Goal: Transaction & Acquisition: Book appointment/travel/reservation

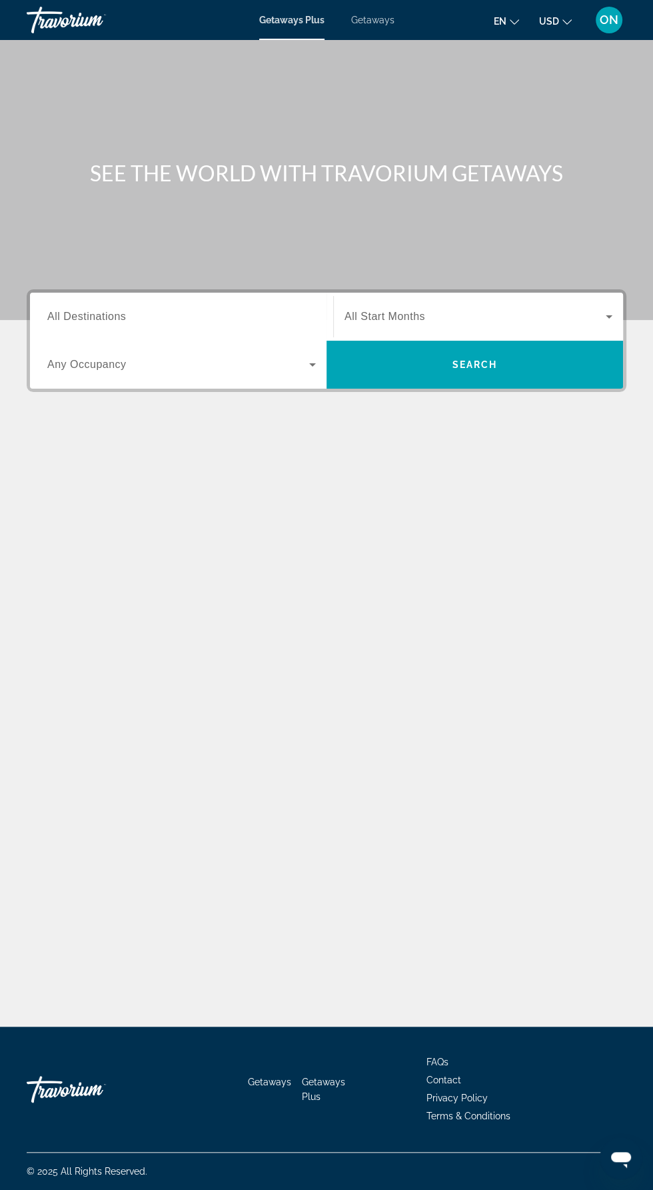
click at [136, 319] on input "Destination All Destinations" at bounding box center [181, 317] width 269 height 16
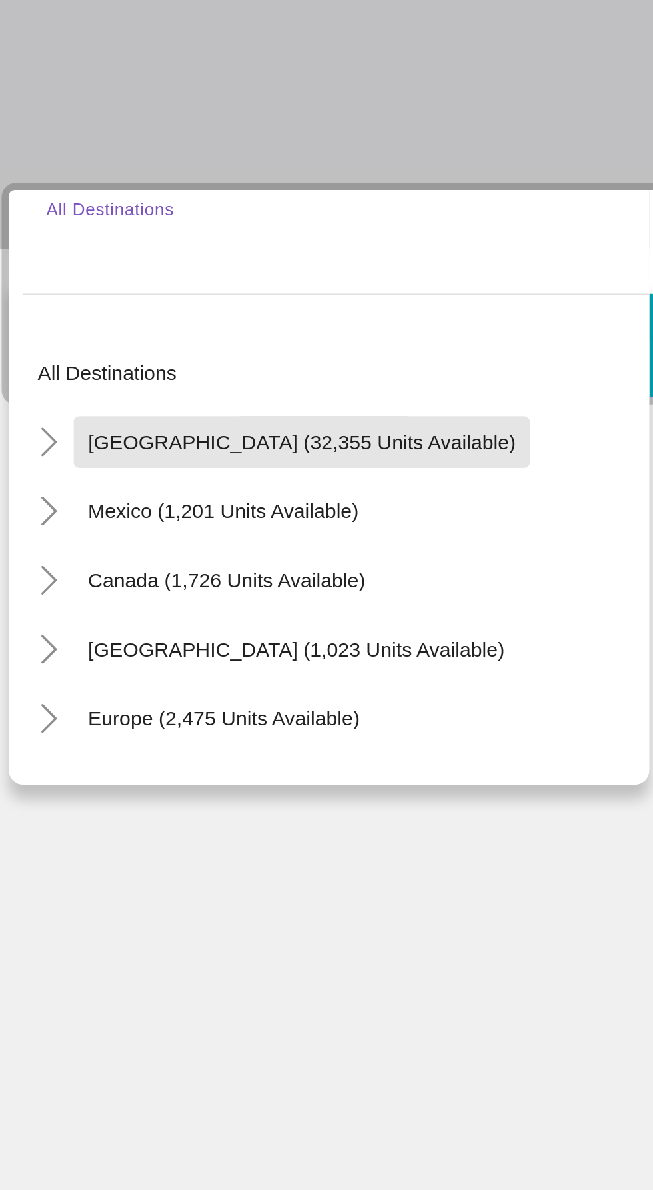
scroll to position [89, 0]
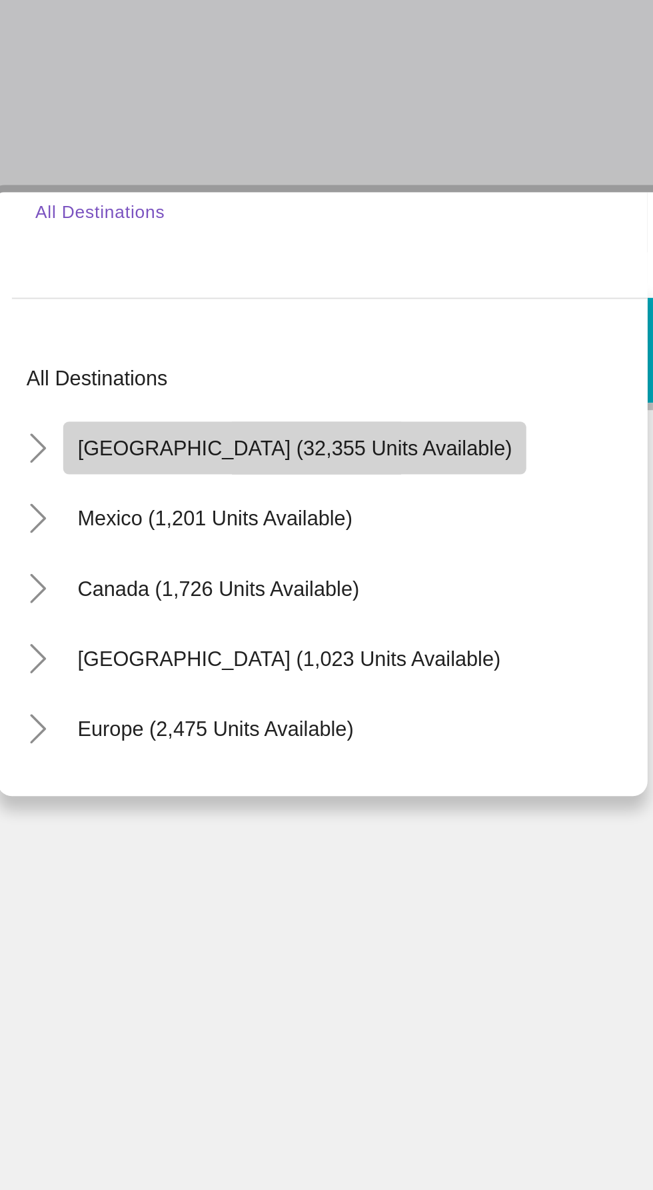
click at [177, 404] on span "[GEOGRAPHIC_DATA] (32,355 units available)" at bounding box center [166, 409] width 198 height 11
type input "**********"
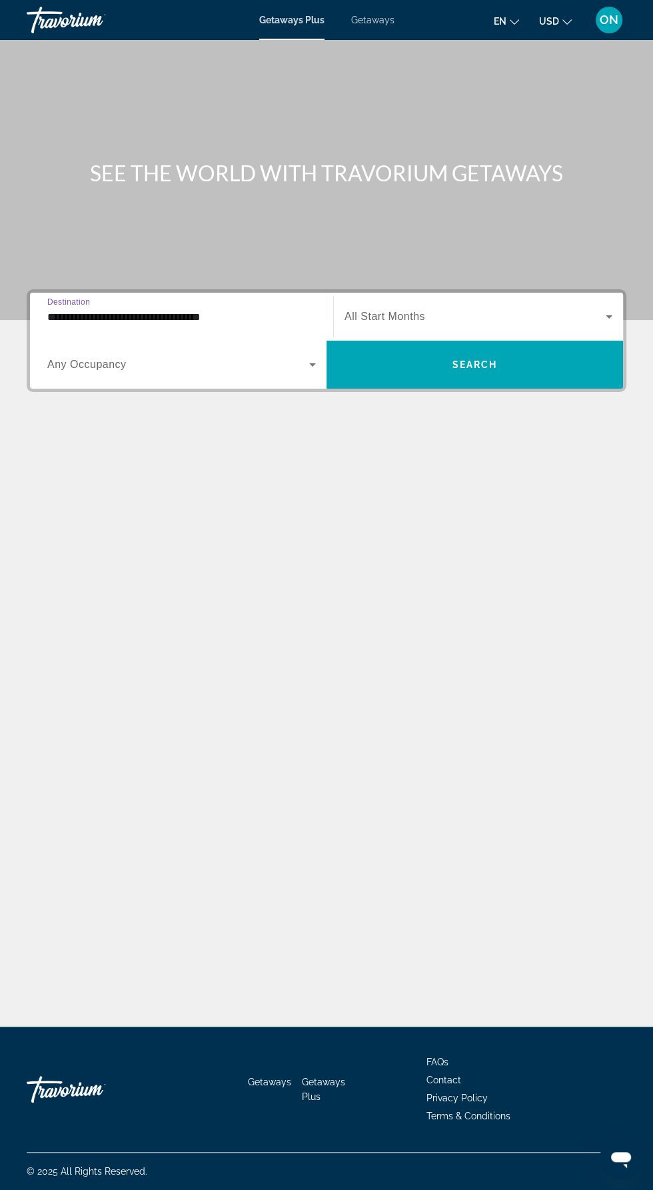
scroll to position [65, 0]
click at [250, 357] on span "Search widget" at bounding box center [178, 365] width 262 height 16
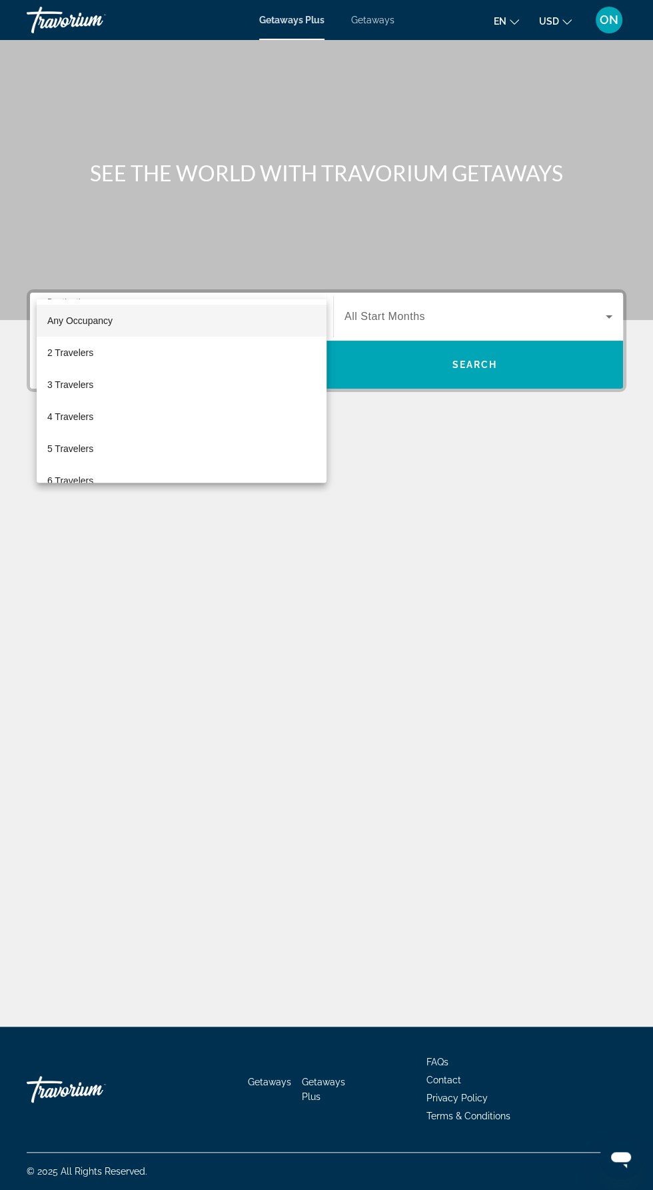
scroll to position [89, 0]
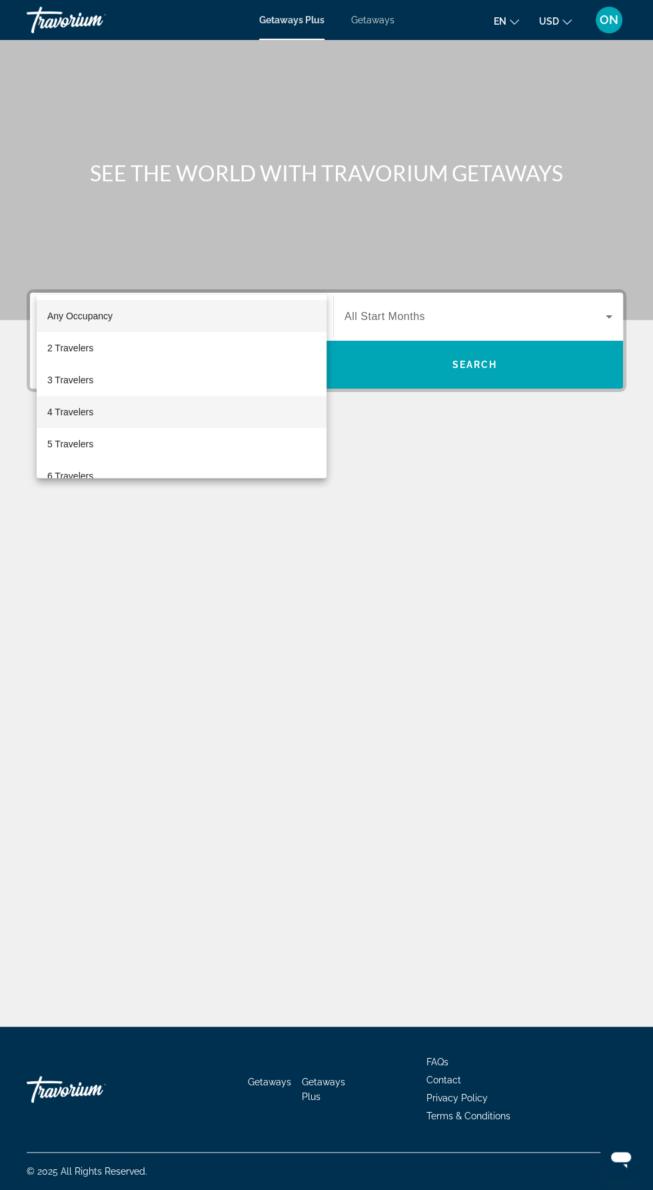
click at [143, 414] on mat-option "4 Travelers" at bounding box center [182, 412] width 290 height 32
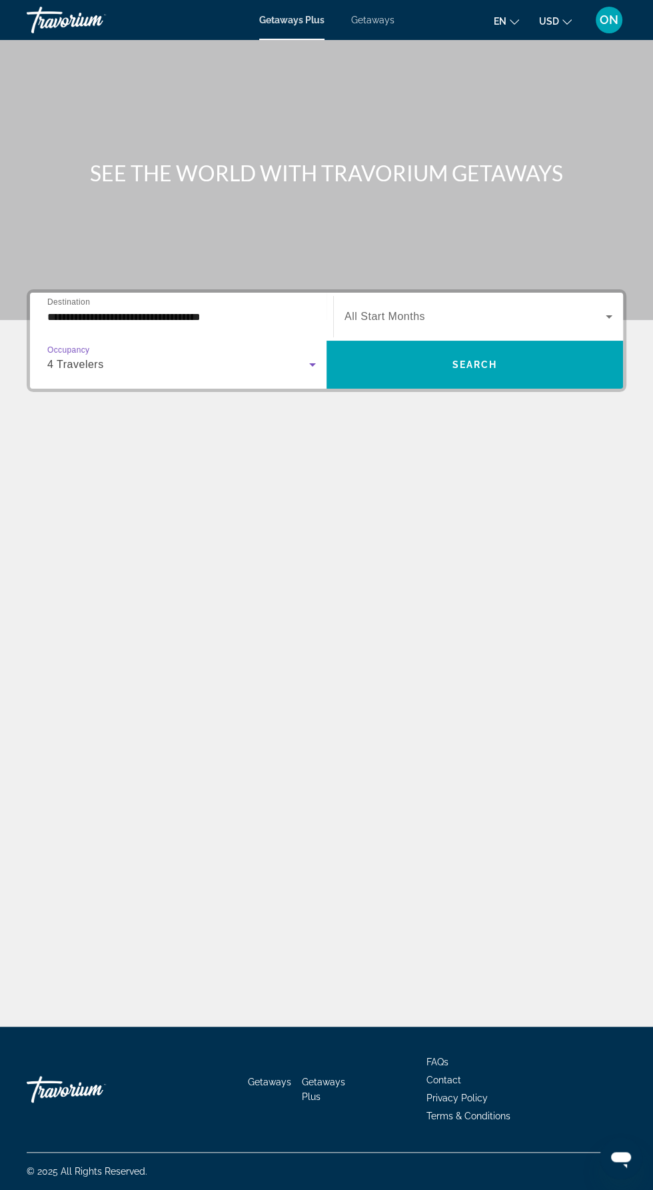
click at [526, 309] on span "Search widget" at bounding box center [475, 317] width 261 height 16
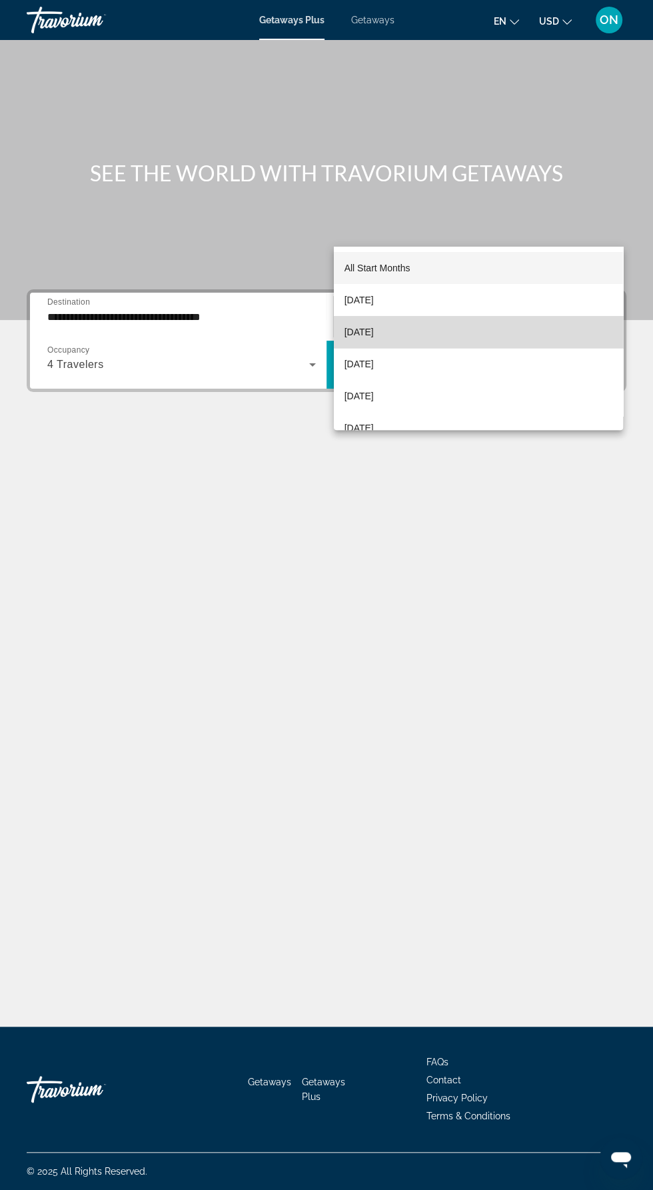
click at [486, 336] on mat-option "October 2025" at bounding box center [478, 332] width 289 height 32
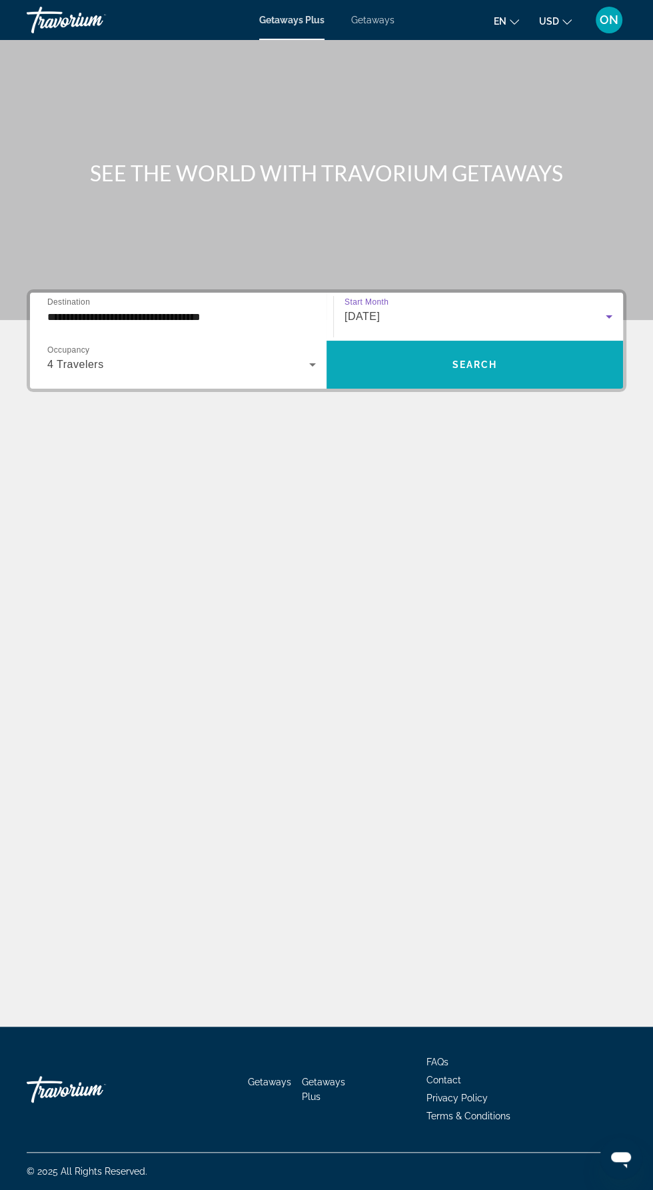
click at [567, 349] on span "Search widget" at bounding box center [475, 365] width 297 height 32
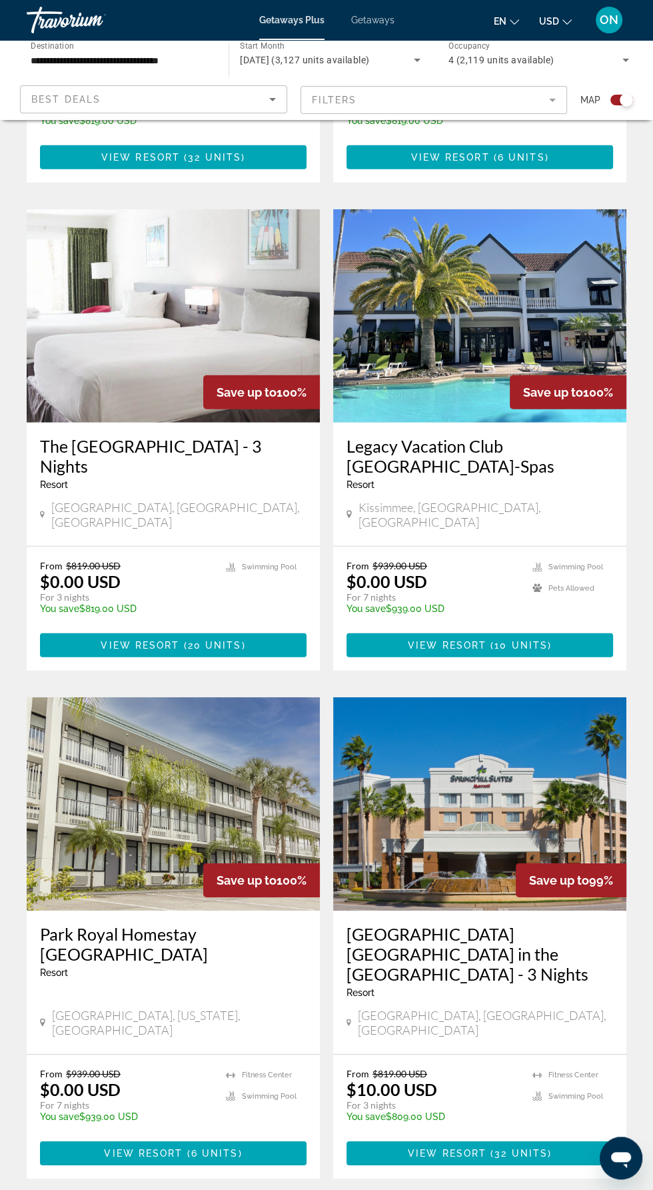
scroll to position [2243, 0]
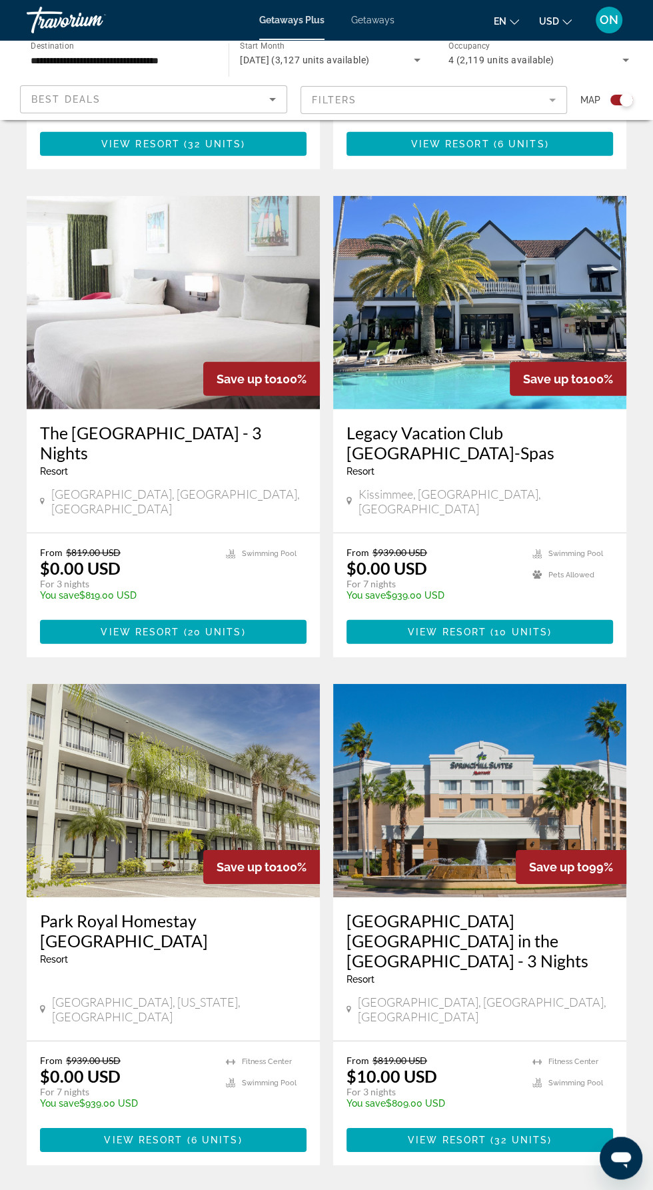
click at [233, 1190] on span "2" at bounding box center [233, 1205] width 7 height 15
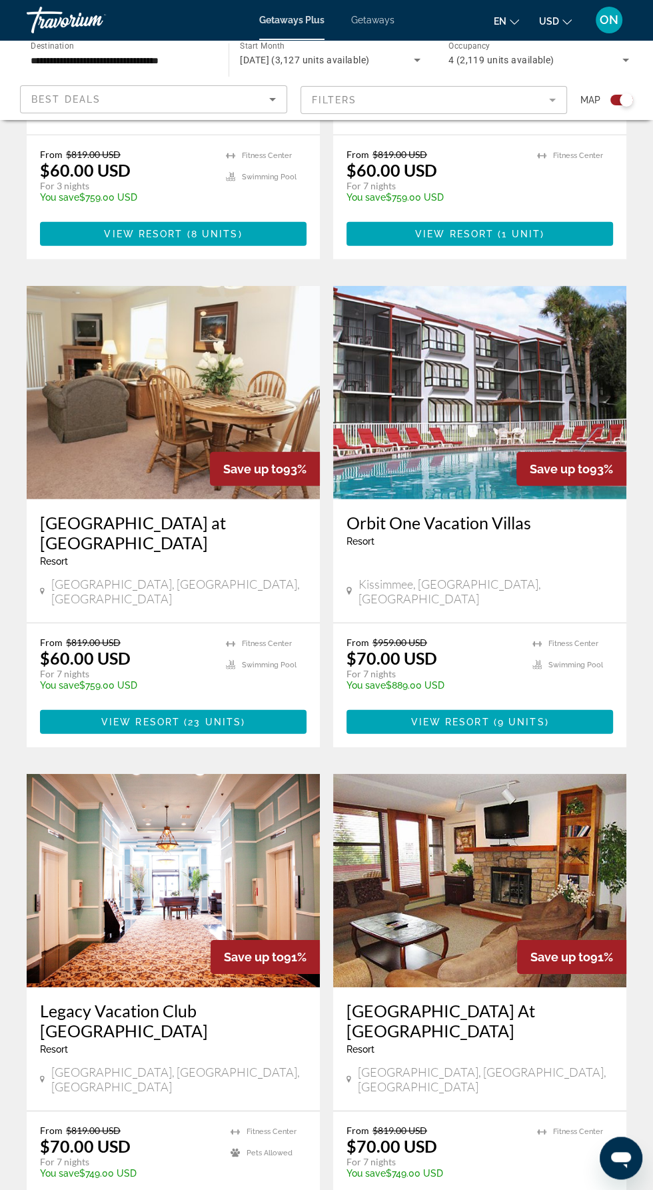
scroll to position [2135, 0]
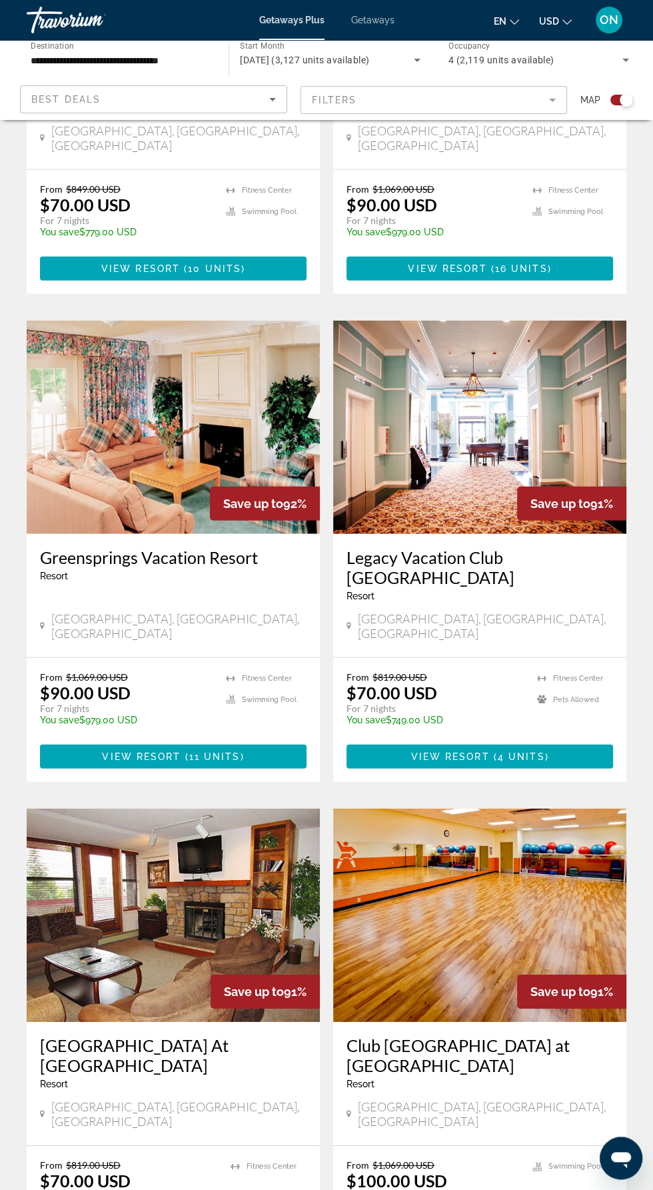
scroll to position [2047, 0]
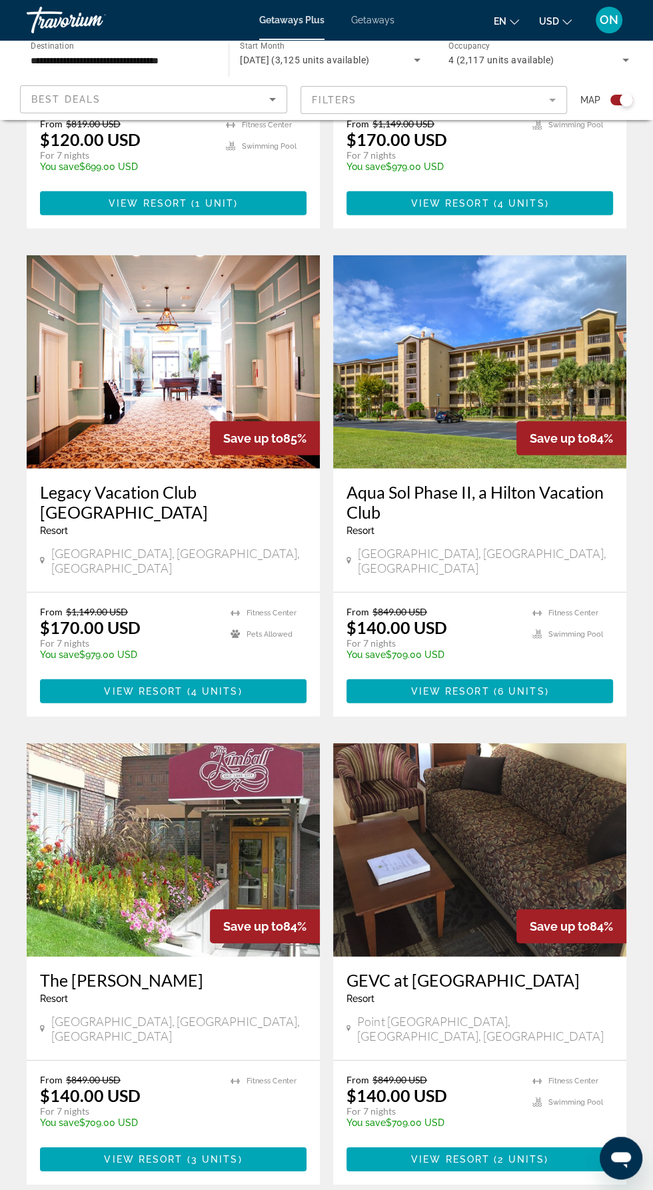
scroll to position [2104, 0]
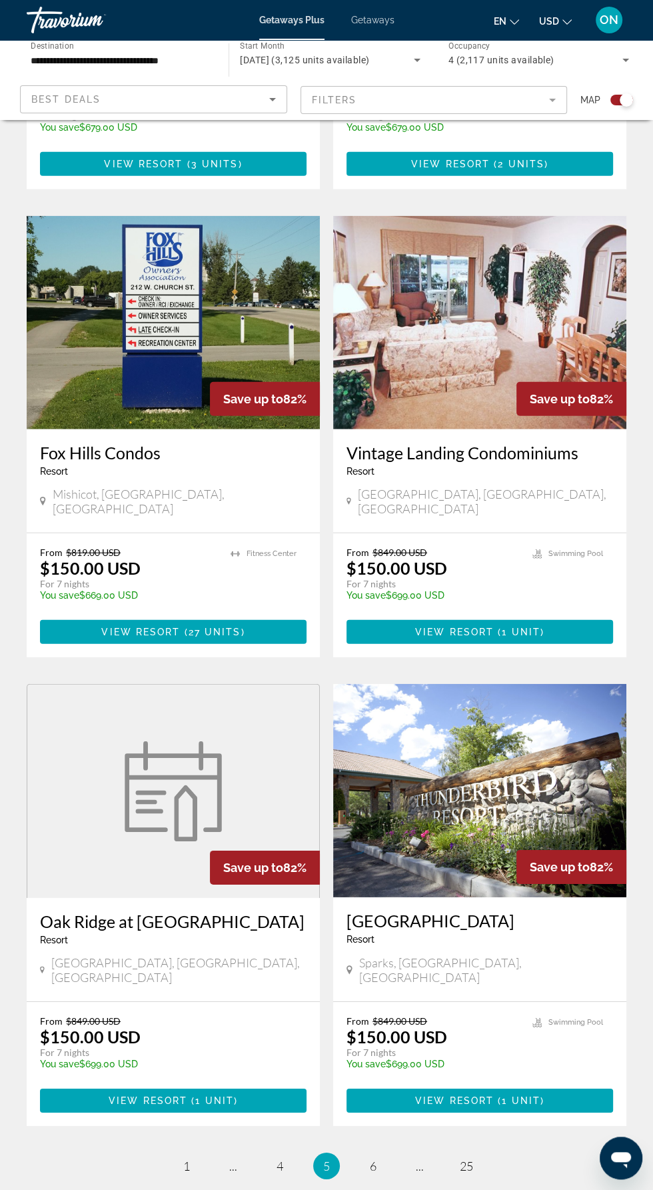
scroll to position [2164, 0]
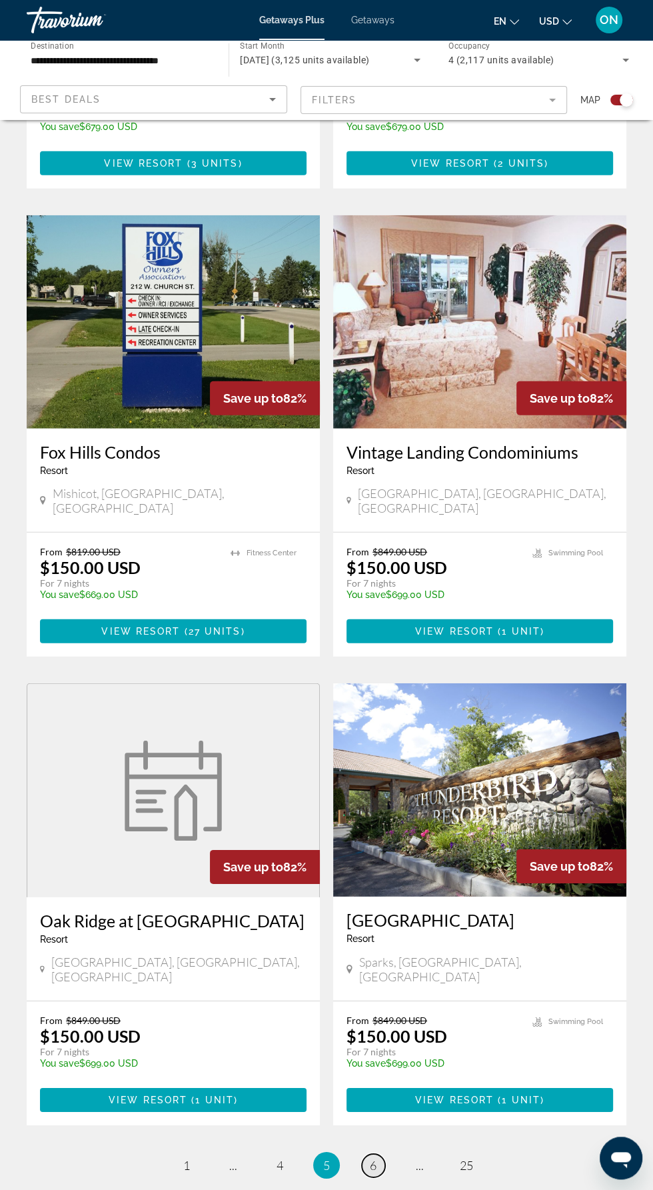
click at [371, 1158] on span "6" at bounding box center [373, 1165] width 7 height 15
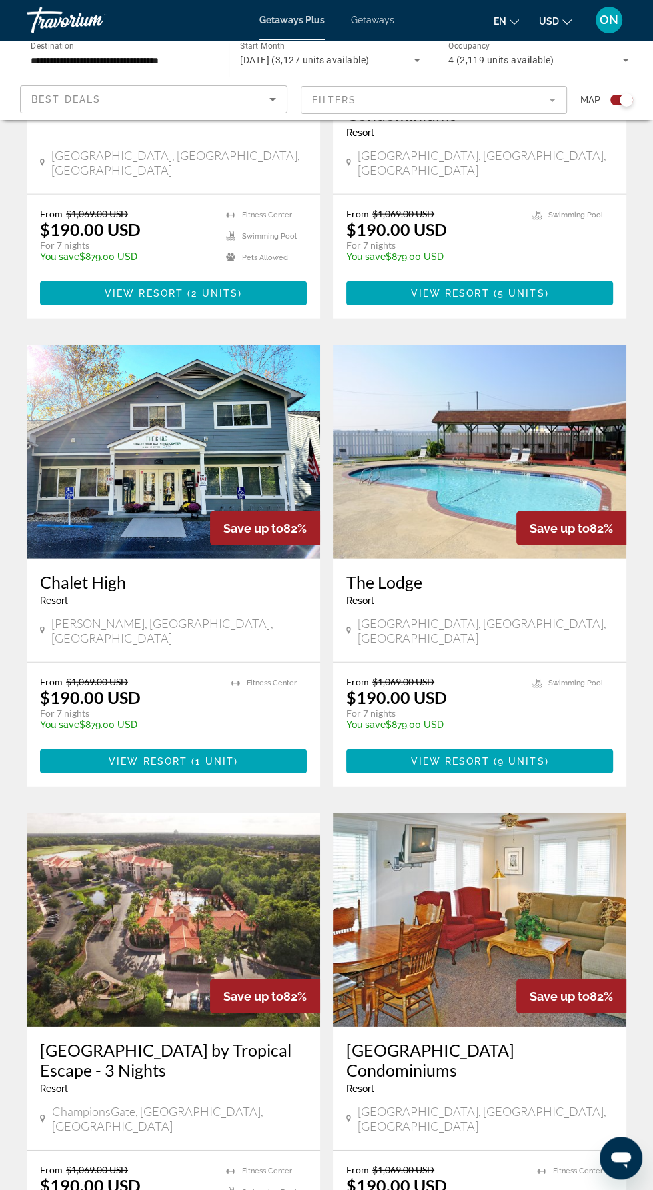
scroll to position [2143, 0]
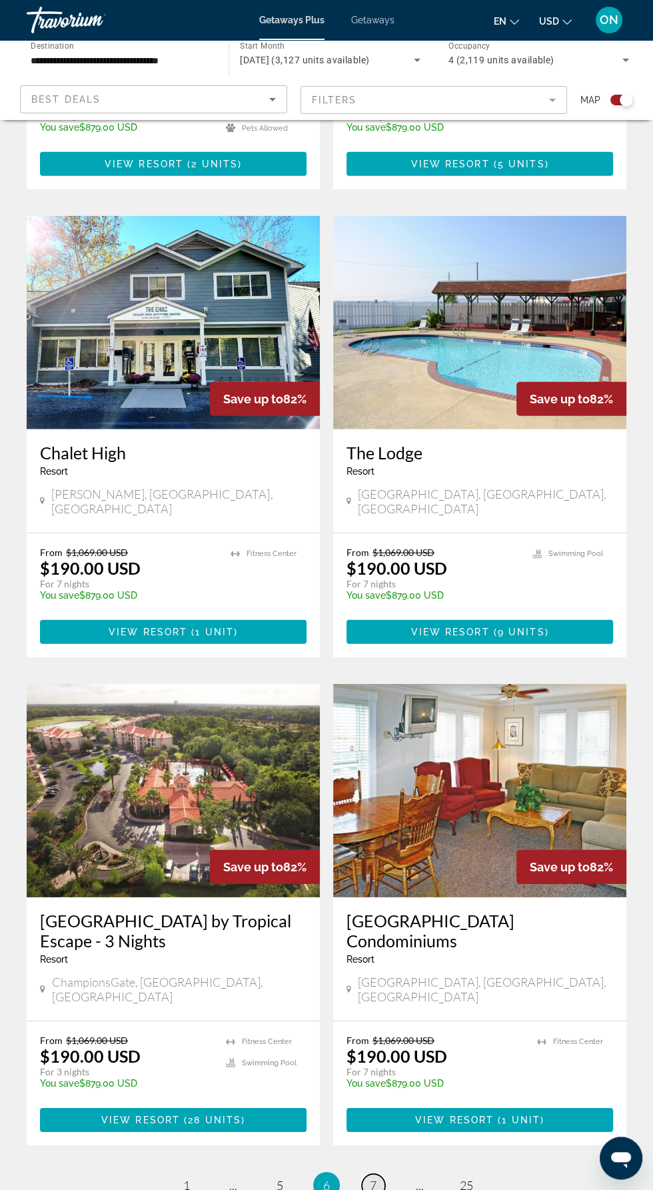
click at [373, 1178] on span "7" at bounding box center [373, 1185] width 7 height 15
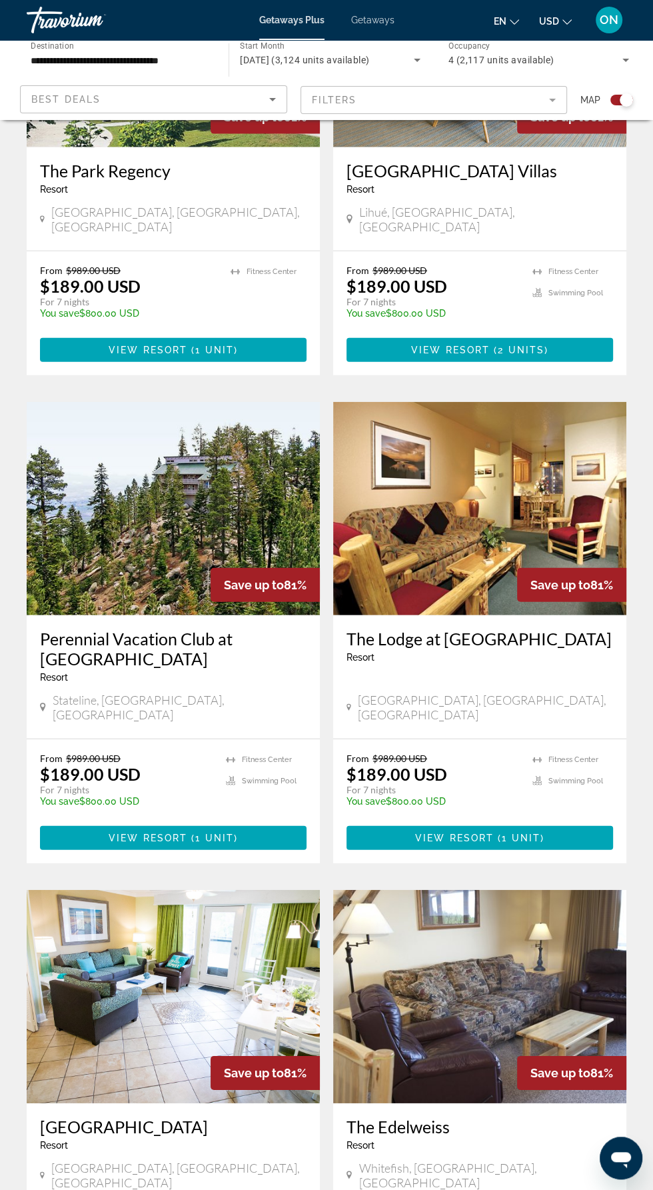
scroll to position [2163, 0]
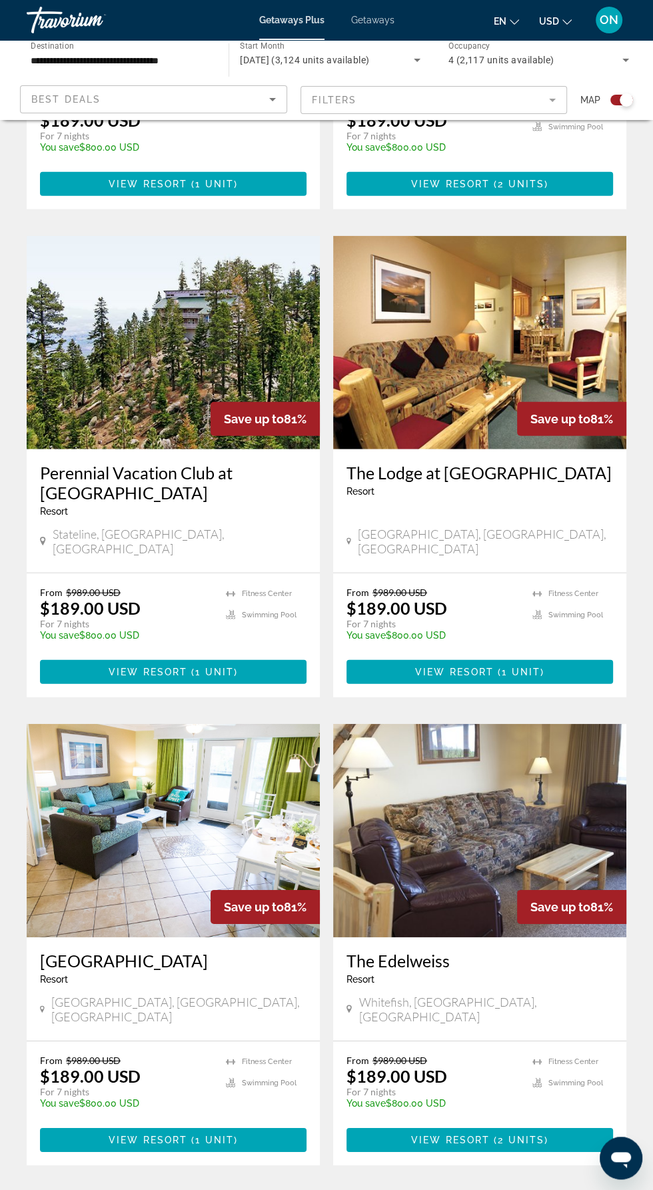
click at [377, 1190] on link "page 8" at bounding box center [373, 1205] width 23 height 23
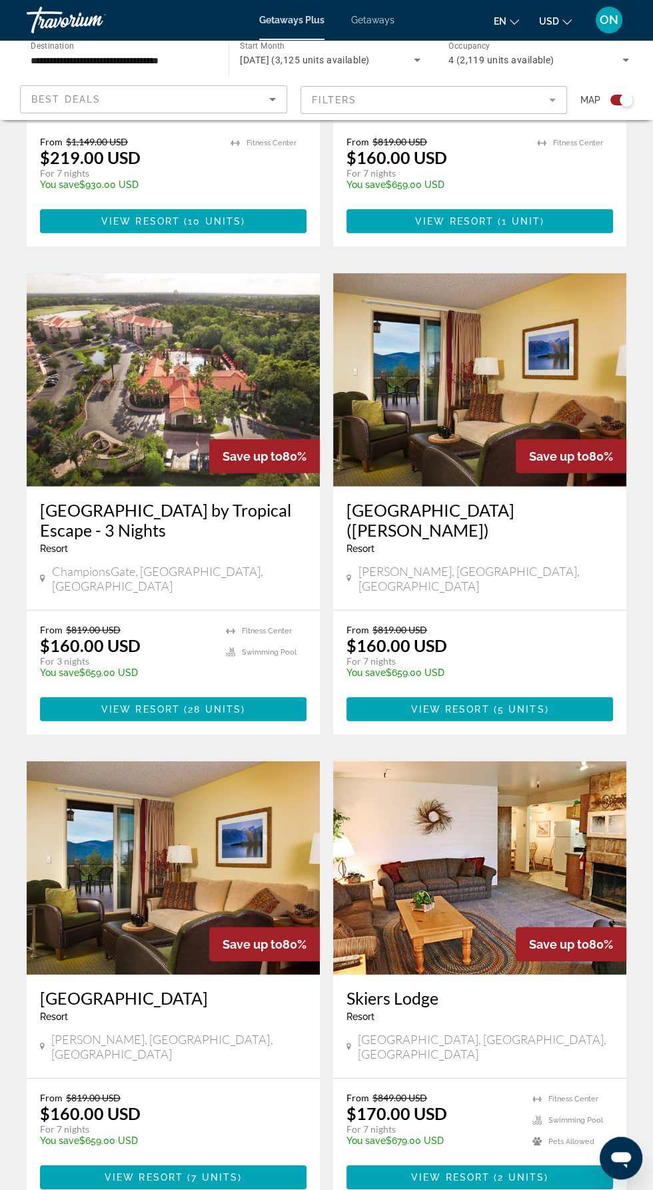
scroll to position [2067, 0]
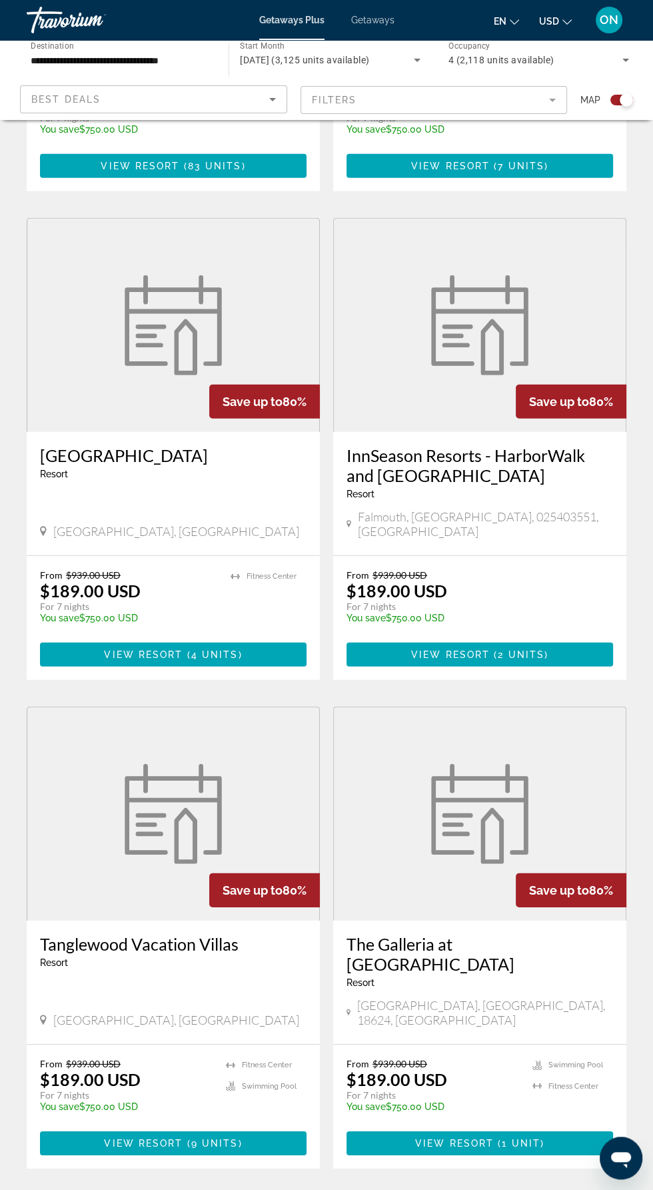
scroll to position [2126, 0]
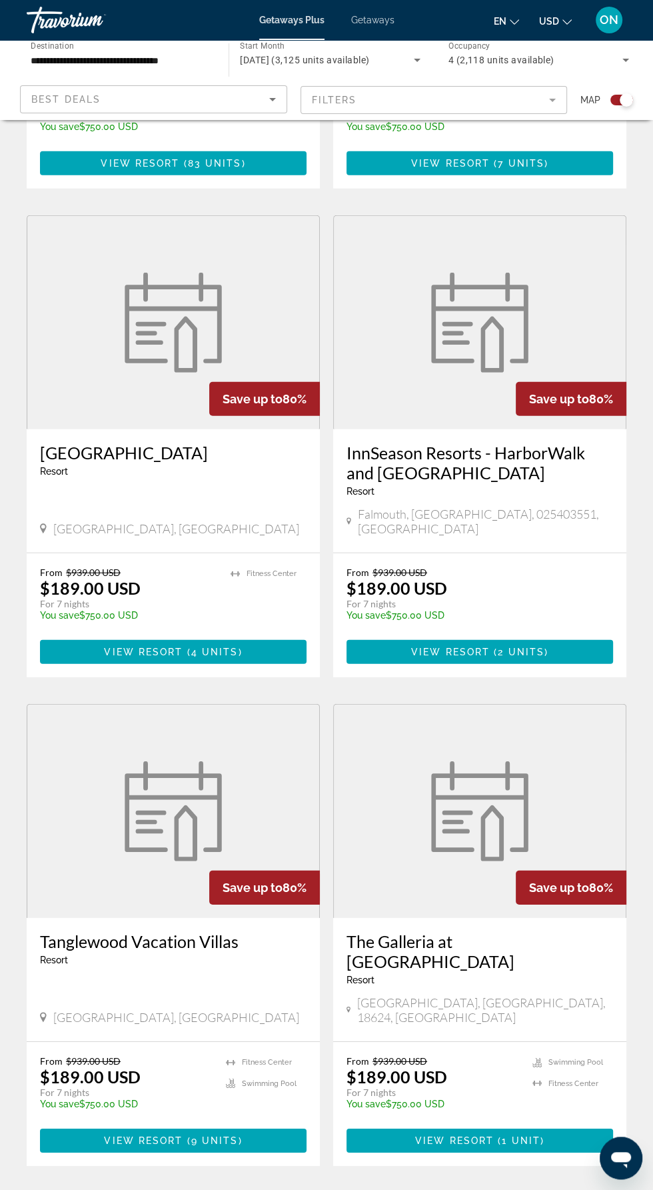
click at [379, 1190] on span "10" at bounding box center [373, 1206] width 13 height 15
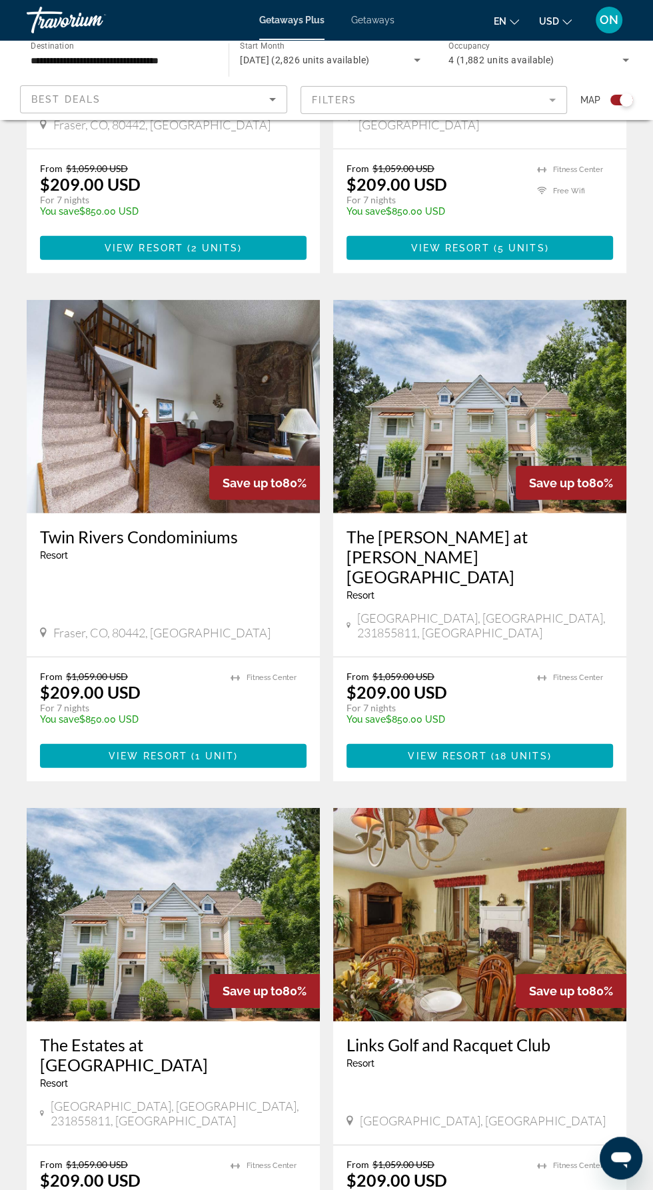
scroll to position [2203, 0]
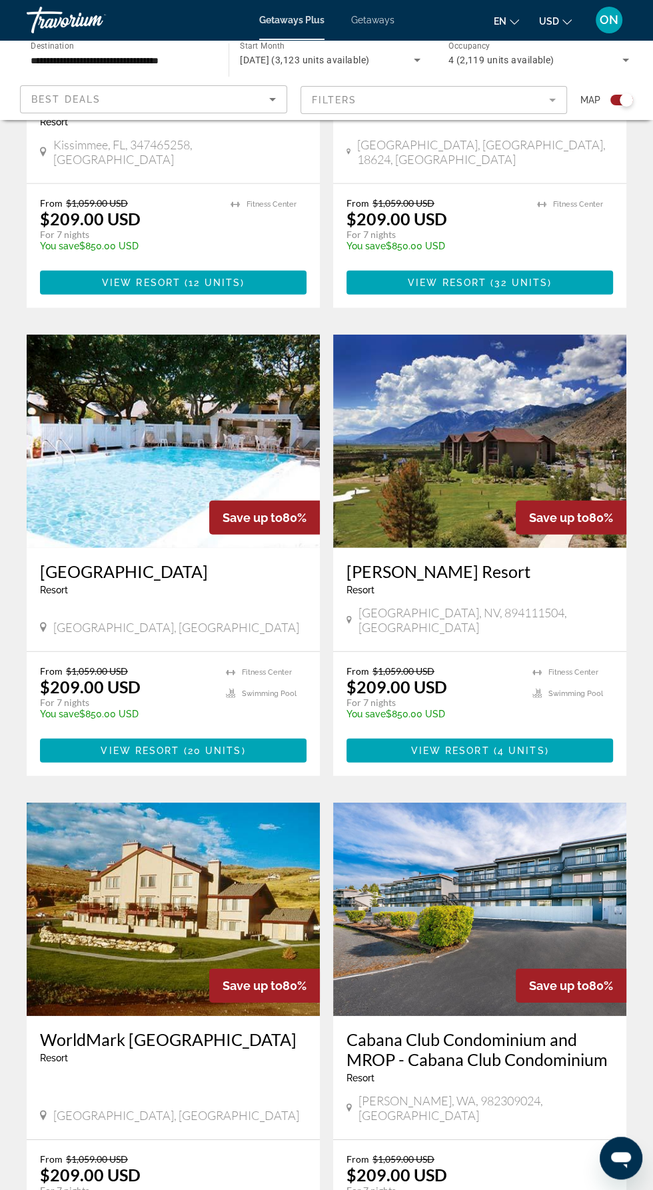
scroll to position [2073, 0]
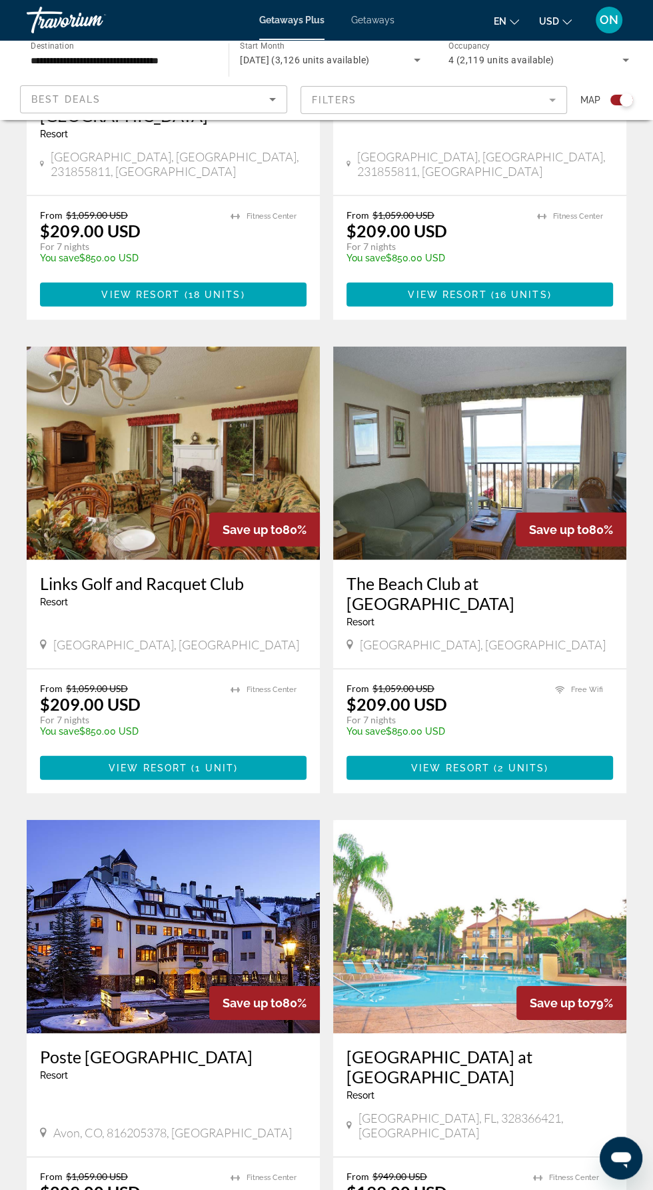
scroll to position [2034, 0]
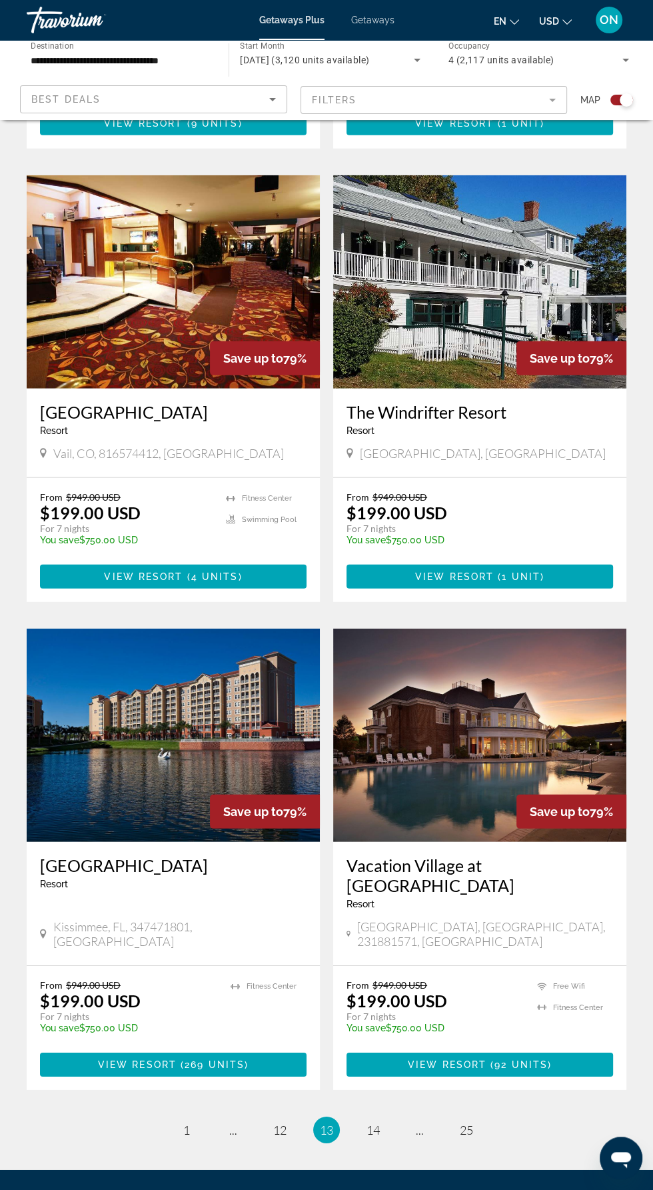
scroll to position [2163, 0]
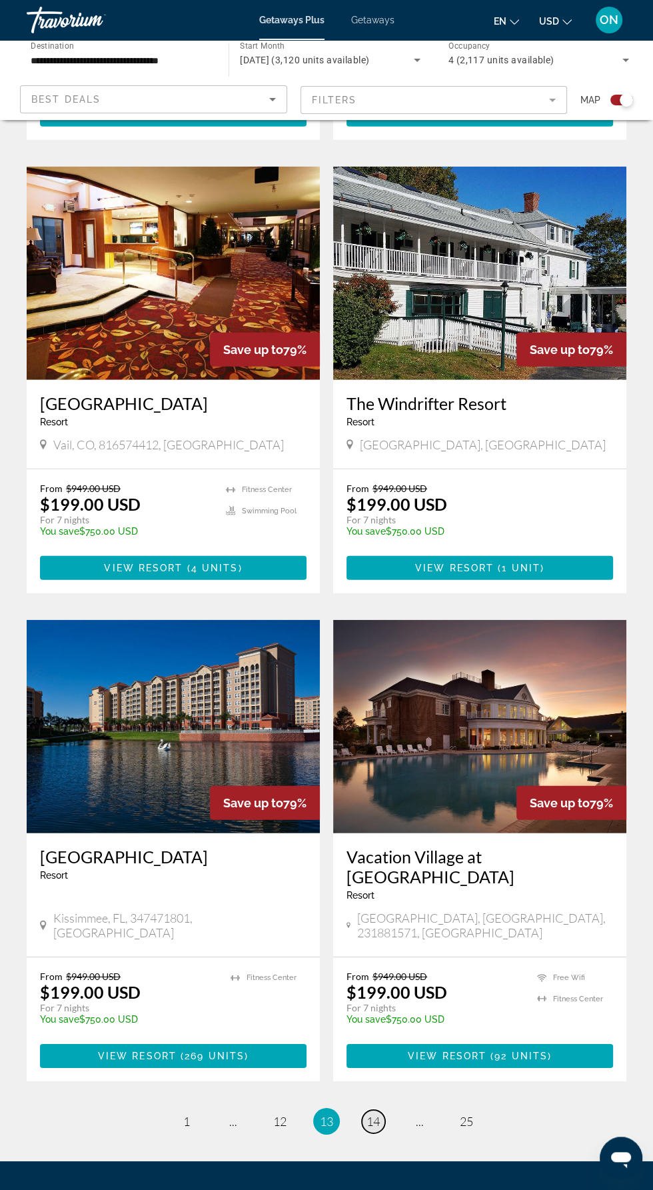
click at [373, 1114] on span "14" at bounding box center [373, 1121] width 13 height 15
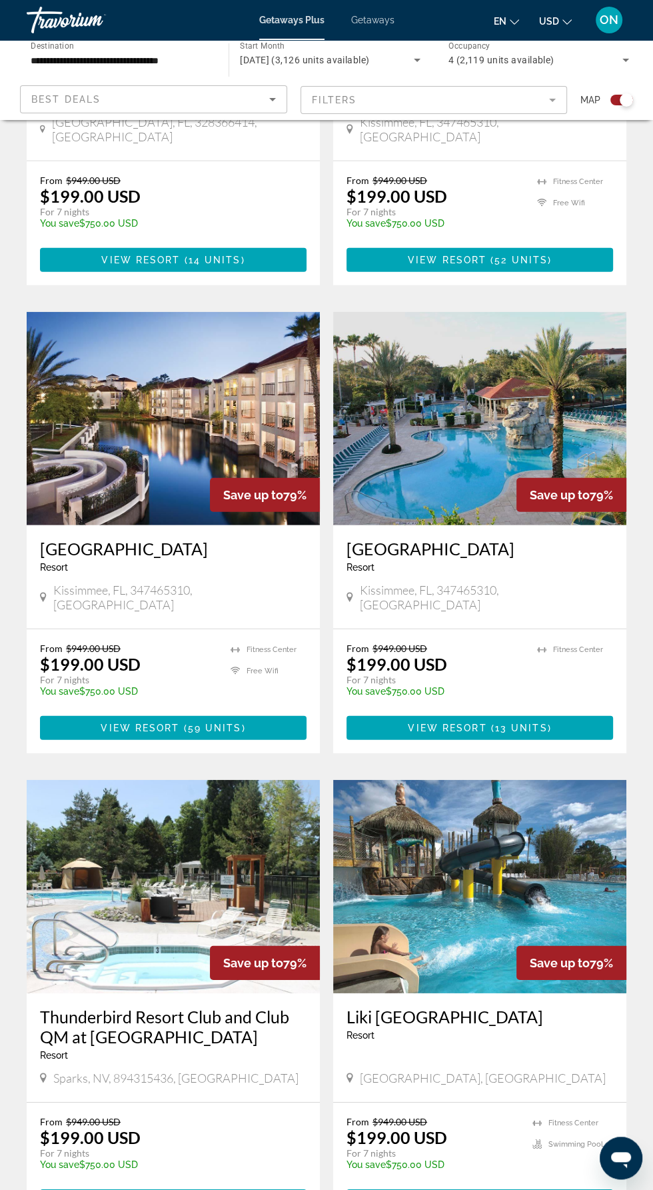
scroll to position [2048, 0]
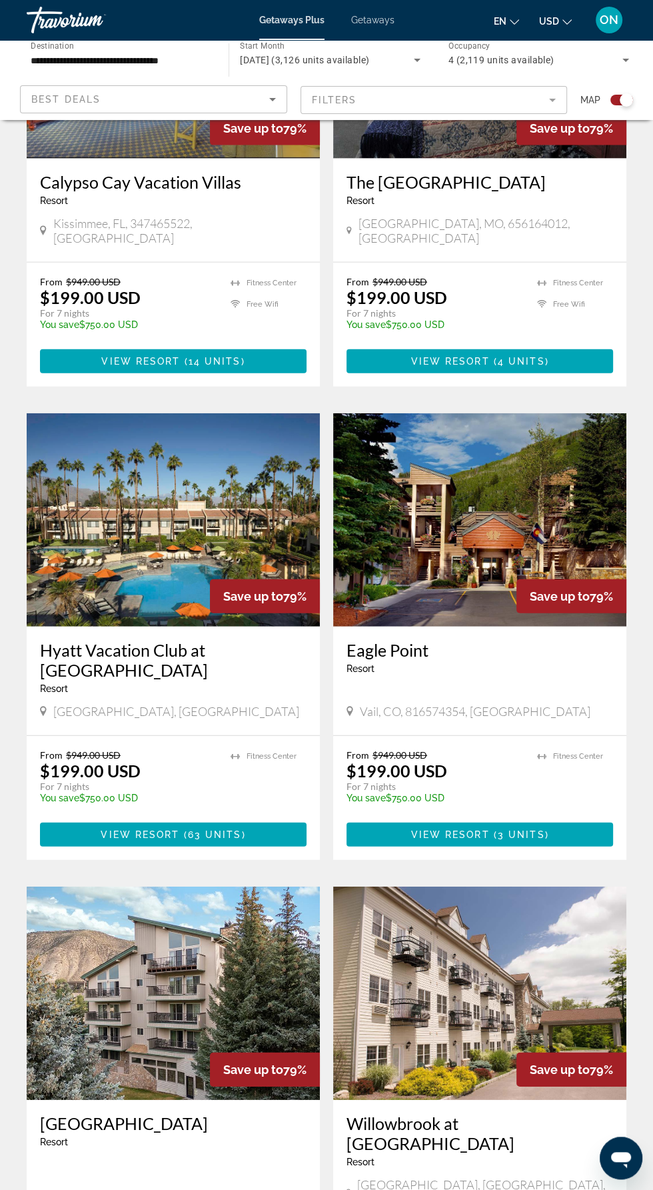
scroll to position [1948, 0]
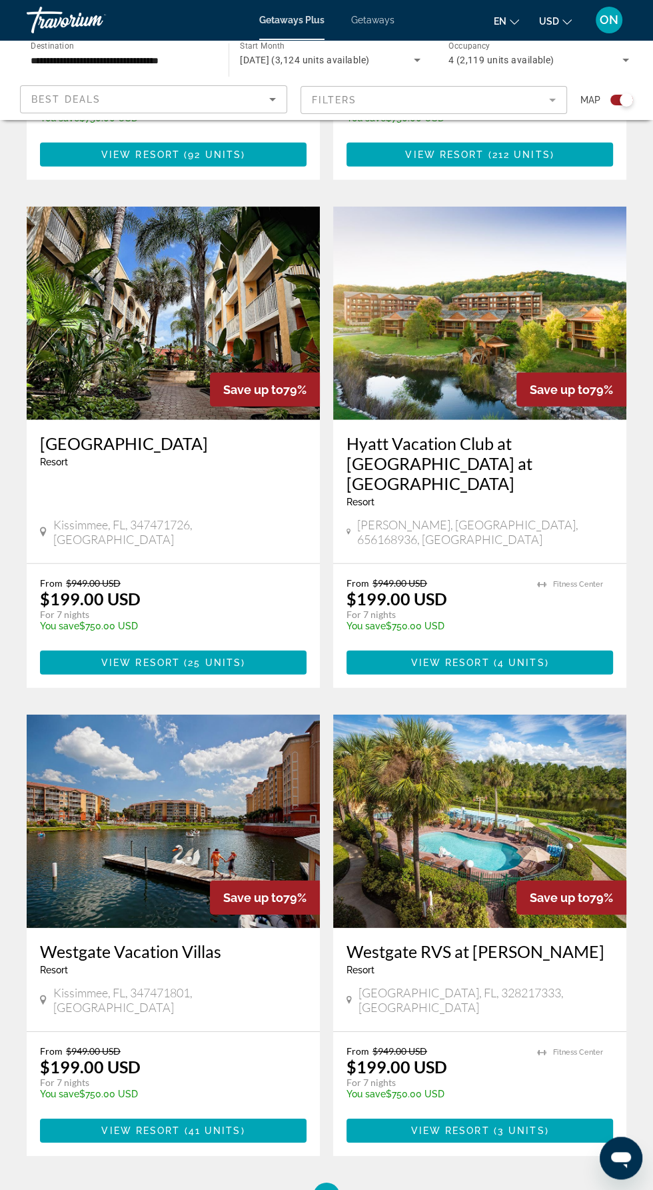
scroll to position [2108, 0]
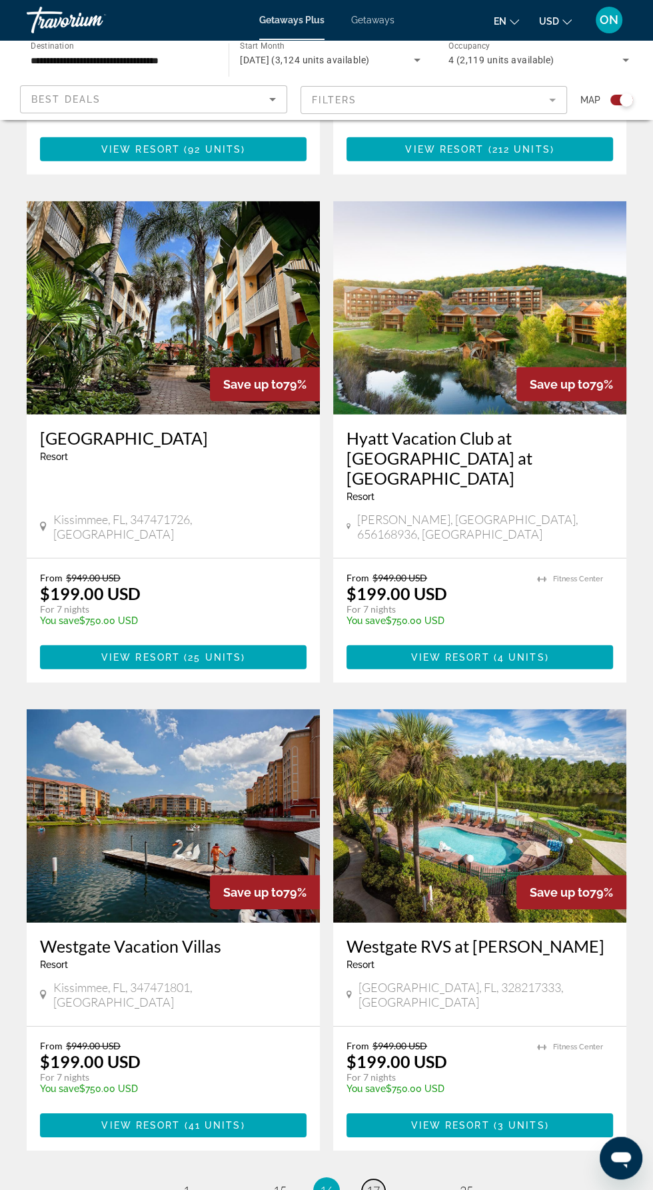
click at [373, 1184] on span "17" at bounding box center [373, 1191] width 13 height 15
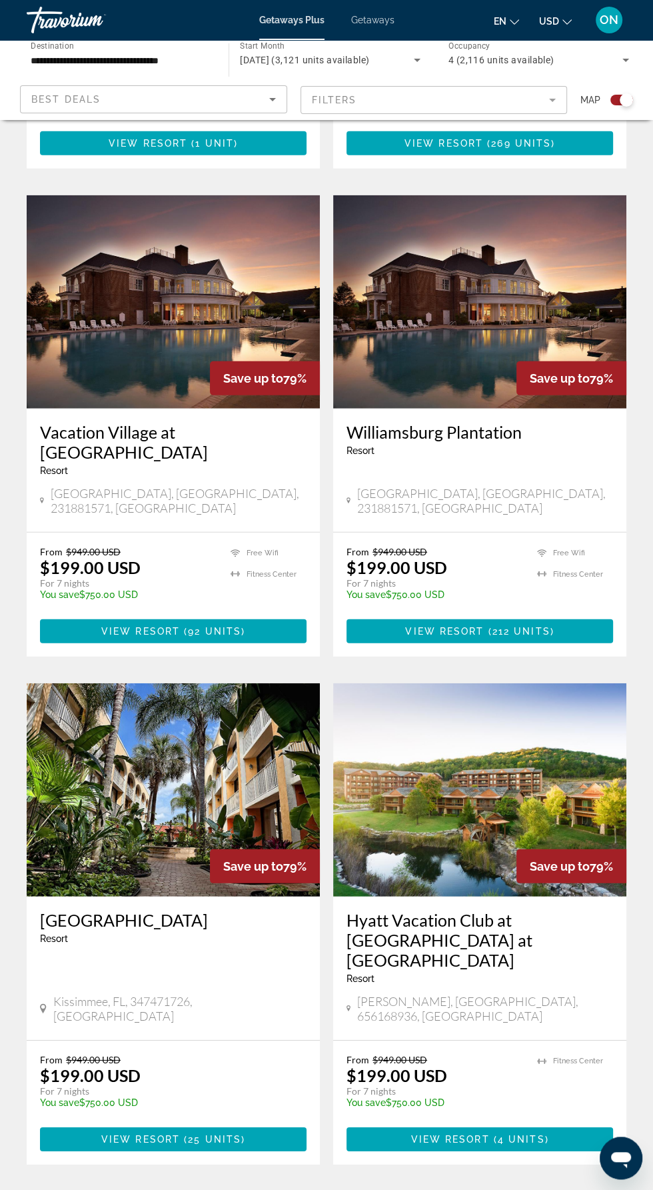
scroll to position [2106, 0]
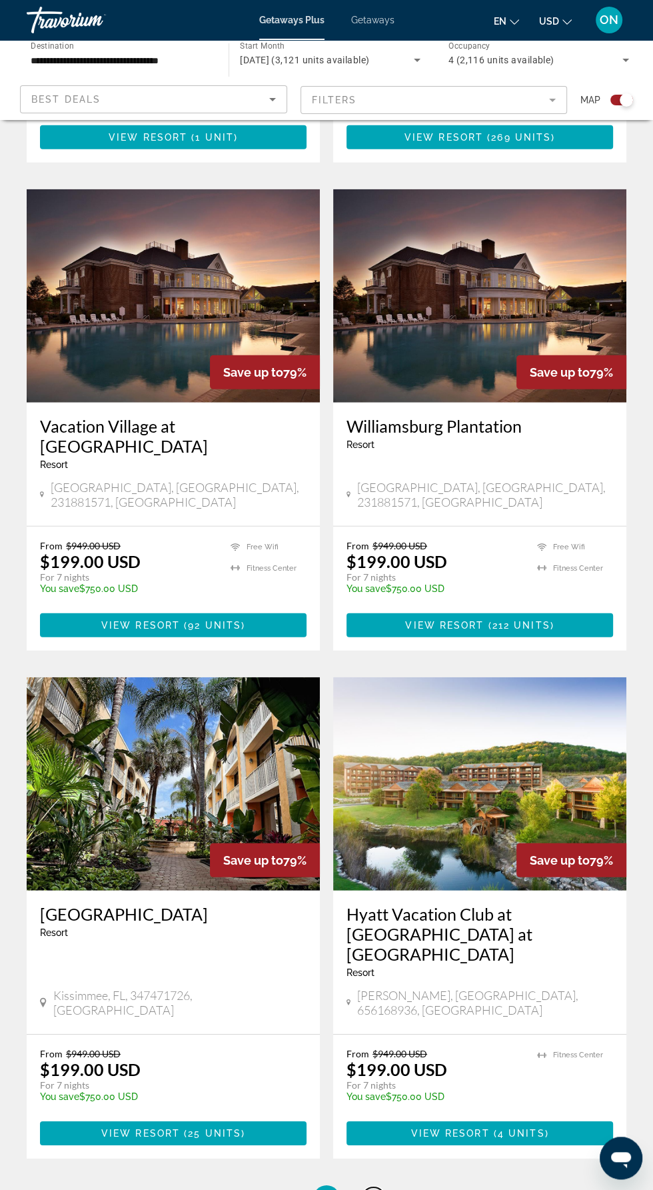
click at [373, 1190] on span "18" at bounding box center [373, 1199] width 13 height 15
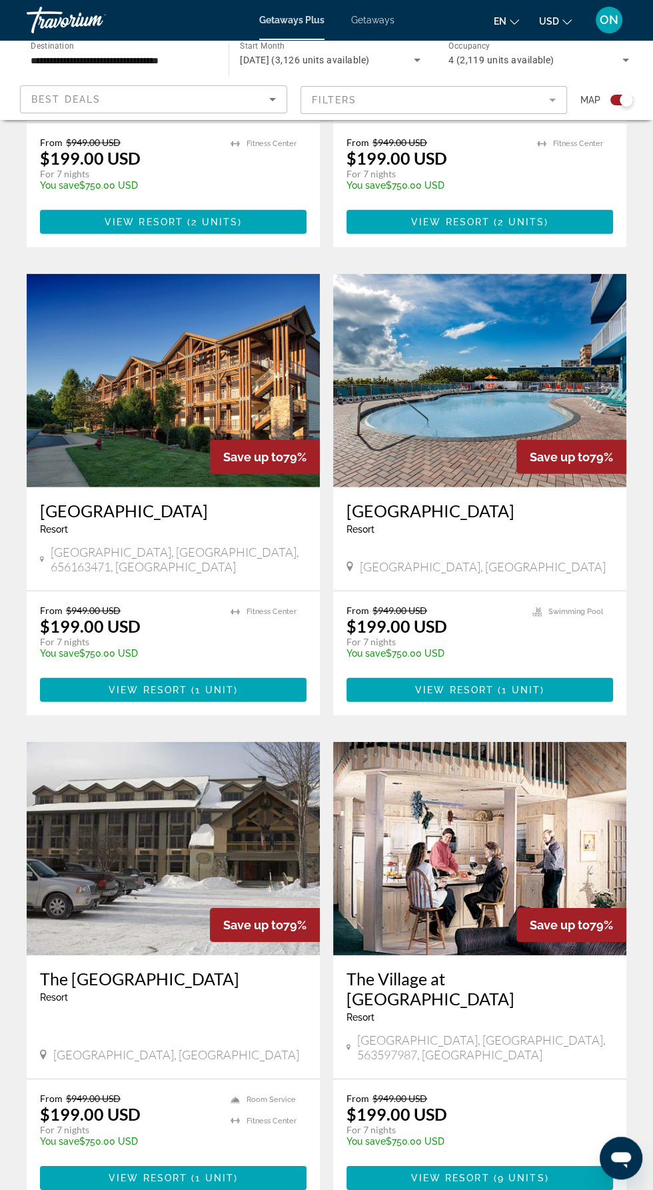
scroll to position [2194, 0]
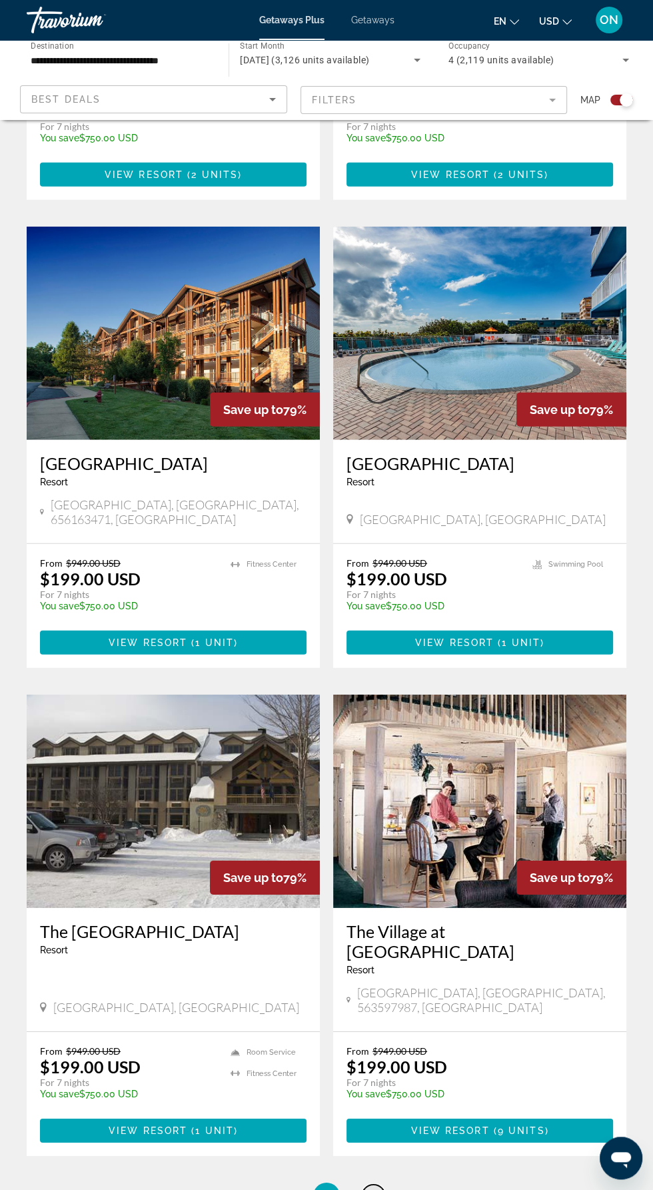
click at [373, 1189] on span "19" at bounding box center [373, 1196] width 13 height 15
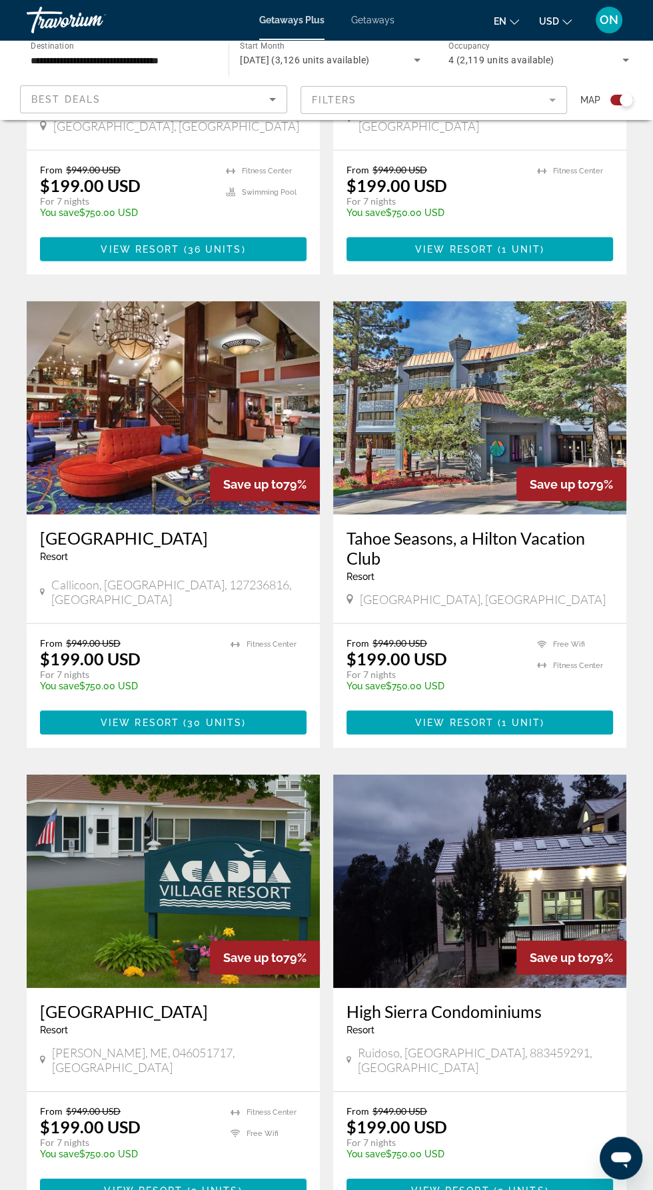
scroll to position [2147, 0]
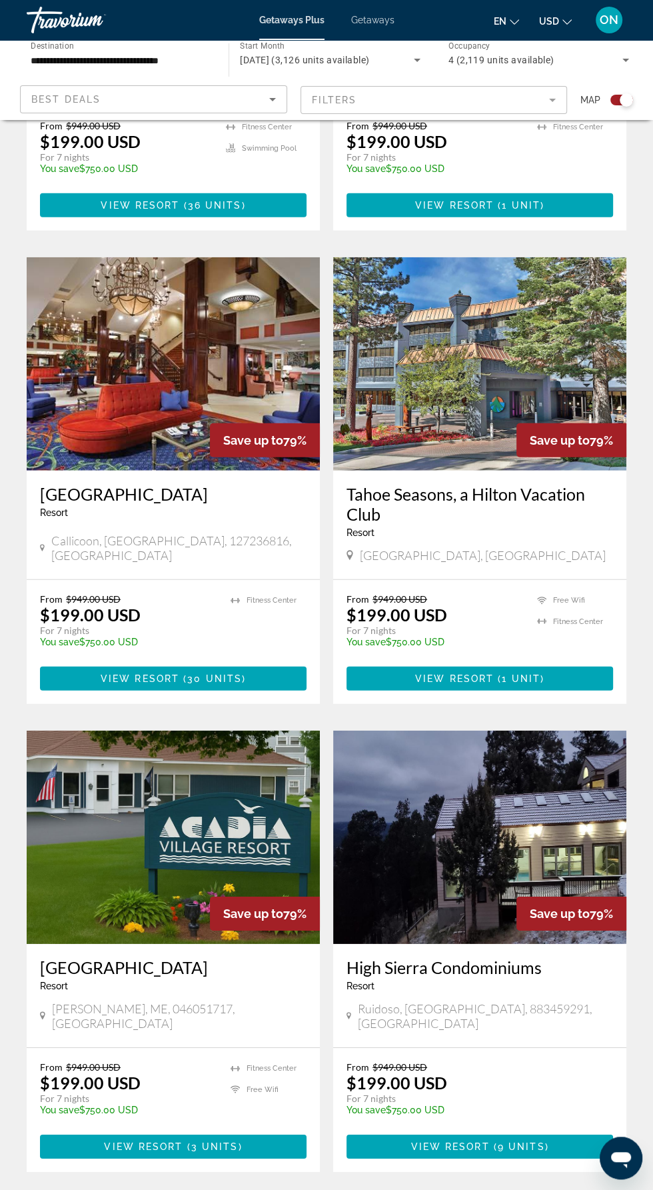
click at [374, 1190] on span "20" at bounding box center [373, 1212] width 13 height 15
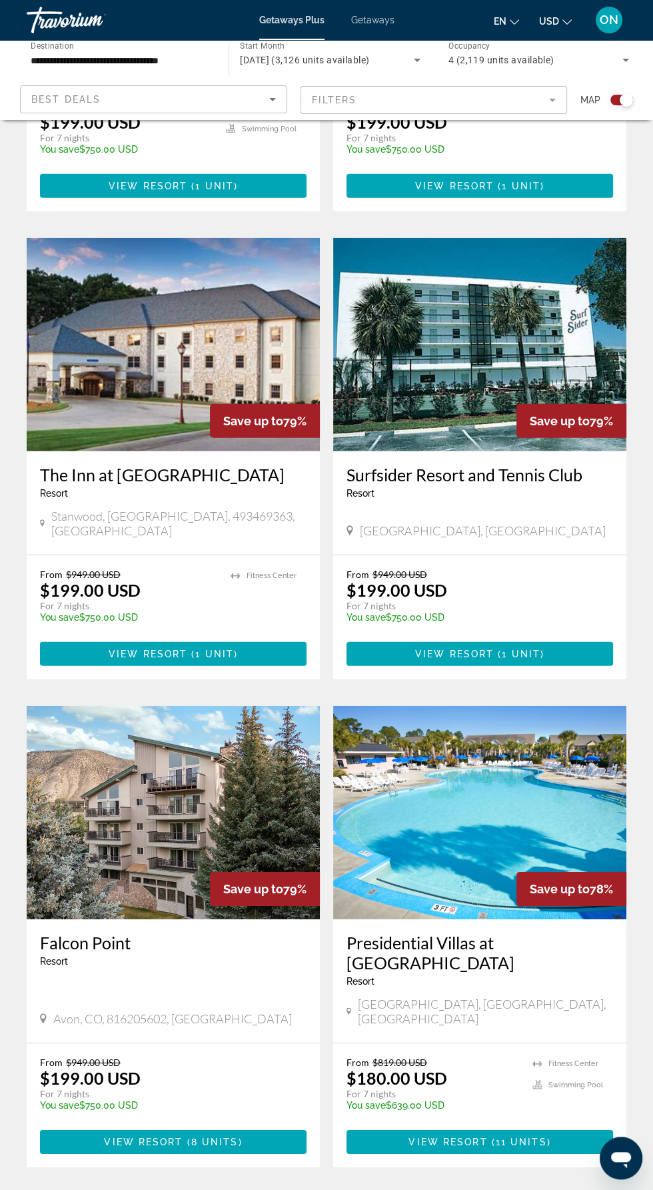
scroll to position [2211, 0]
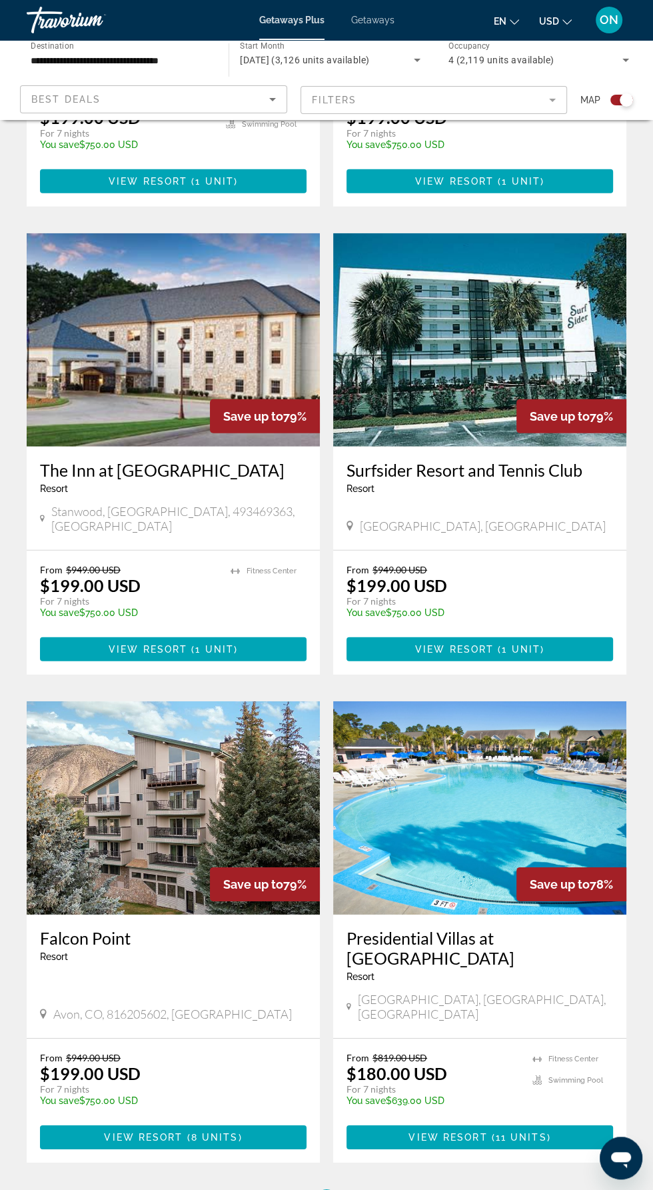
click at [373, 1190] on span "21" at bounding box center [373, 1203] width 13 height 15
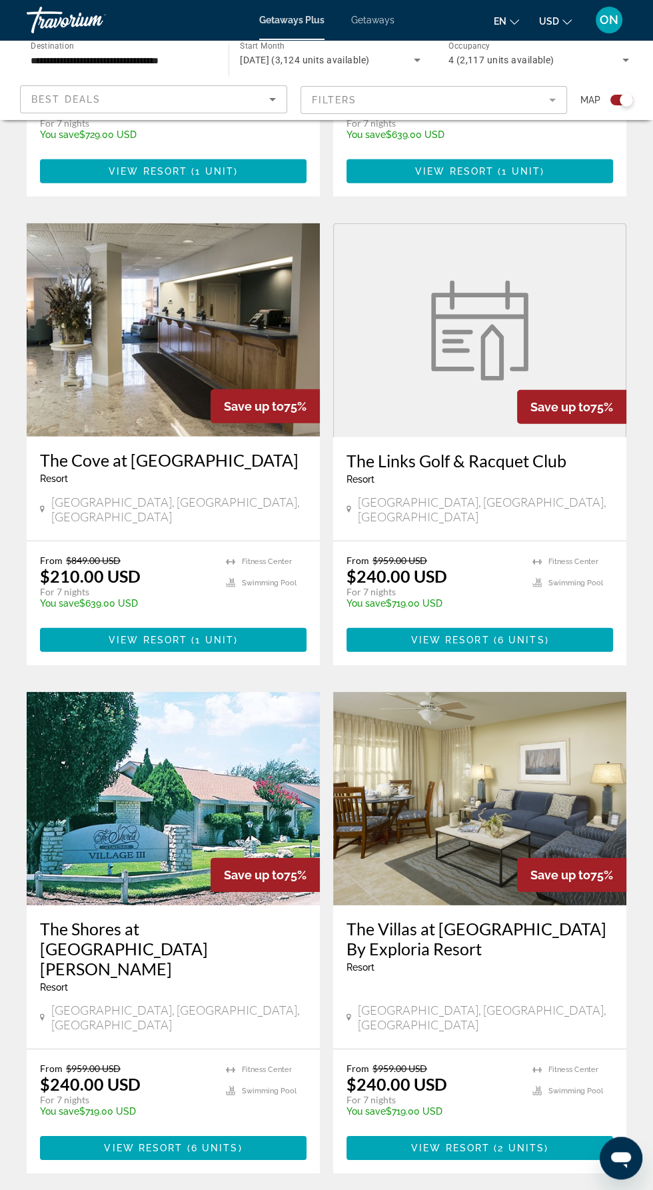
scroll to position [2164, 0]
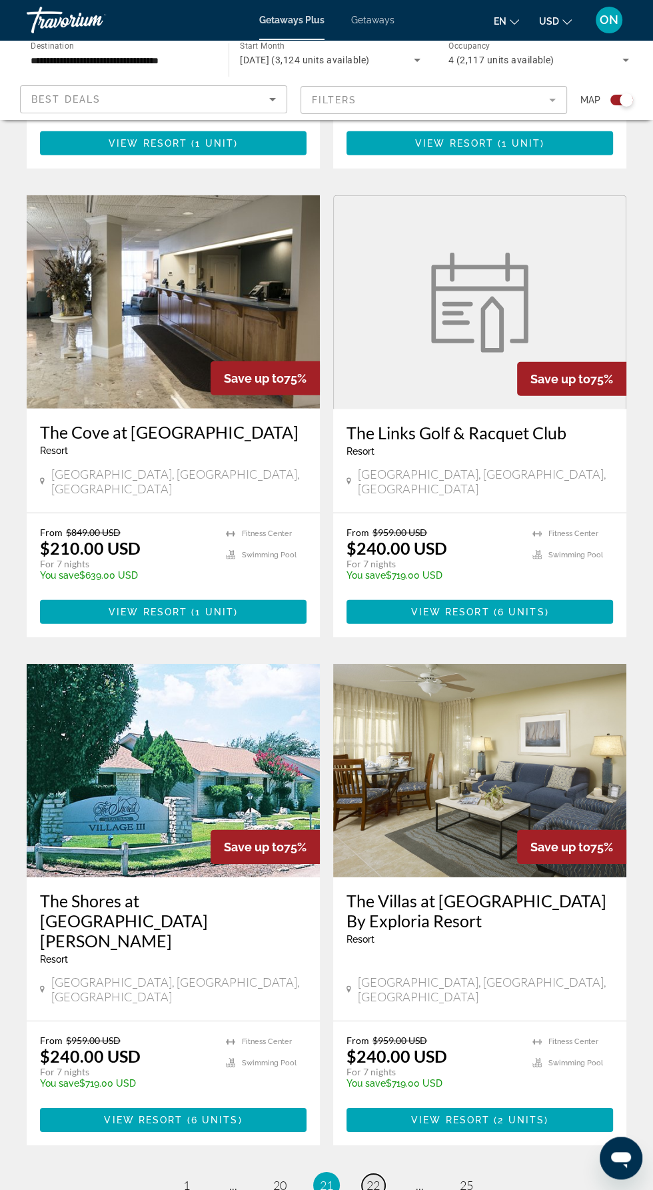
click at [374, 1178] on span "22" at bounding box center [373, 1185] width 13 height 15
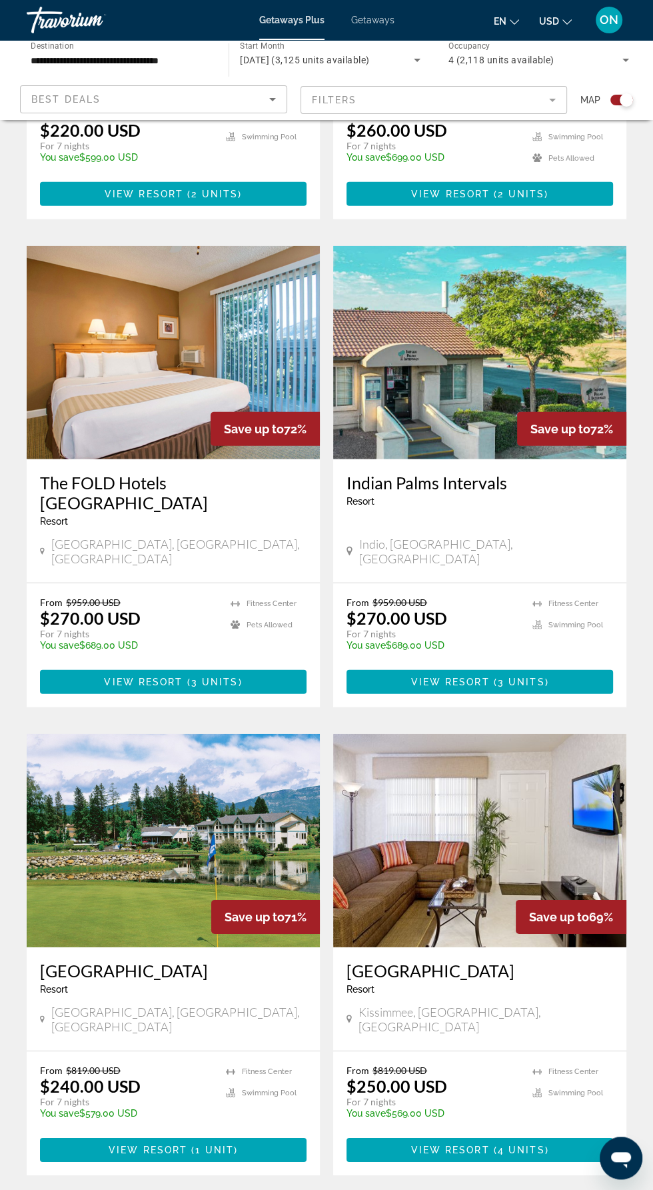
scroll to position [2183, 0]
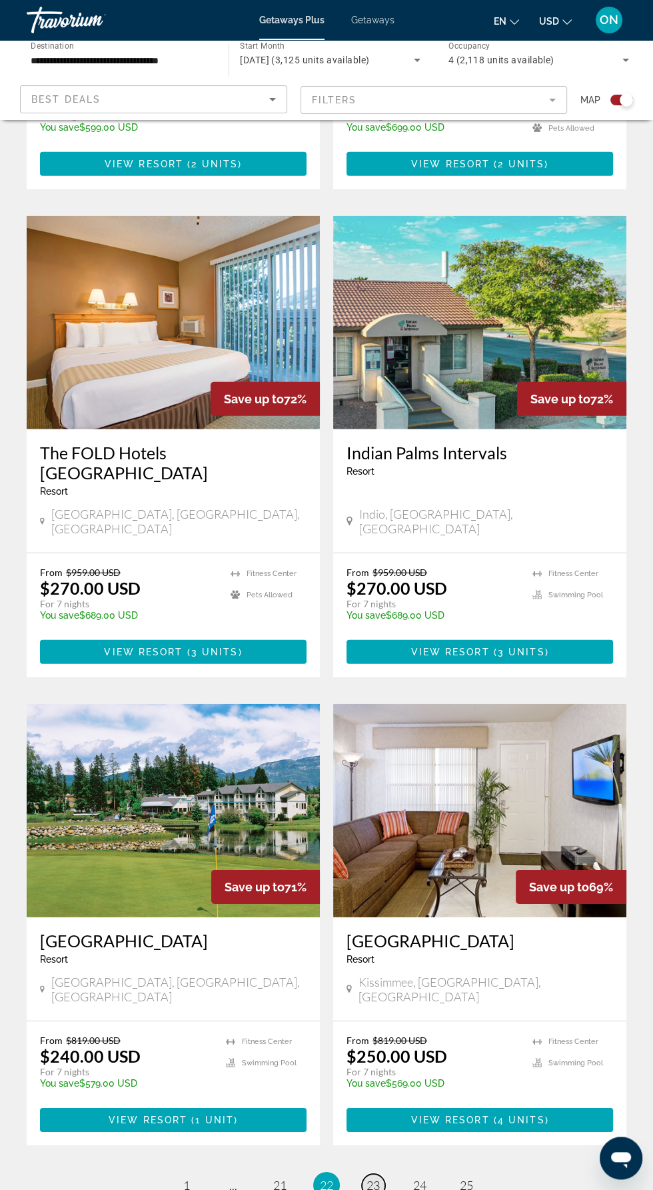
click at [374, 1178] on span "23" at bounding box center [373, 1185] width 13 height 15
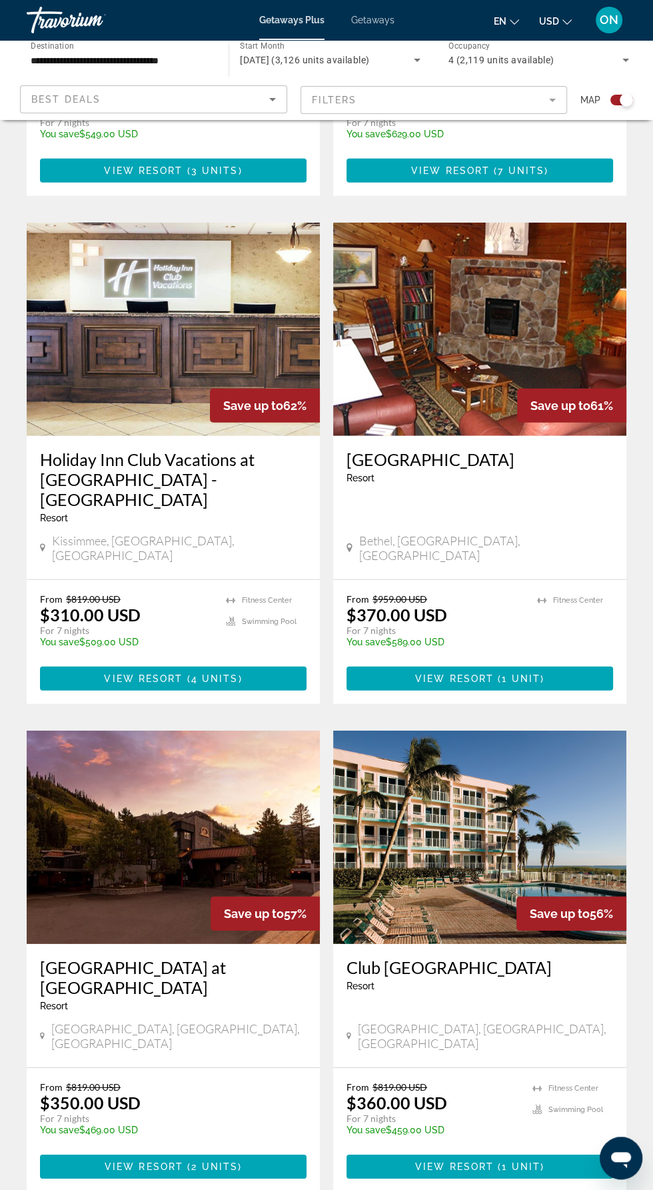
scroll to position [2100, 0]
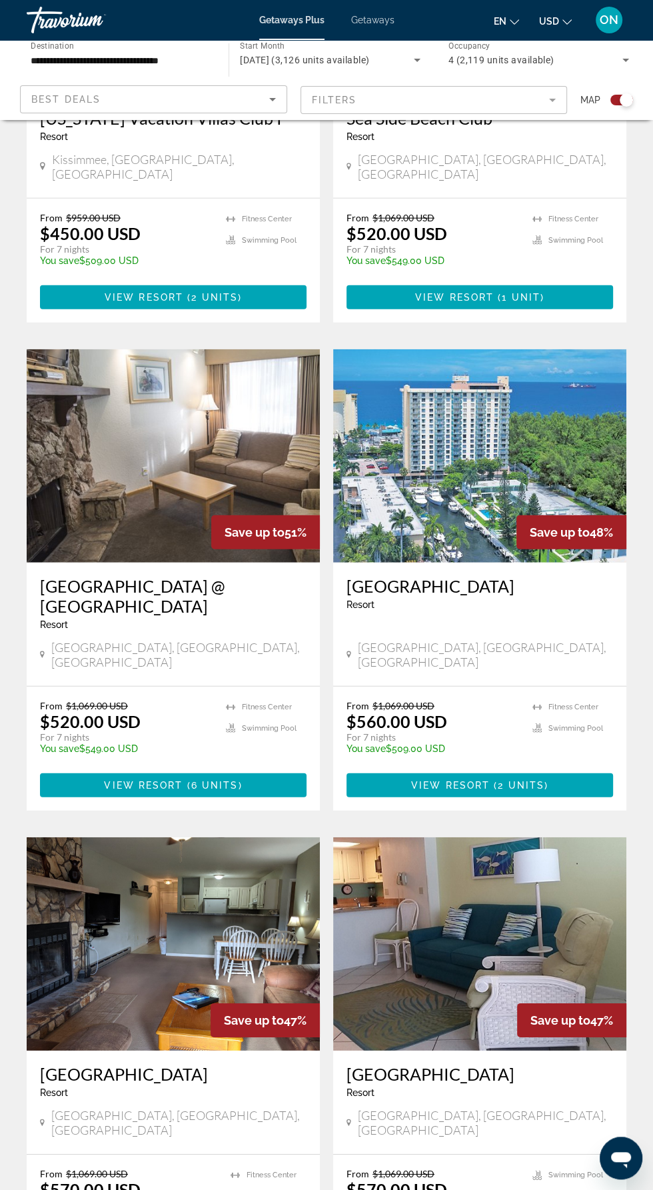
scroll to position [2012, 0]
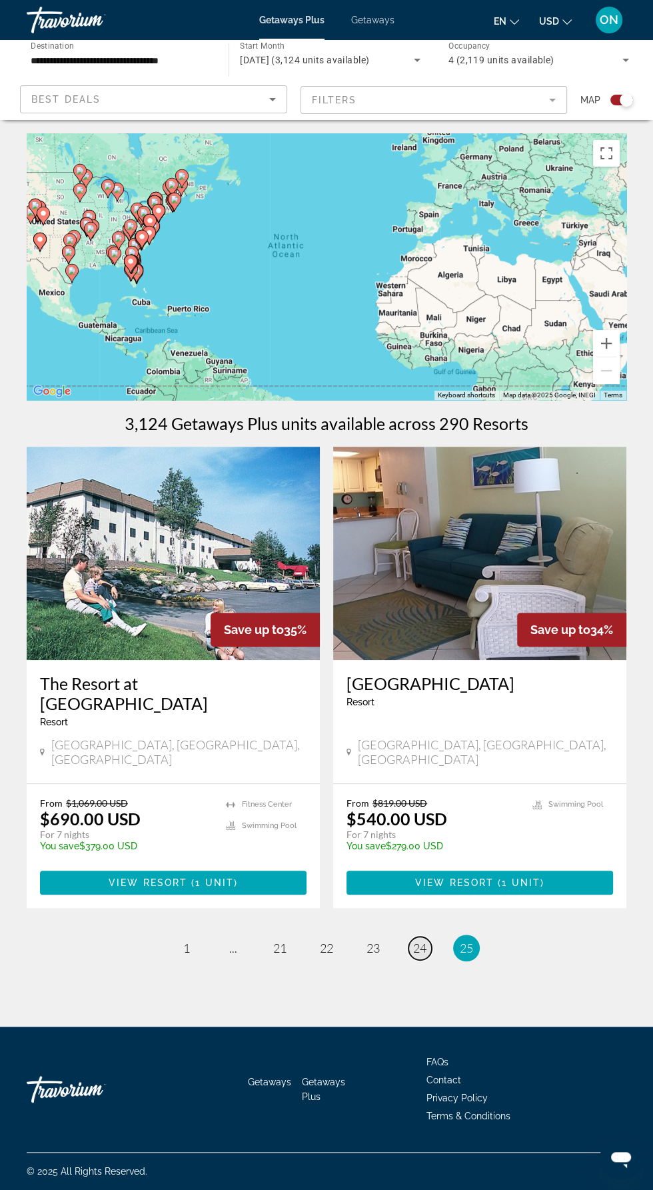
click at [419, 941] on span "24" at bounding box center [419, 948] width 13 height 15
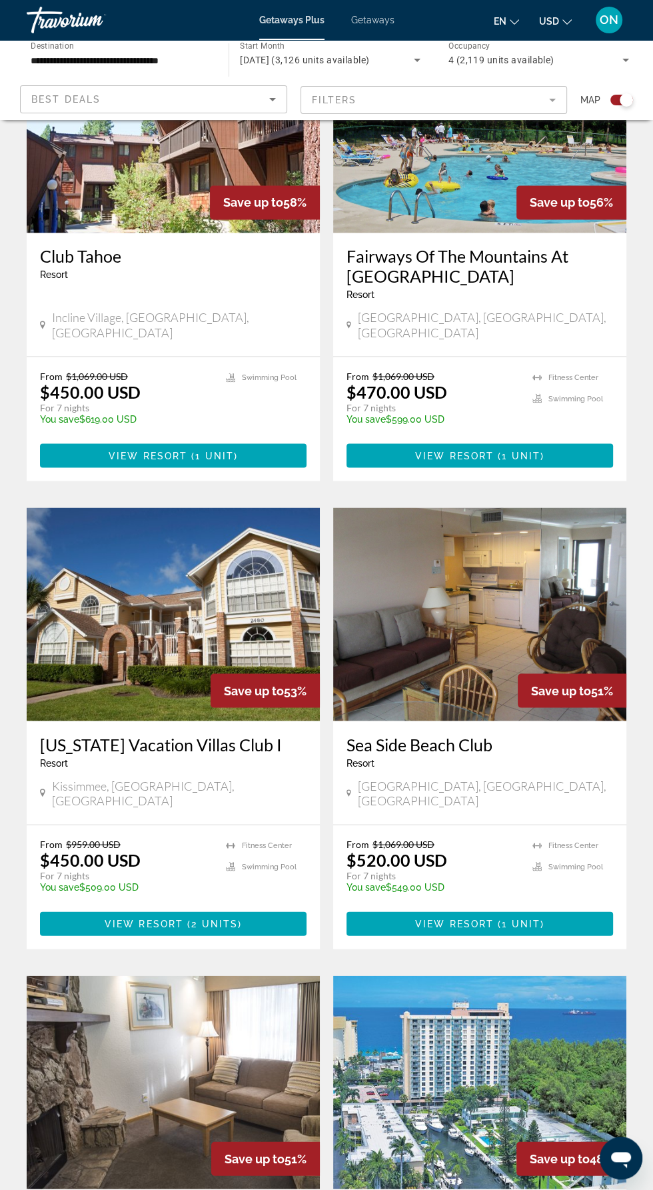
scroll to position [1508, 0]
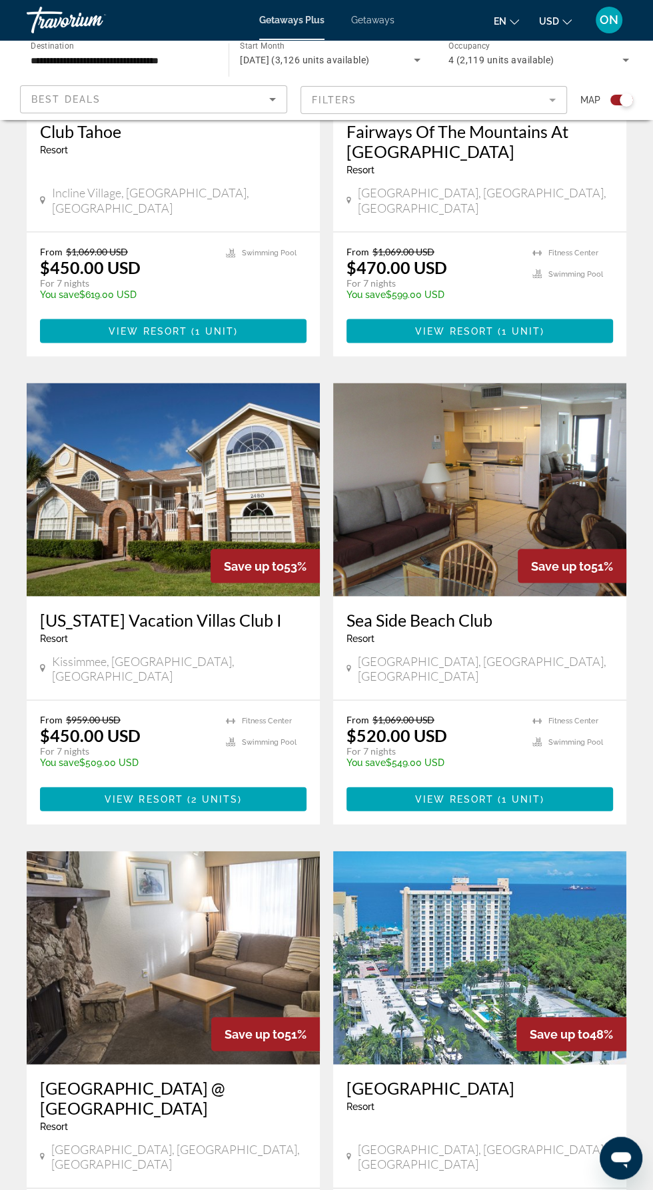
click at [493, 870] on img "Main content" at bounding box center [479, 957] width 293 height 213
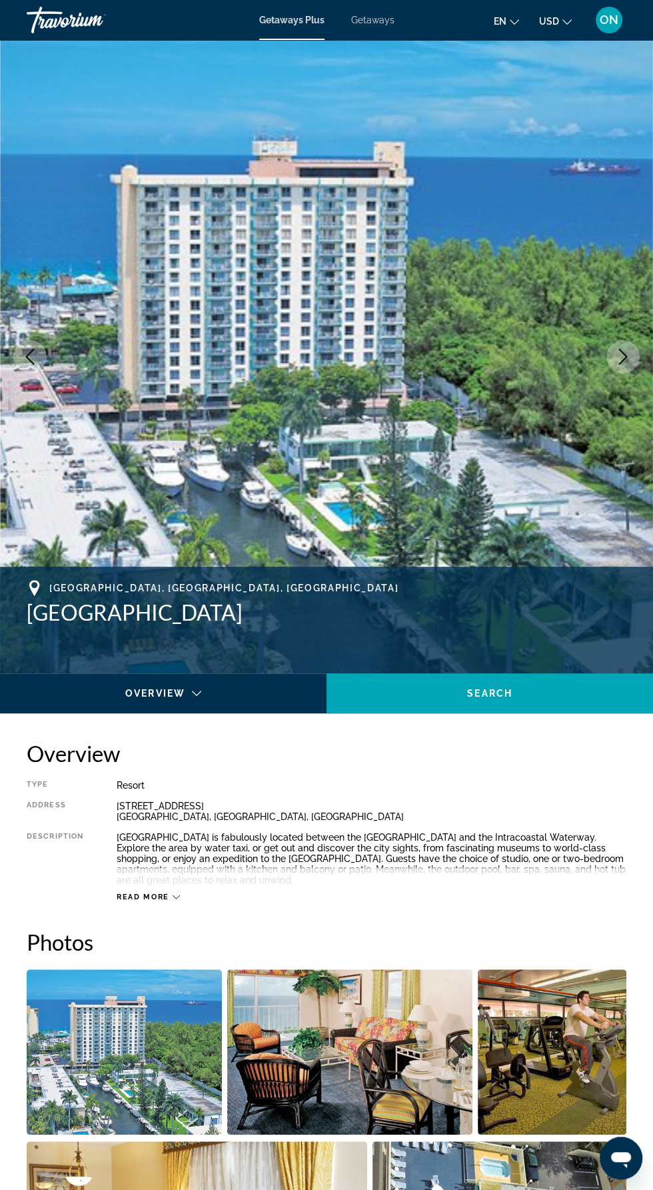
click at [617, 343] on button "Next image" at bounding box center [623, 356] width 33 height 33
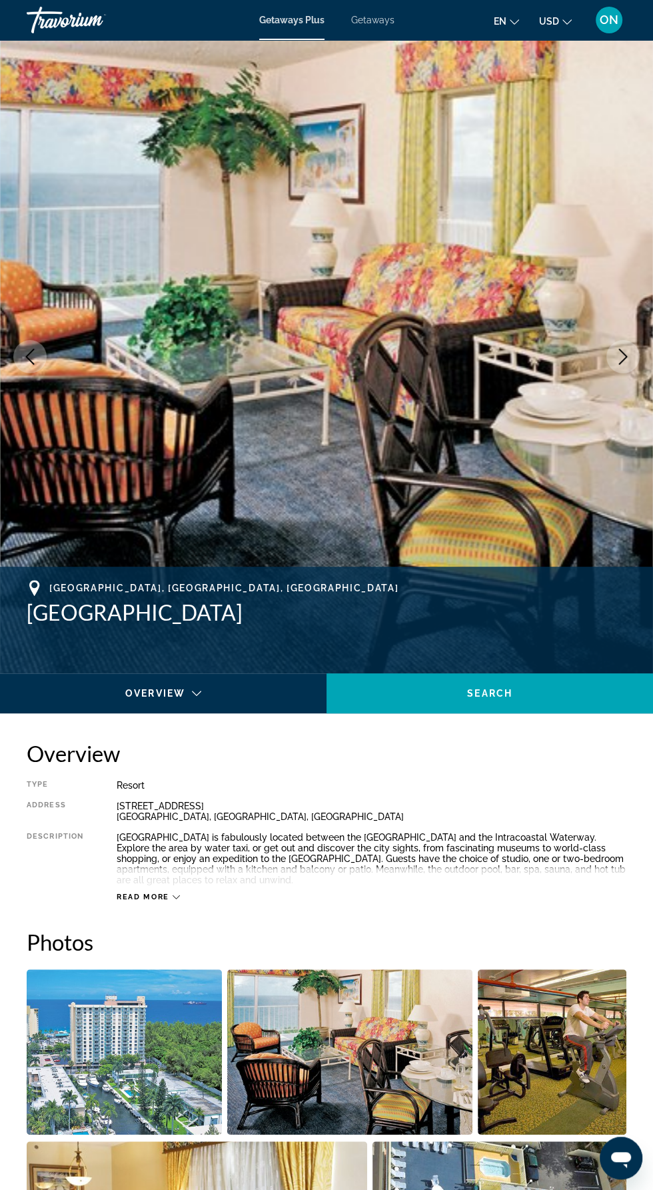
click at [615, 349] on button "Next image" at bounding box center [623, 356] width 33 height 33
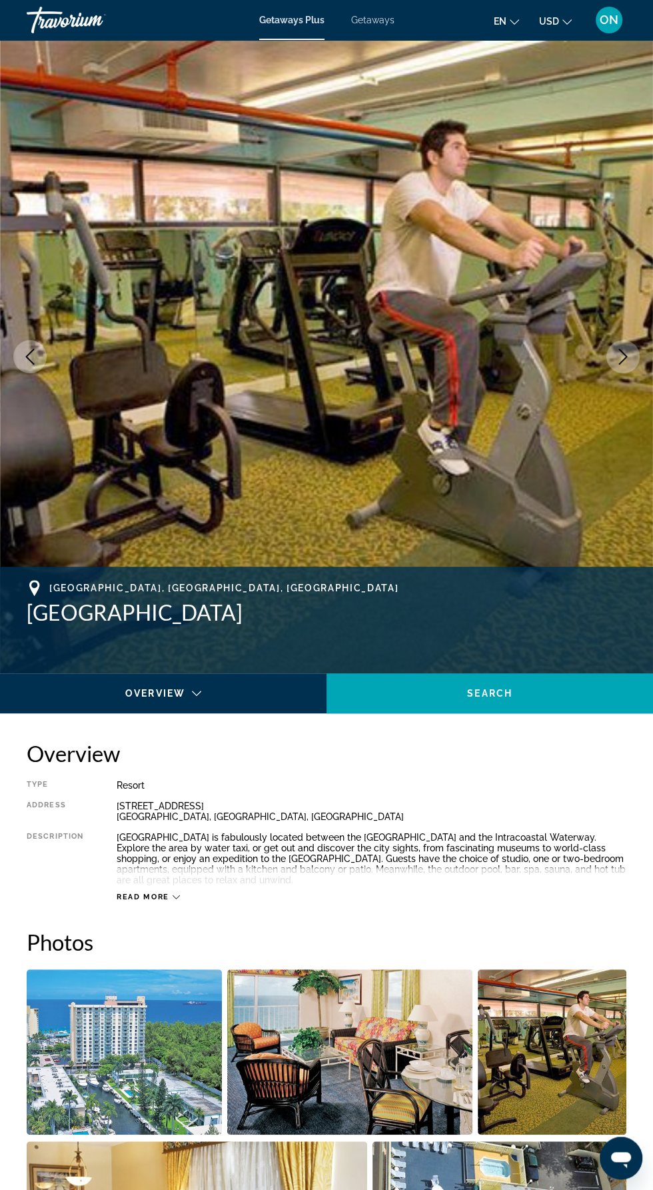
click at [627, 341] on button "Next image" at bounding box center [623, 356] width 33 height 33
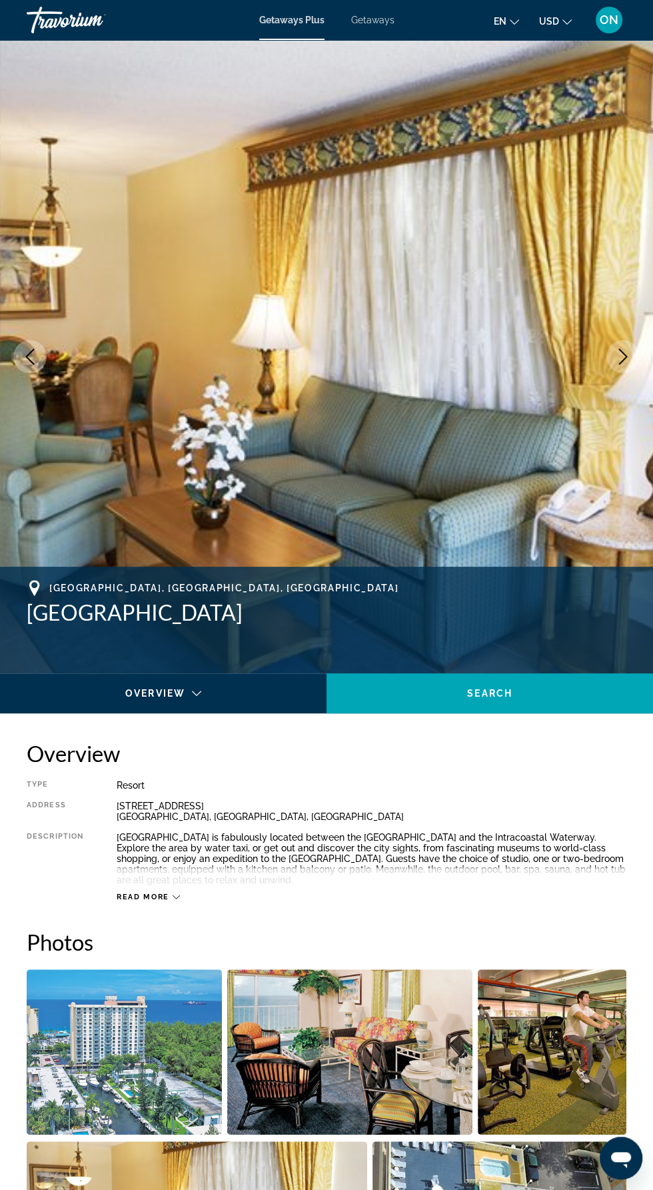
click at [613, 361] on button "Next image" at bounding box center [623, 356] width 33 height 33
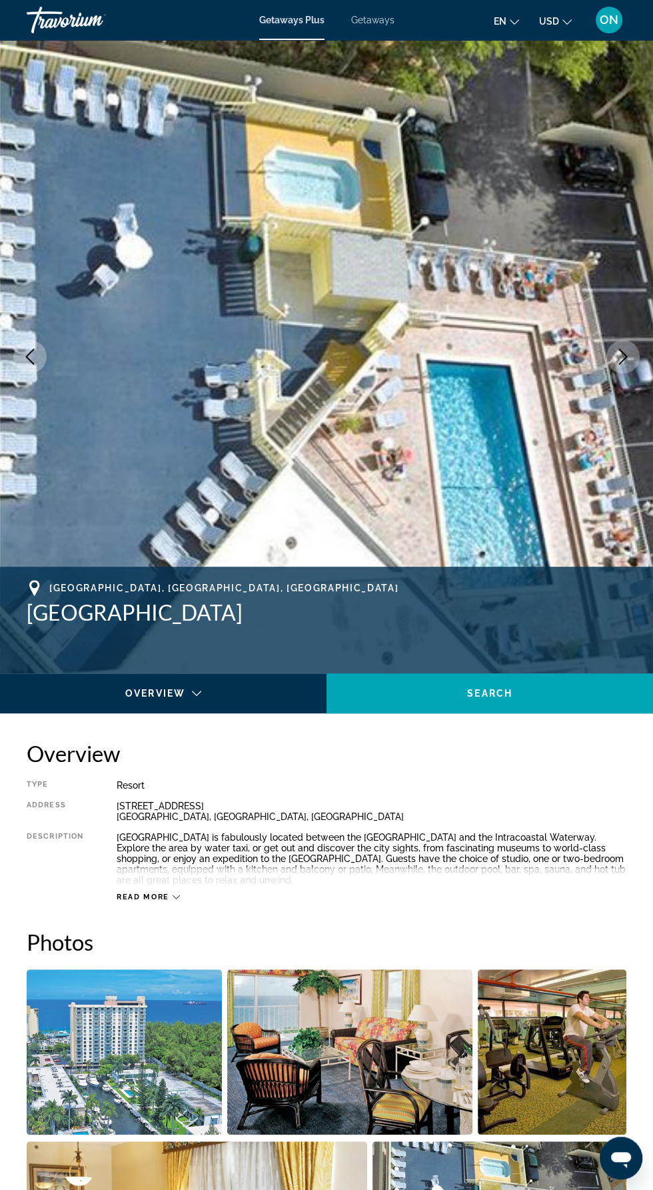
click at [619, 360] on icon "Next image" at bounding box center [623, 357] width 16 height 16
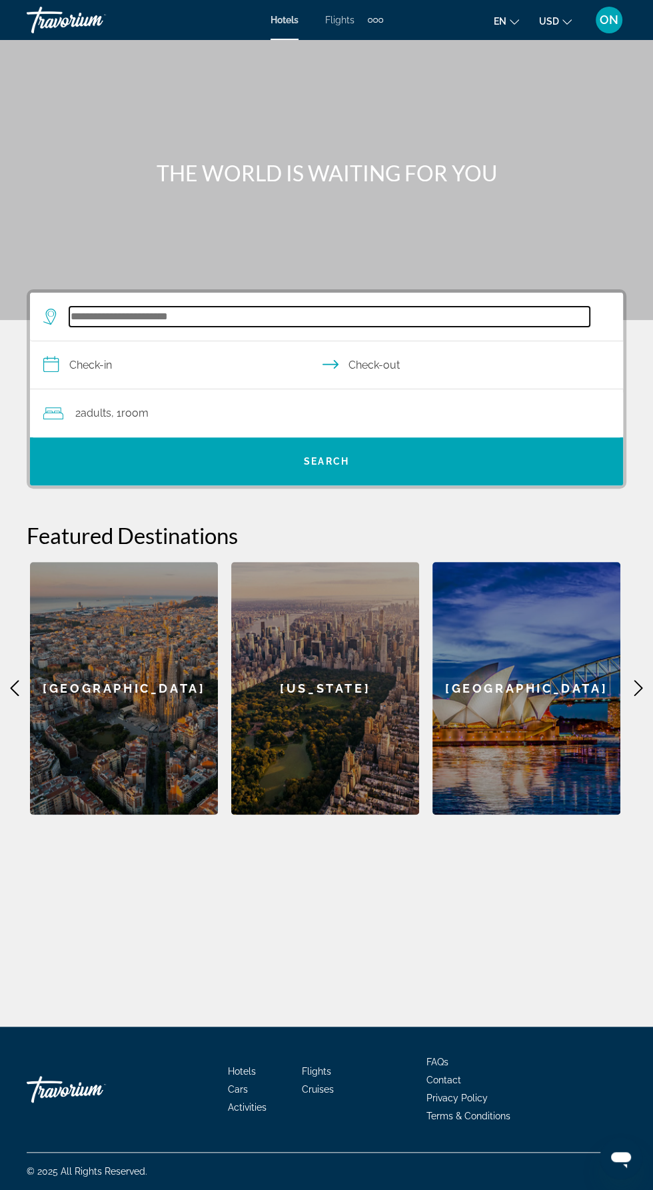
click at [213, 319] on input "Search widget" at bounding box center [329, 317] width 521 height 20
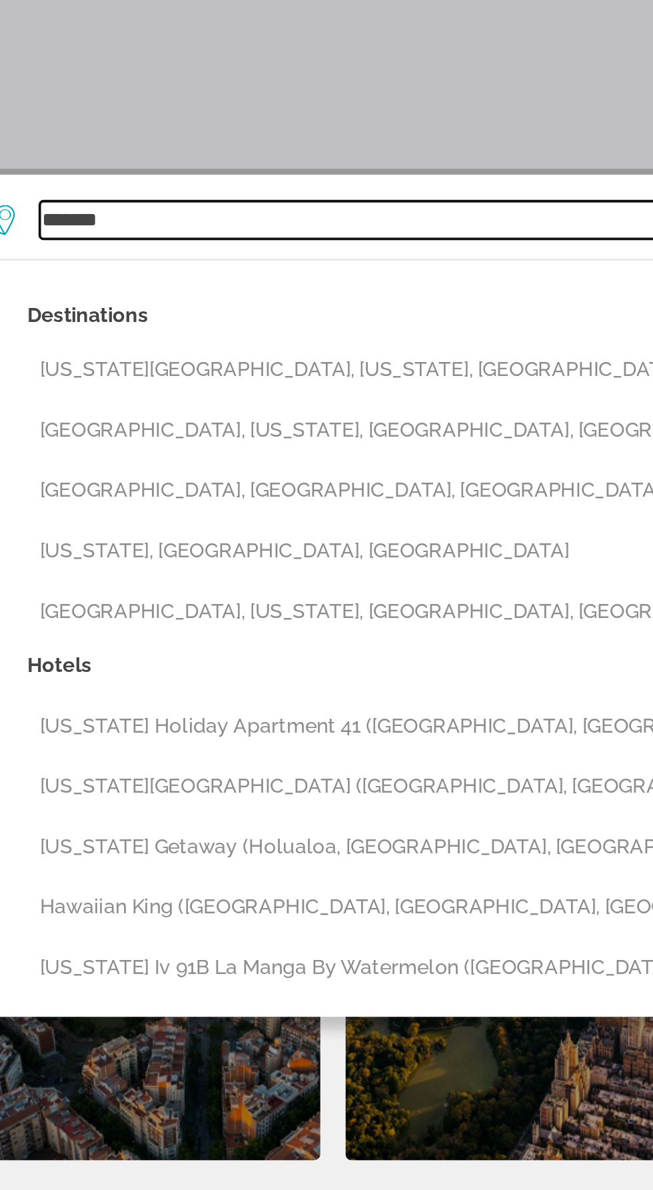
scroll to position [89, 0]
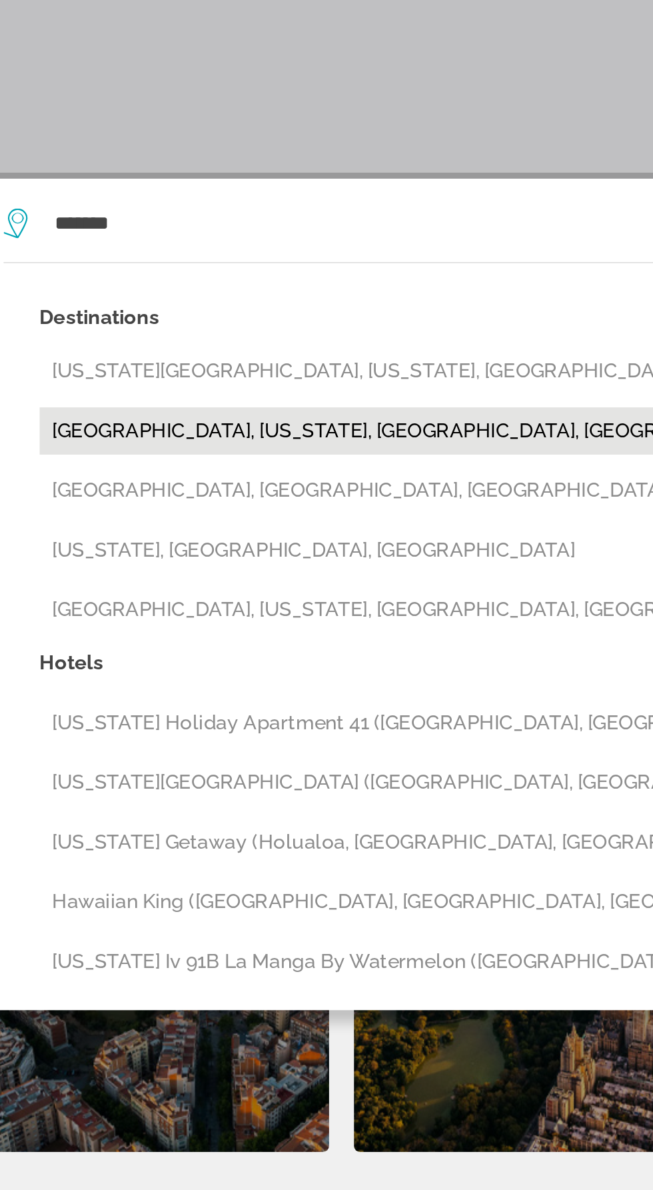
click at [278, 415] on button "[GEOGRAPHIC_DATA], [US_STATE], [GEOGRAPHIC_DATA], [GEOGRAPHIC_DATA]" at bounding box center [336, 427] width 547 height 25
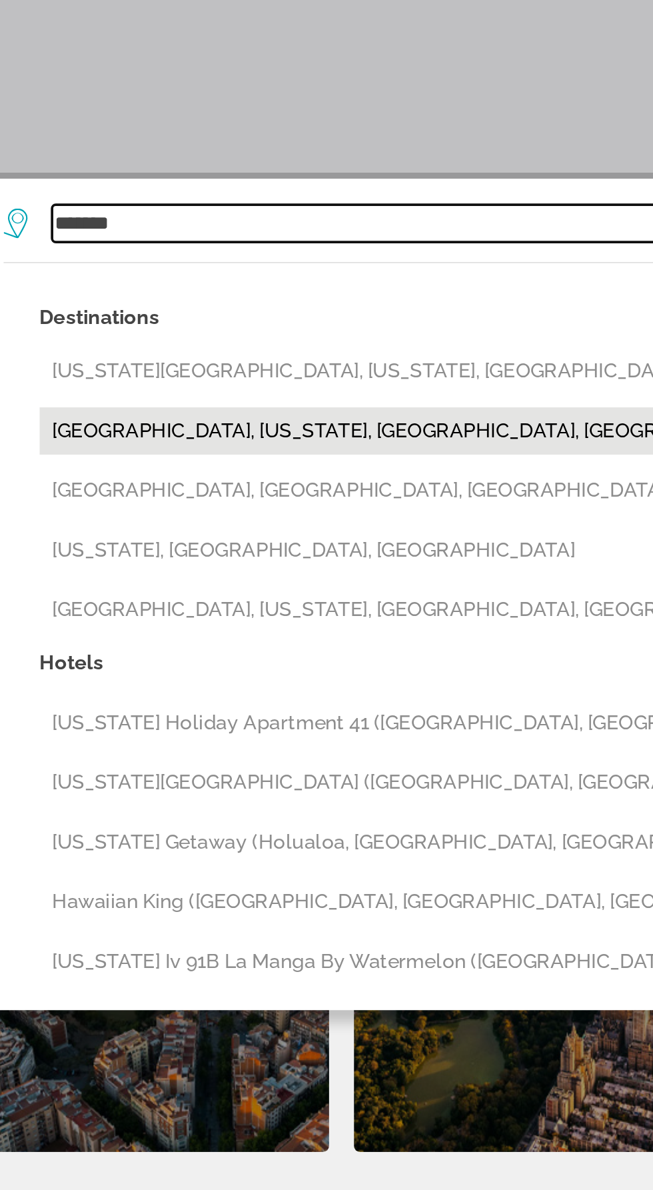
type input "**********"
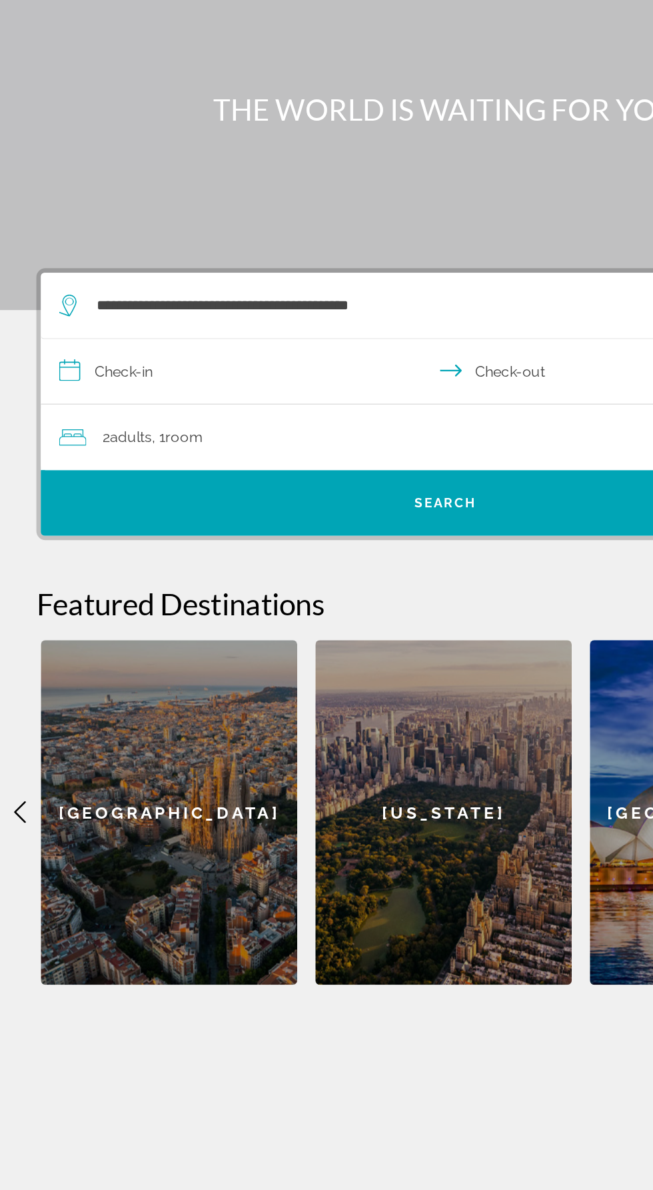
click at [105, 341] on input "**********" at bounding box center [329, 366] width 599 height 51
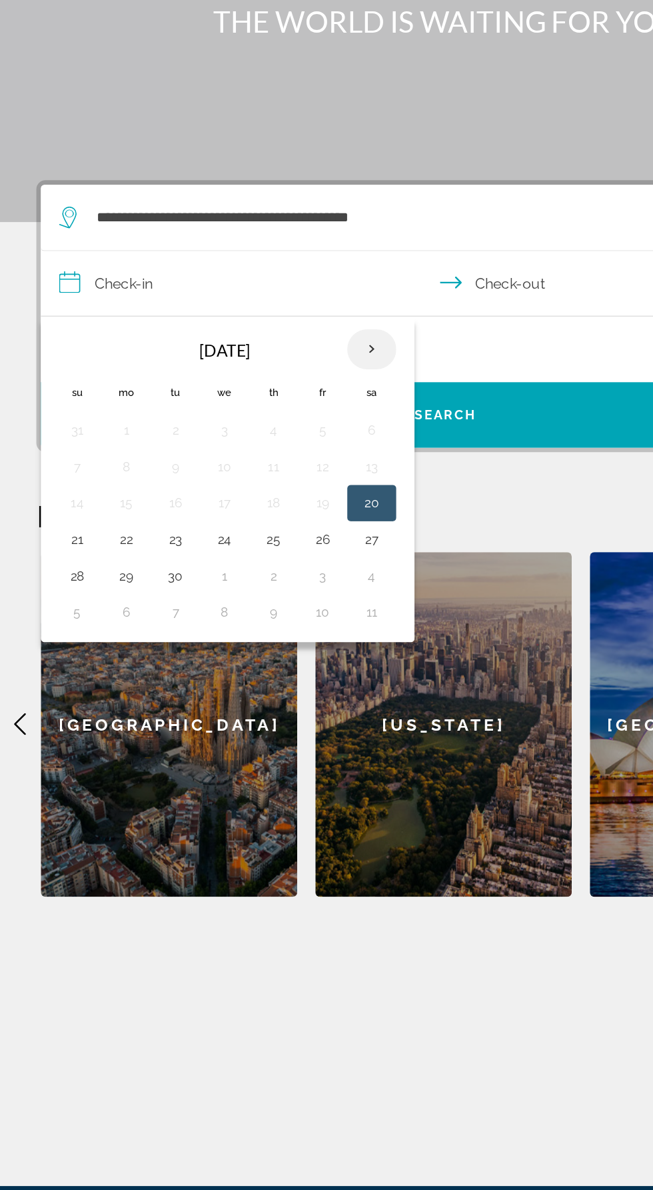
click at [271, 399] on th "Next month" at bounding box center [273, 413] width 36 height 29
click at [97, 490] on button "6" at bounding box center [92, 499] width 21 height 19
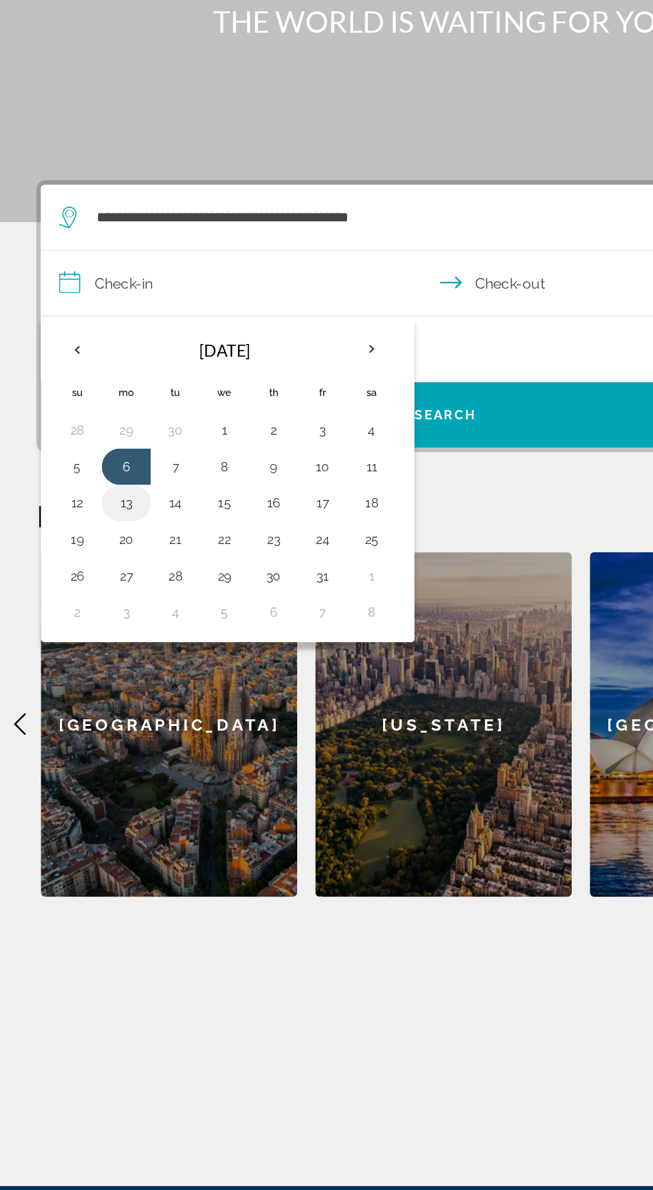
click at [98, 517] on button "13" at bounding box center [92, 526] width 21 height 19
type input "**********"
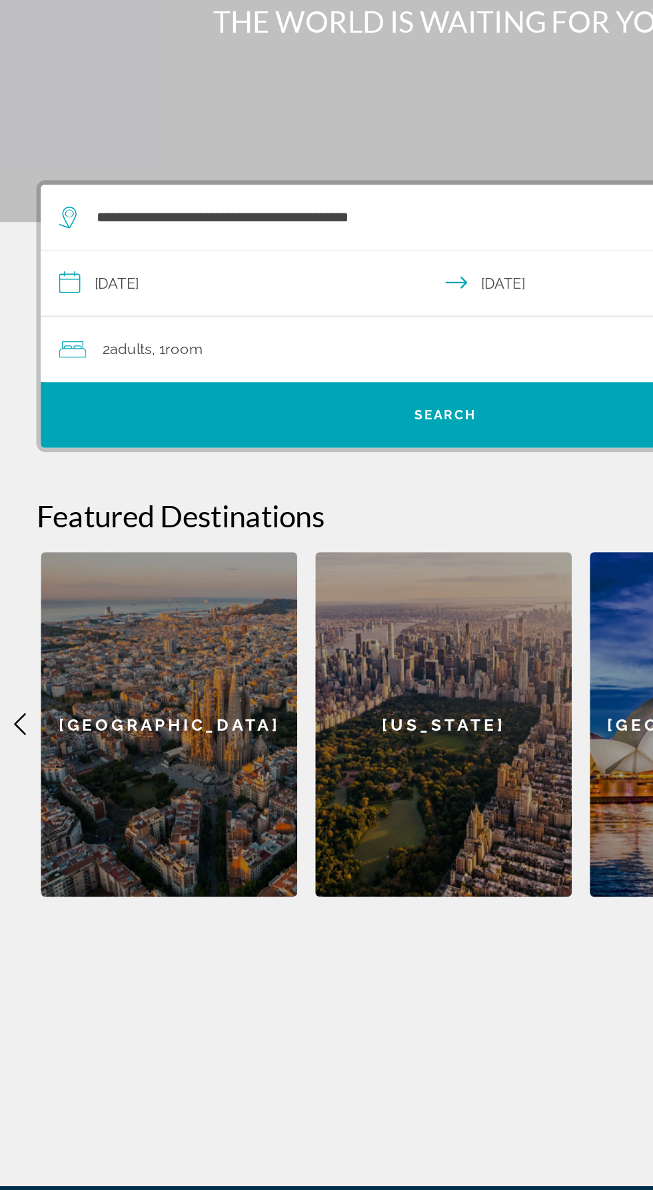
click at [142, 407] on span "Room" at bounding box center [134, 413] width 27 height 13
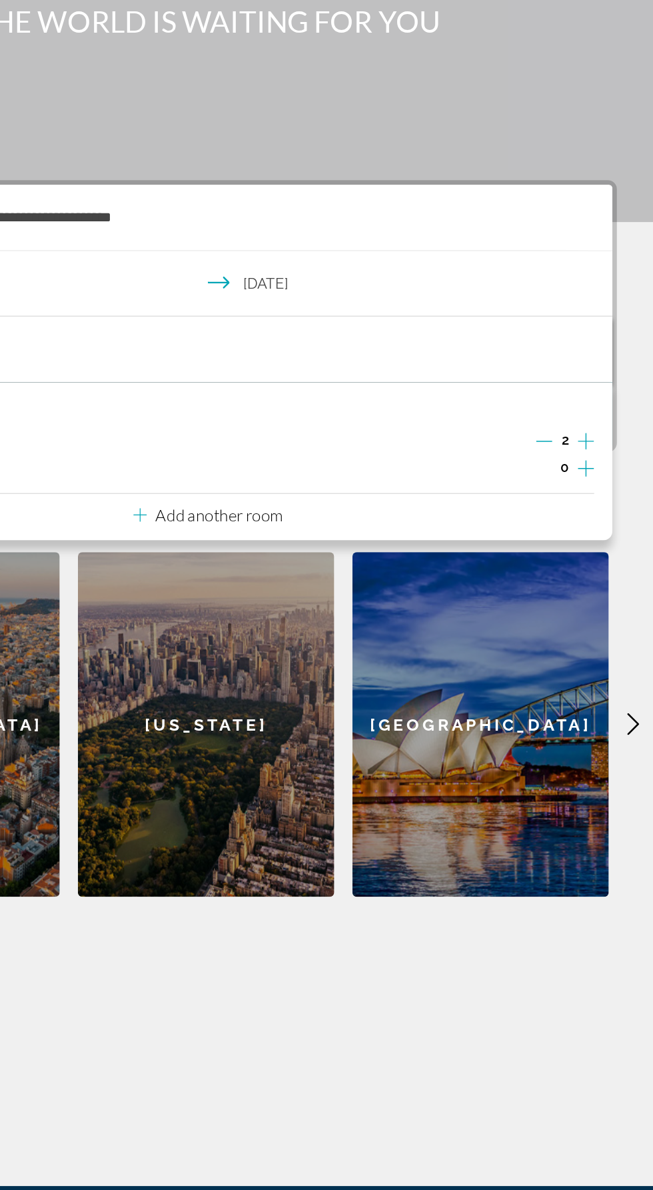
click at [618, 437] on div "Room 1 Adults 2 Children 0 Add another room" at bounding box center [326, 495] width 593 height 116
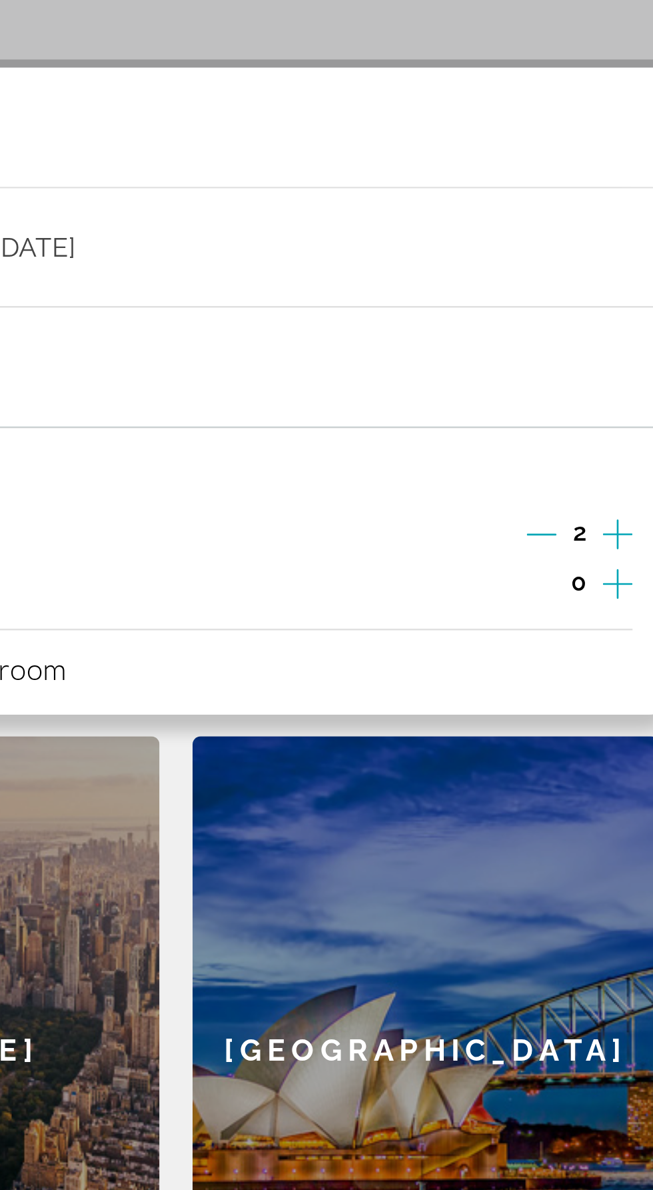
click at [607, 473] on icon "Increment adults" at bounding box center [604, 481] width 12 height 16
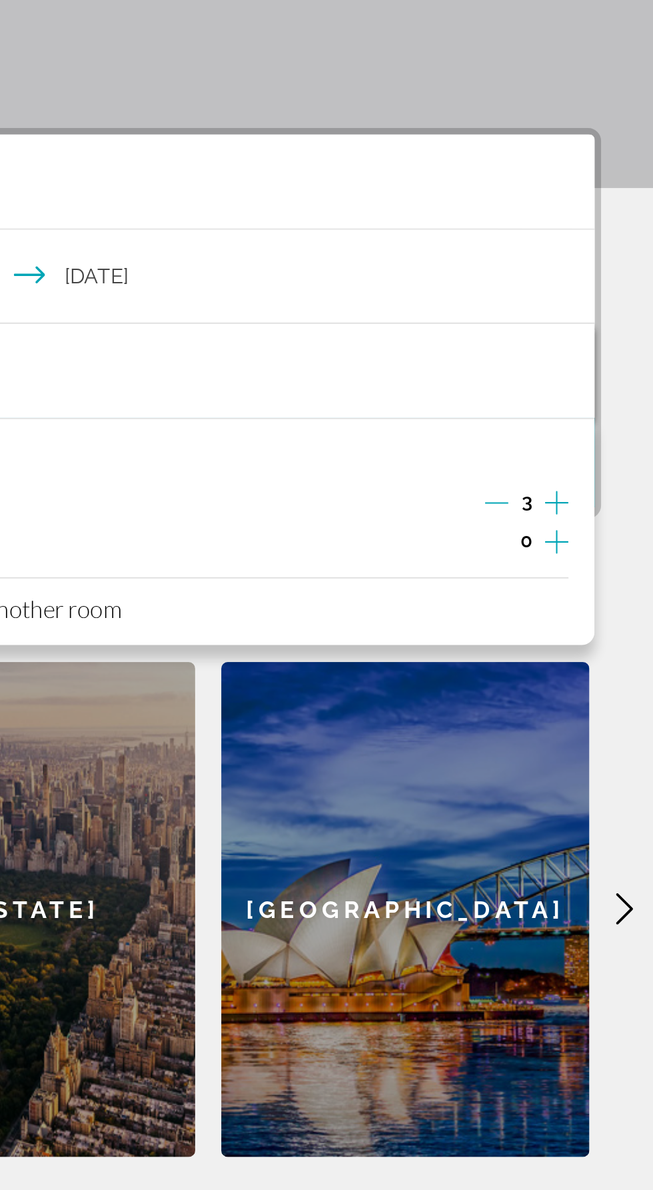
click at [609, 473] on icon "Increment adults" at bounding box center [604, 481] width 12 height 16
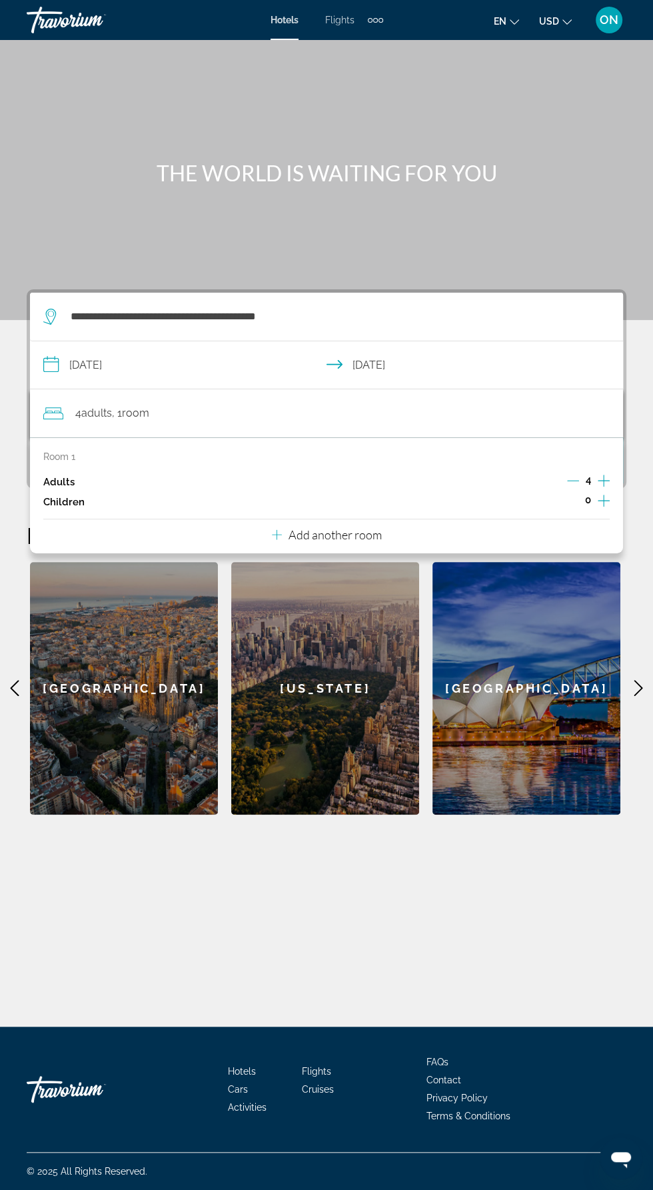
scroll to position [75, 0]
click at [561, 135] on div "Main content" at bounding box center [326, 160] width 653 height 320
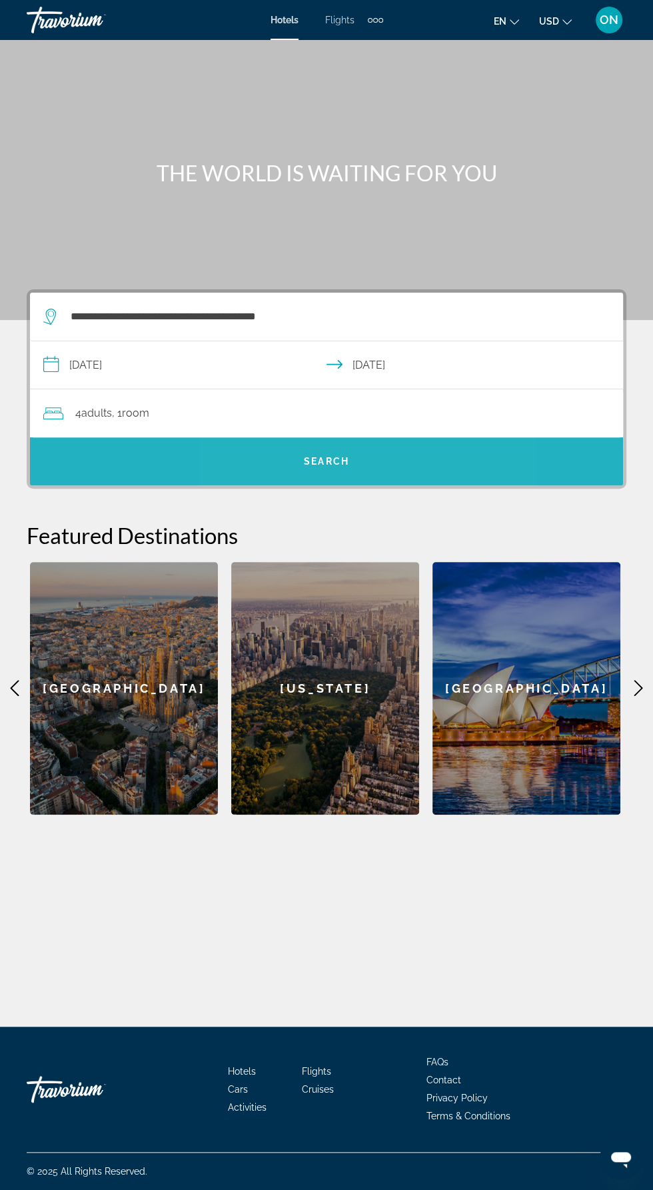
click at [384, 445] on span "Search widget" at bounding box center [326, 461] width 593 height 32
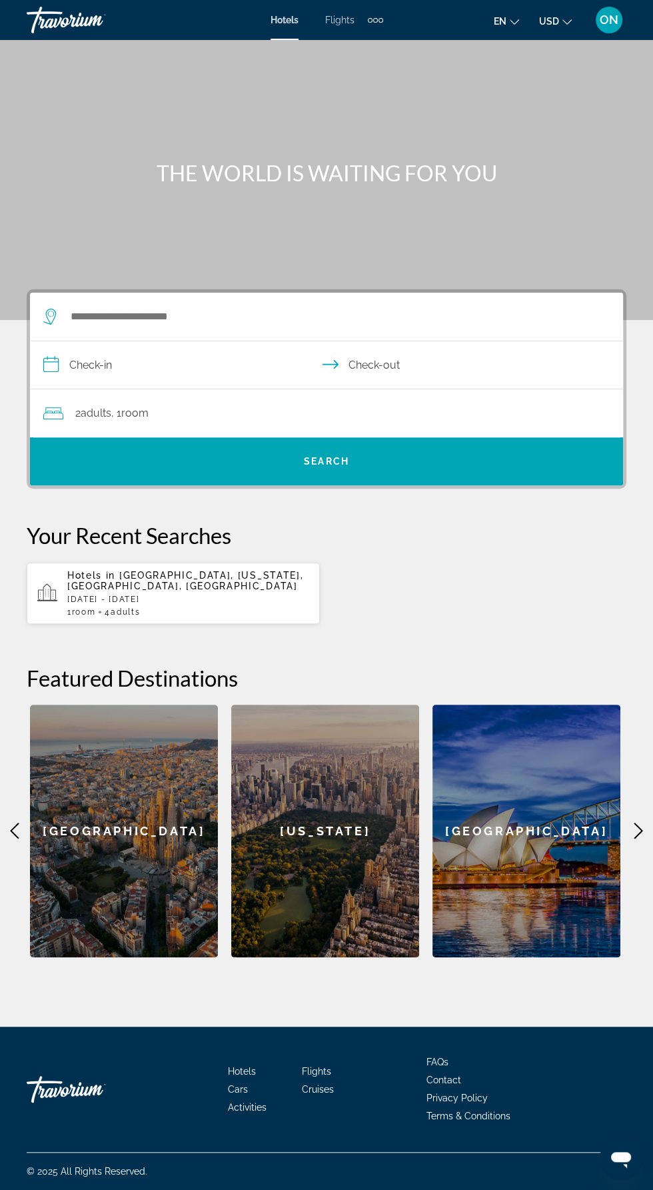
scroll to position [89, 0]
click at [643, 823] on icon "Main content" at bounding box center [639, 831] width 16 height 16
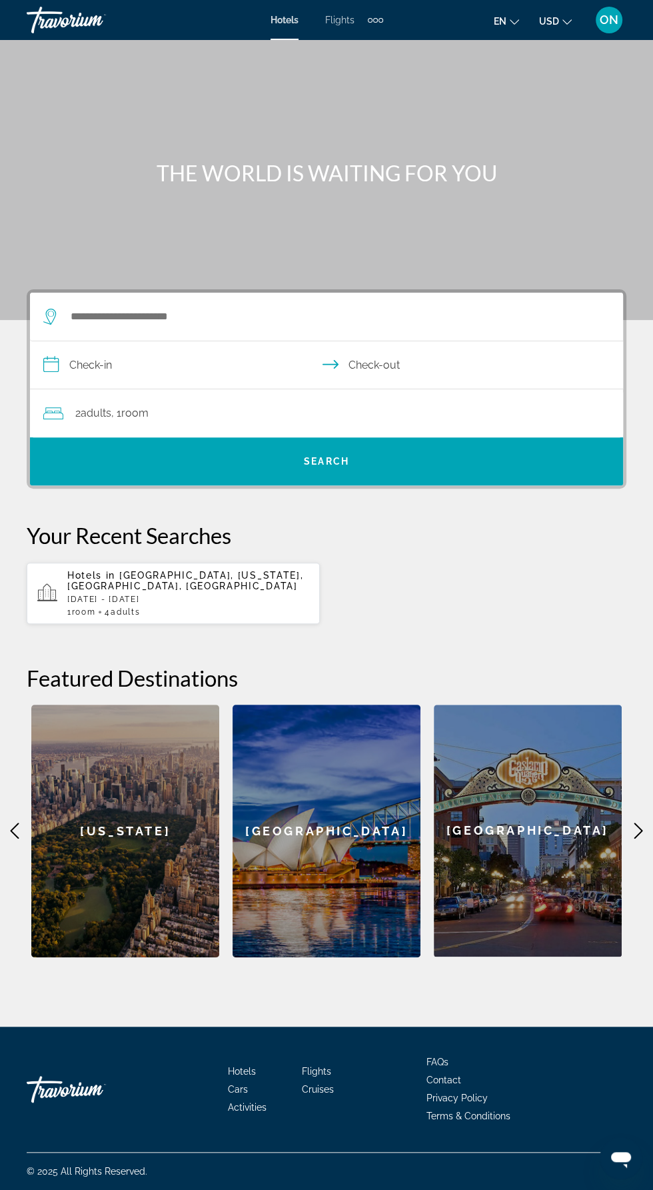
click at [640, 824] on icon "Main content" at bounding box center [639, 832] width 9 height 16
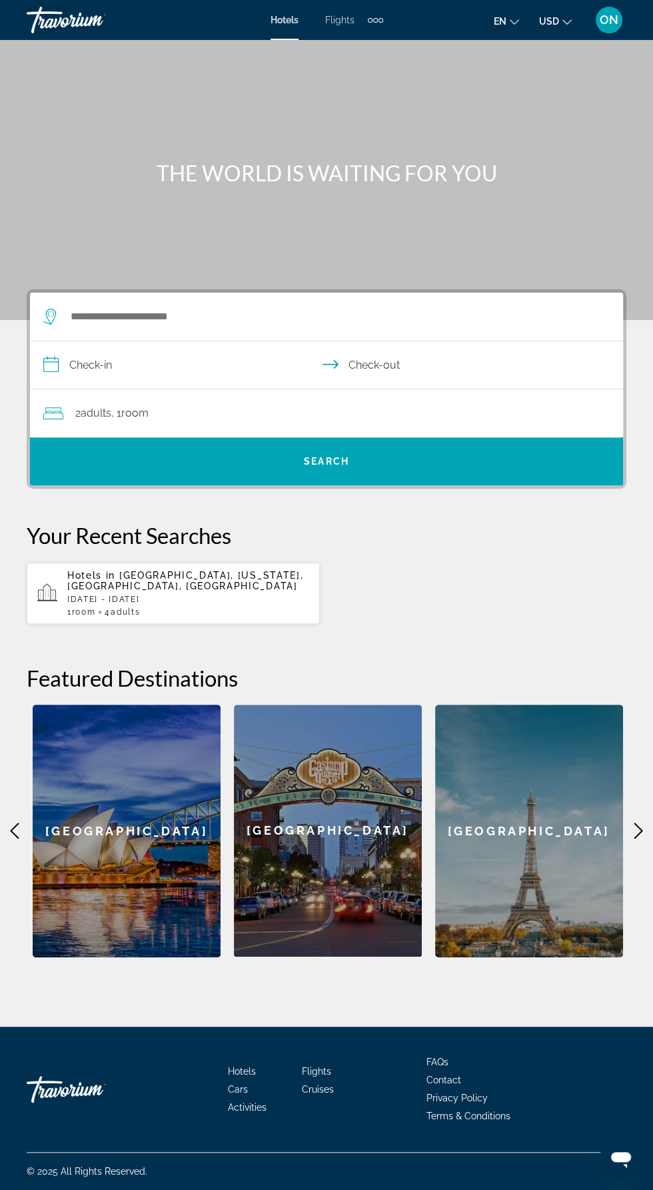
click at [643, 823] on icon "Main content" at bounding box center [639, 831] width 16 height 16
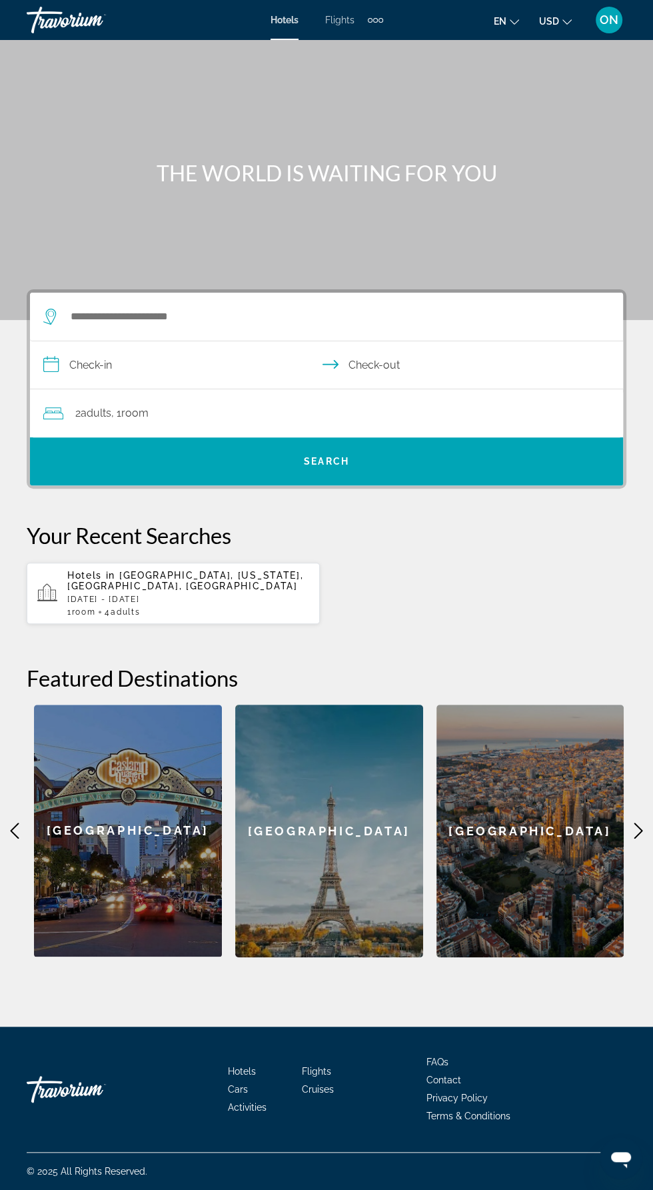
click at [638, 823] on icon "Main content" at bounding box center [639, 831] width 16 height 16
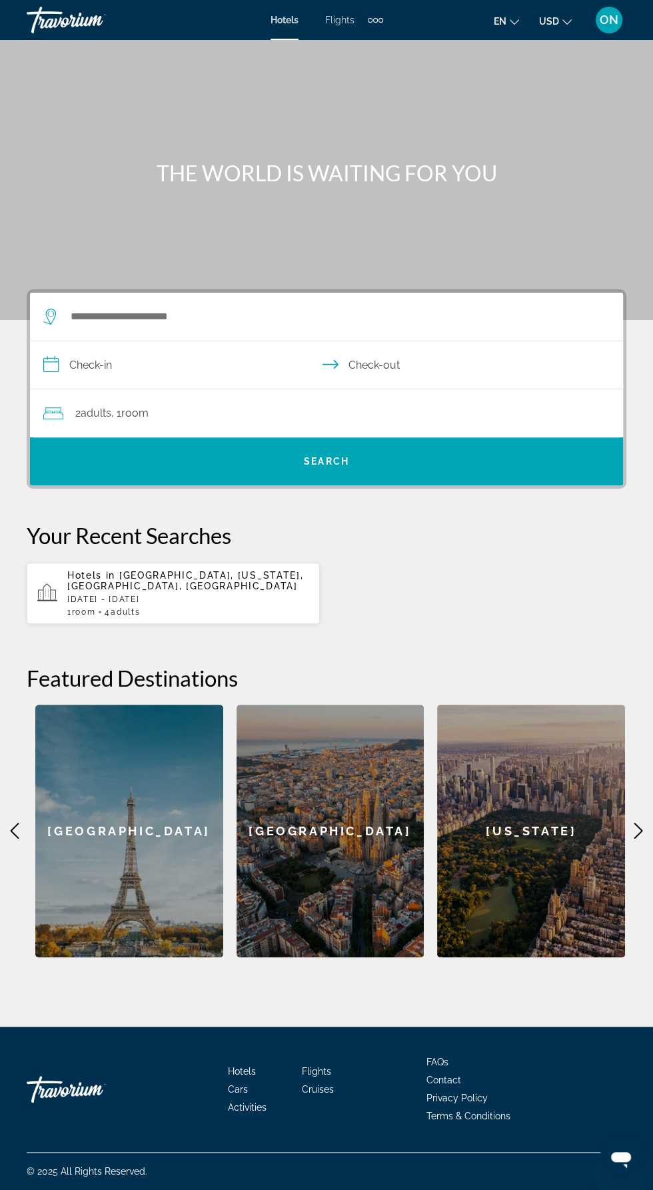
click at [631, 823] on icon "Main content" at bounding box center [639, 831] width 16 height 16
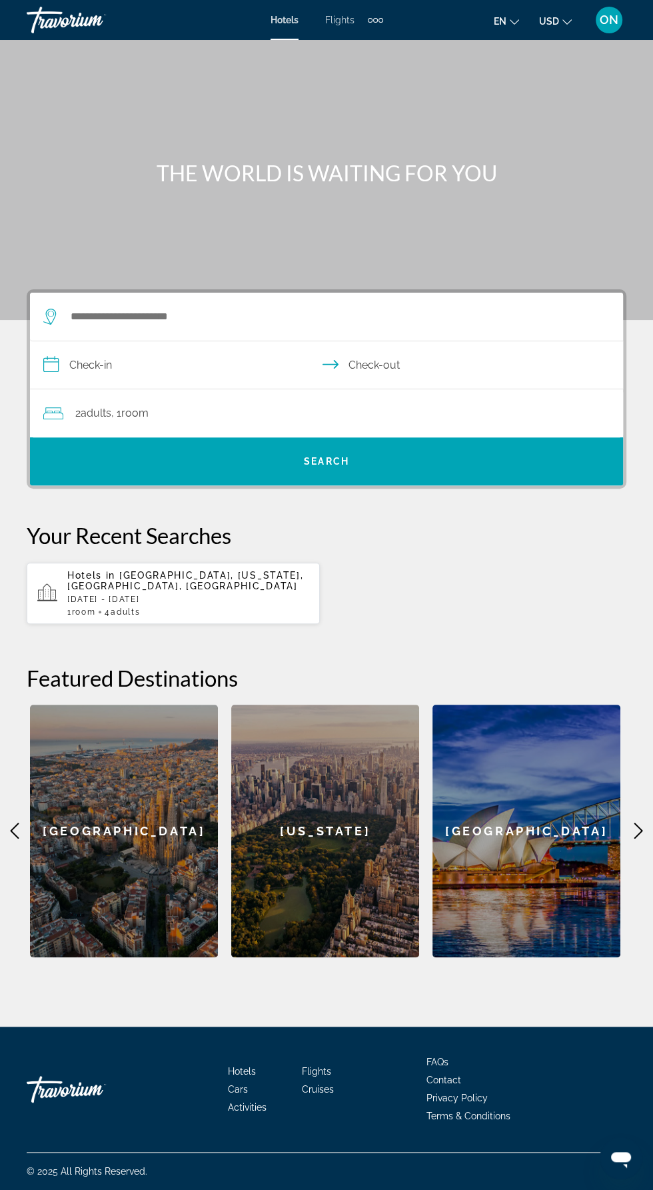
click at [639, 824] on icon "Main content" at bounding box center [639, 832] width 9 height 16
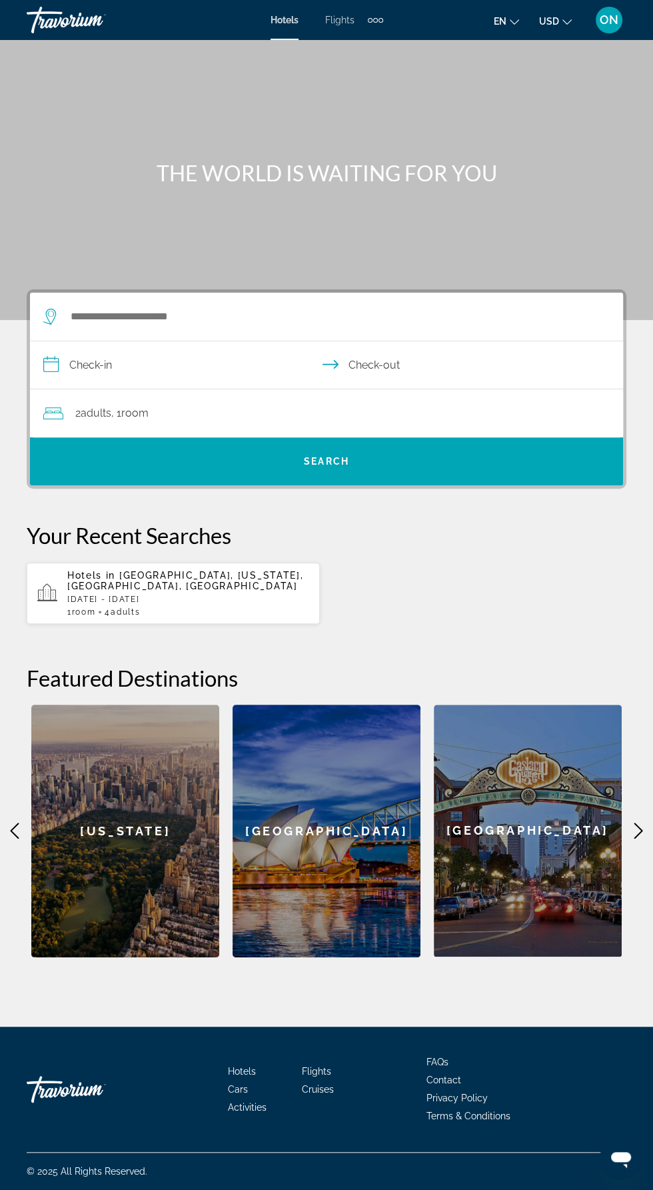
scroll to position [0, 0]
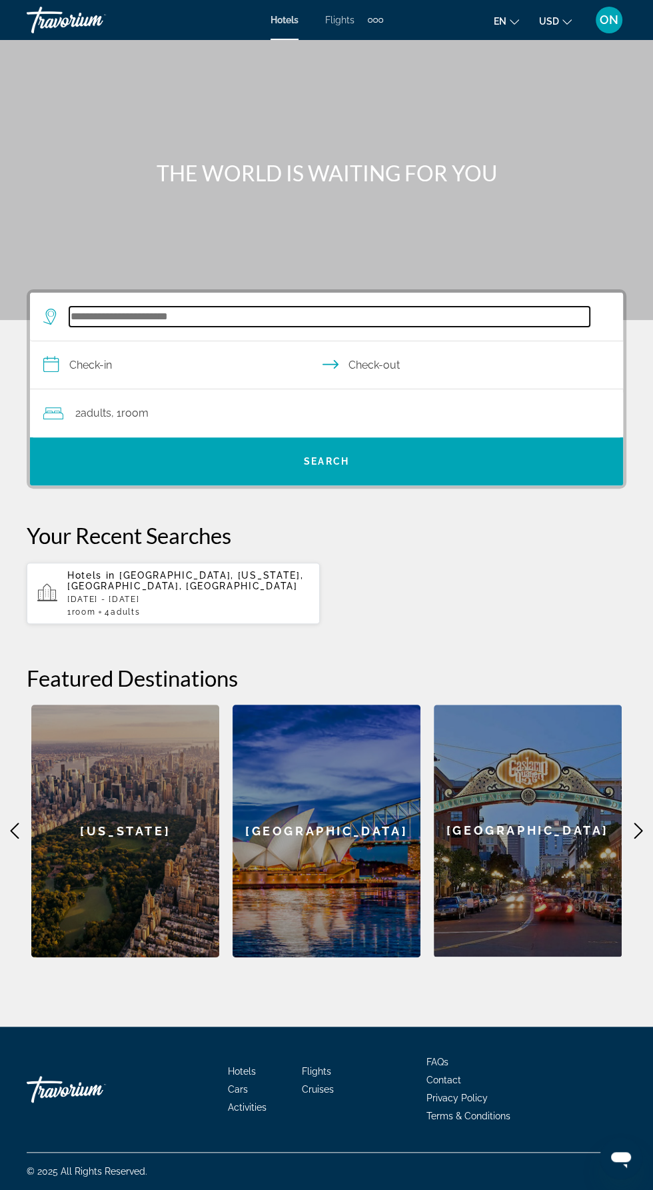
click at [143, 319] on input "Search widget" at bounding box center [329, 317] width 521 height 20
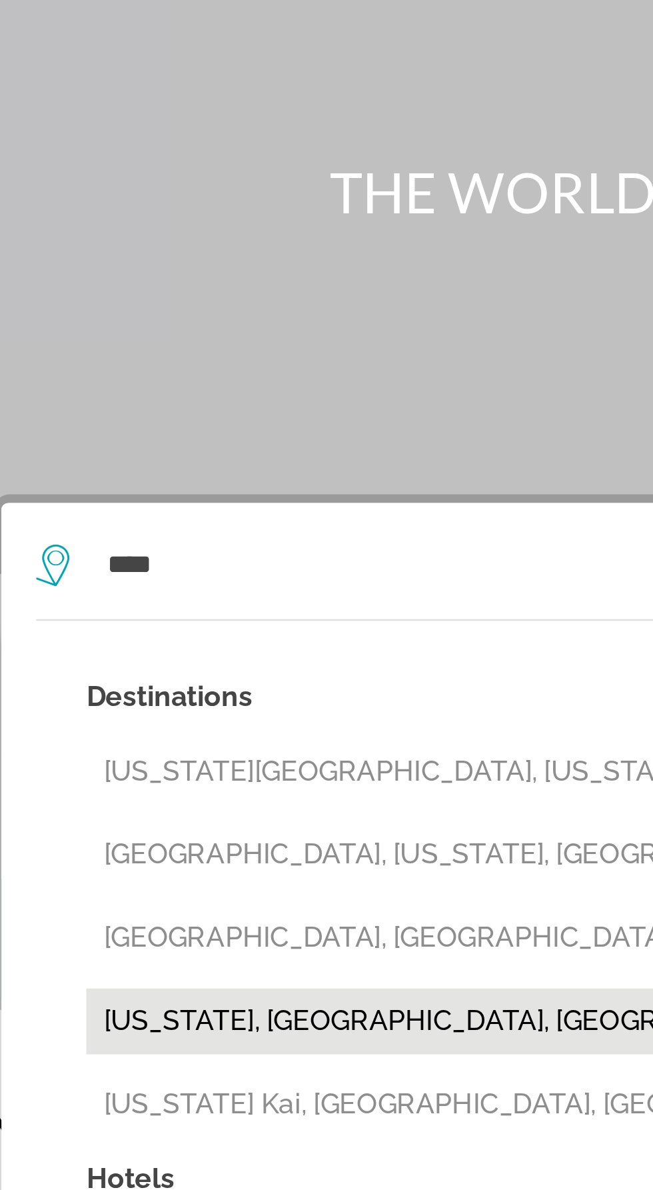
click at [187, 479] on button "[US_STATE], [GEOGRAPHIC_DATA], [GEOGRAPHIC_DATA]" at bounding box center [336, 491] width 547 height 25
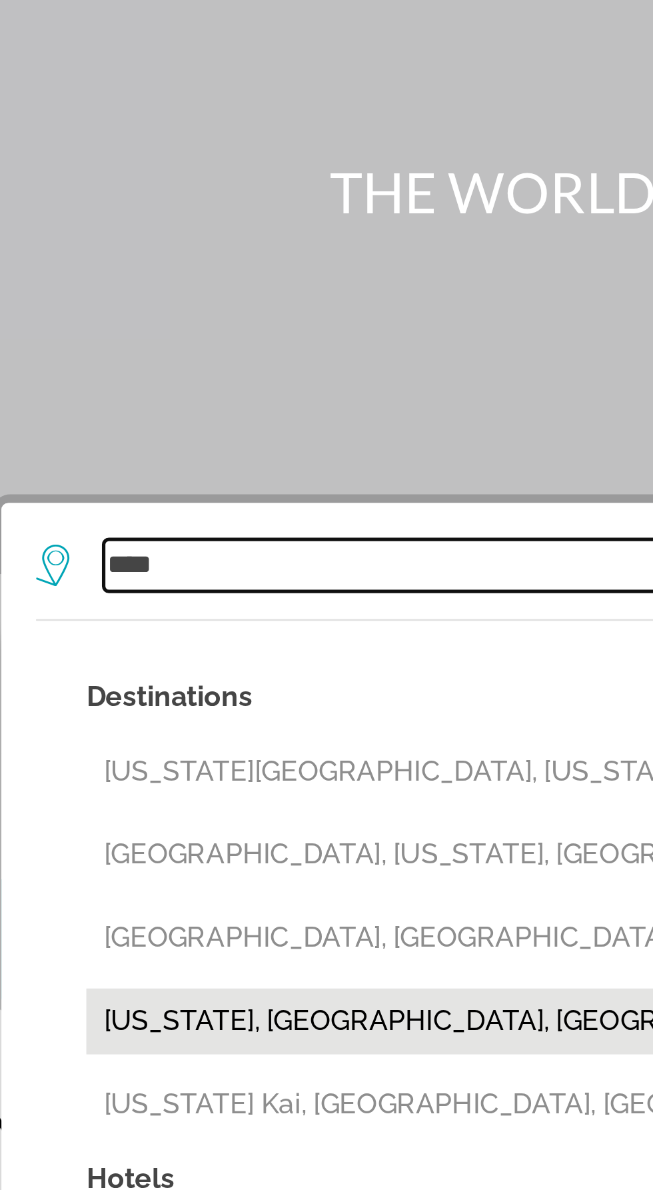
type input "**********"
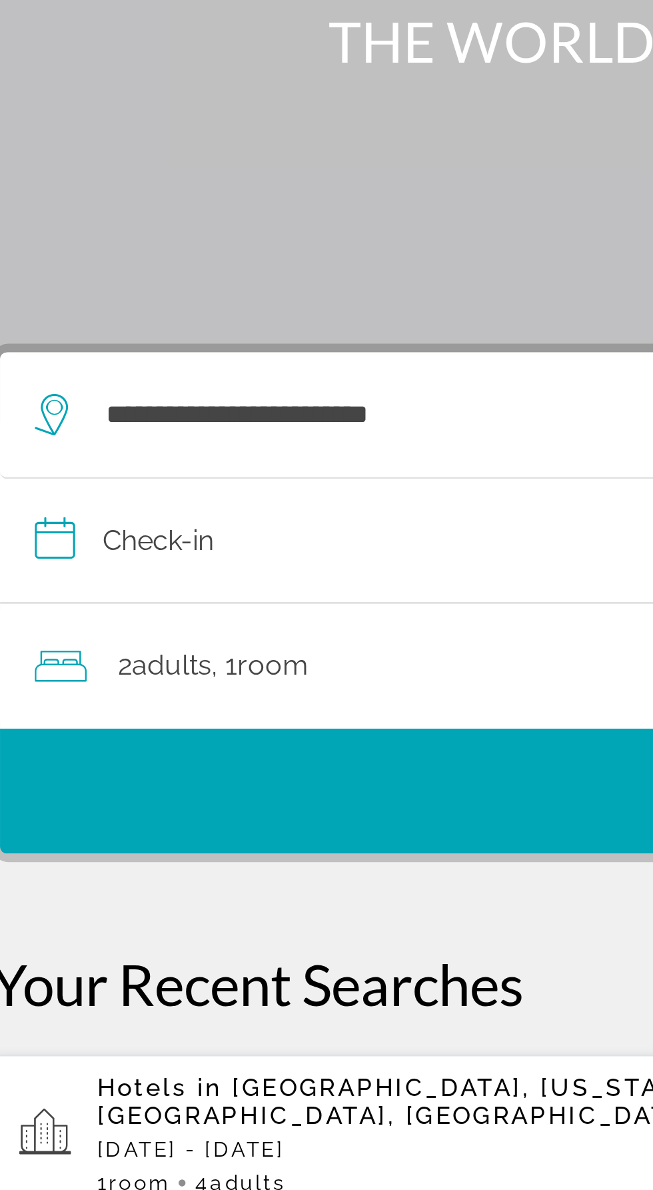
click at [147, 341] on input "**********" at bounding box center [329, 366] width 599 height 51
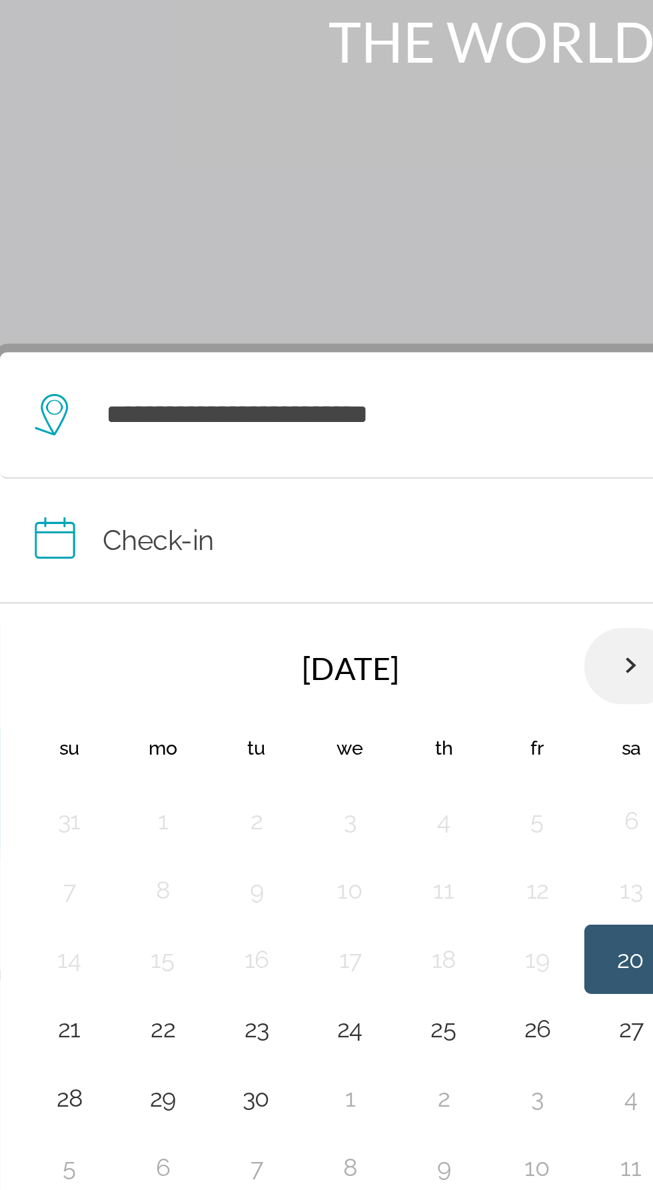
click at [265, 399] on th "Next month" at bounding box center [273, 413] width 36 height 29
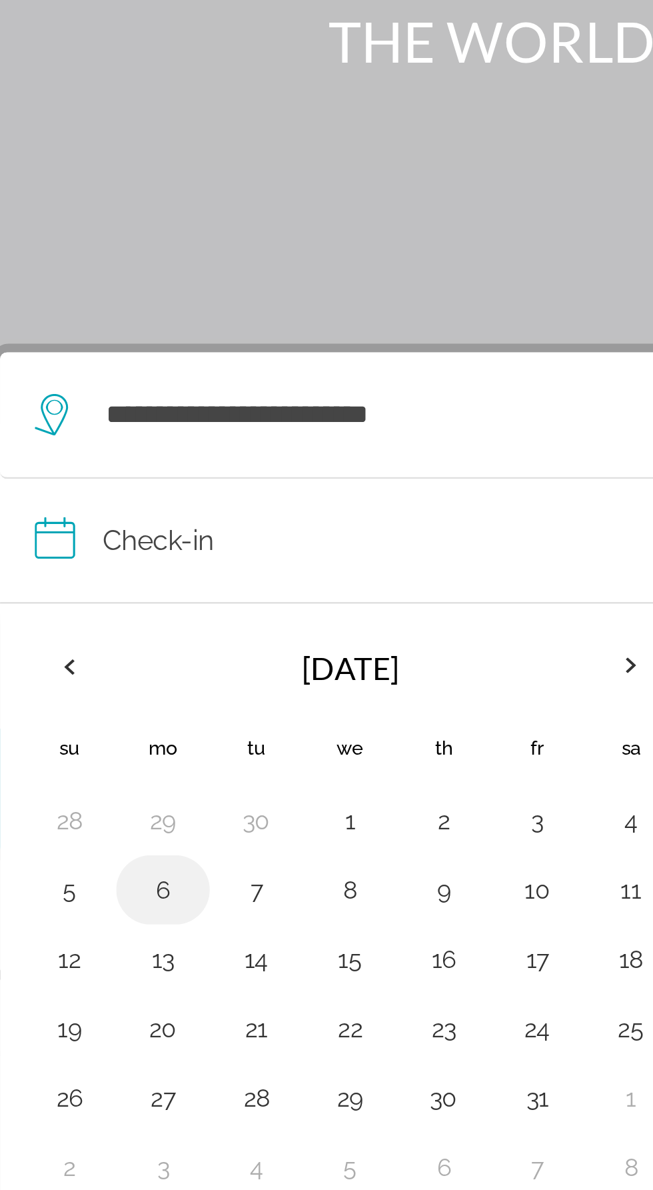
click at [95, 490] on button "6" at bounding box center [92, 499] width 21 height 19
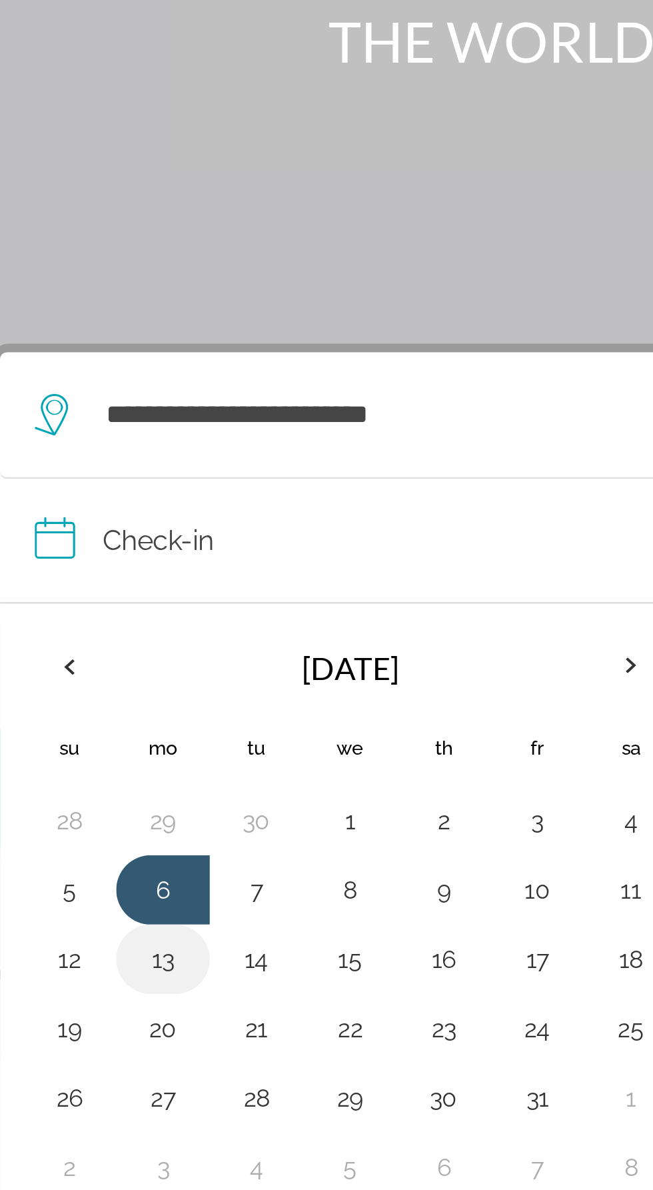
click at [95, 517] on button "13" at bounding box center [92, 526] width 21 height 19
type input "**********"
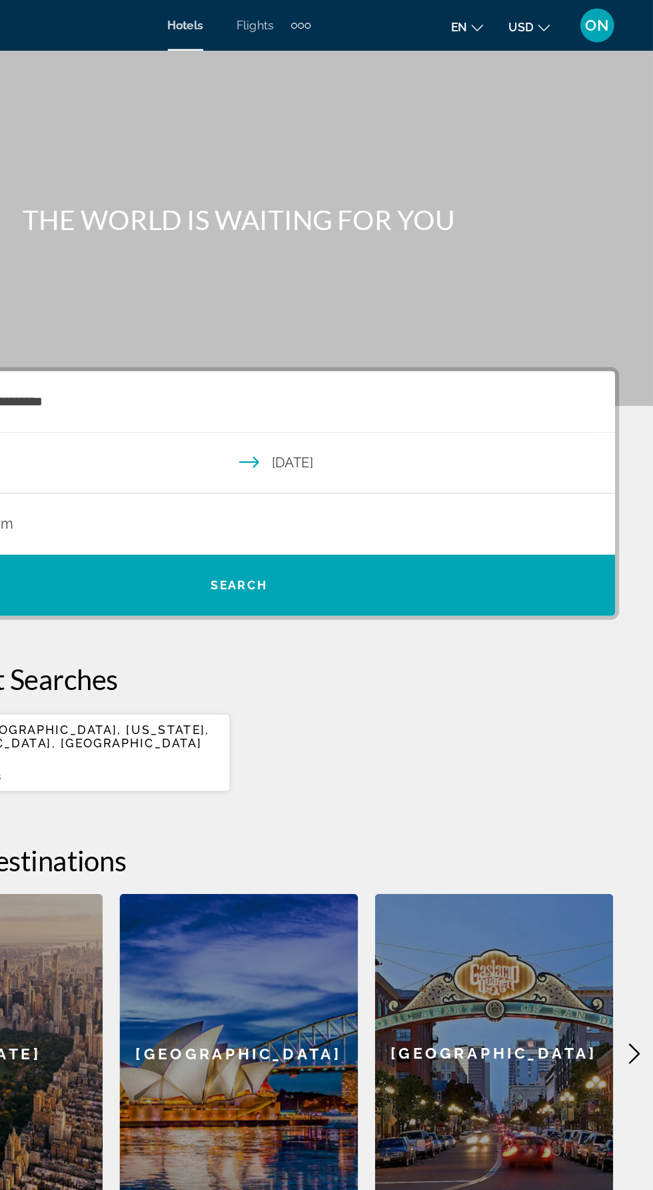
scroll to position [0, 0]
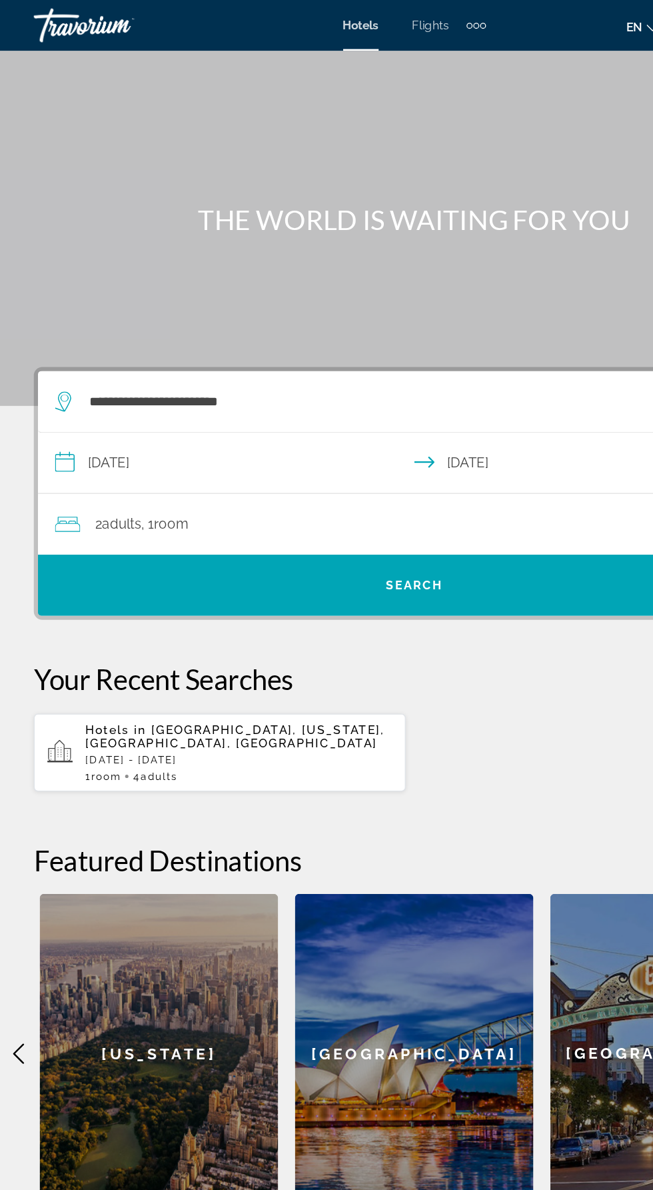
click at [119, 404] on span ", 1 Room rooms" at bounding box center [129, 413] width 37 height 19
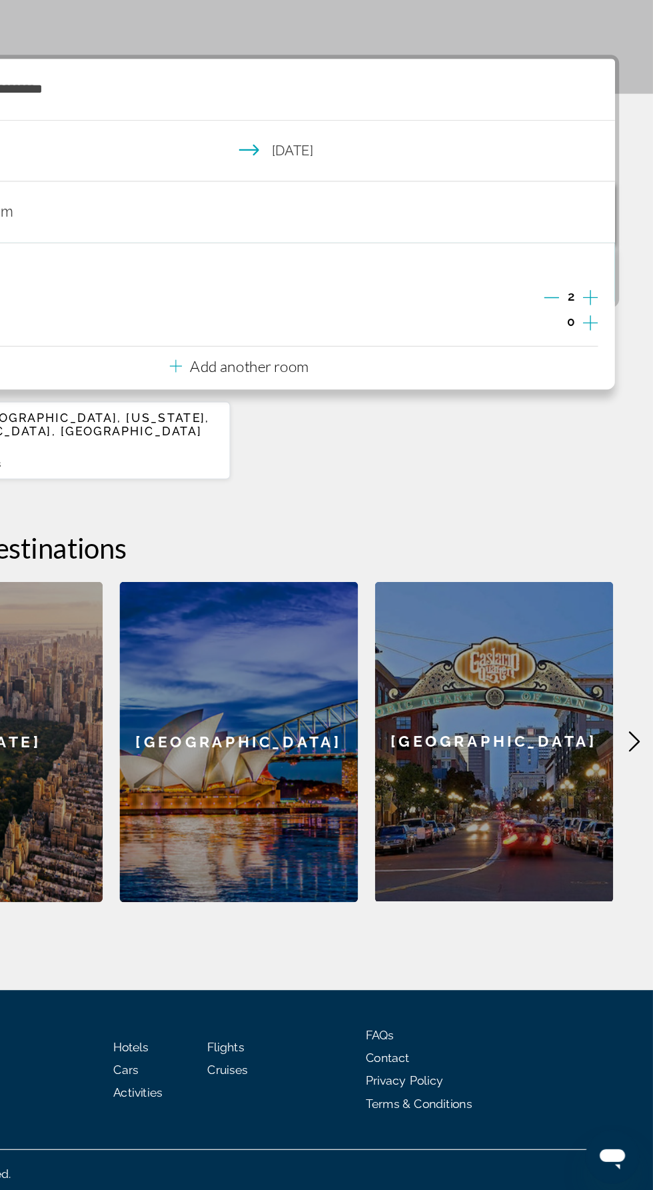
click at [619, 470] on div "Room 1 Adults 2 Children 0 Add another room" at bounding box center [326, 495] width 593 height 116
click at [607, 484] on icon "Increment adults" at bounding box center [604, 481] width 12 height 16
click at [606, 480] on icon "Increment adults" at bounding box center [604, 481] width 12 height 12
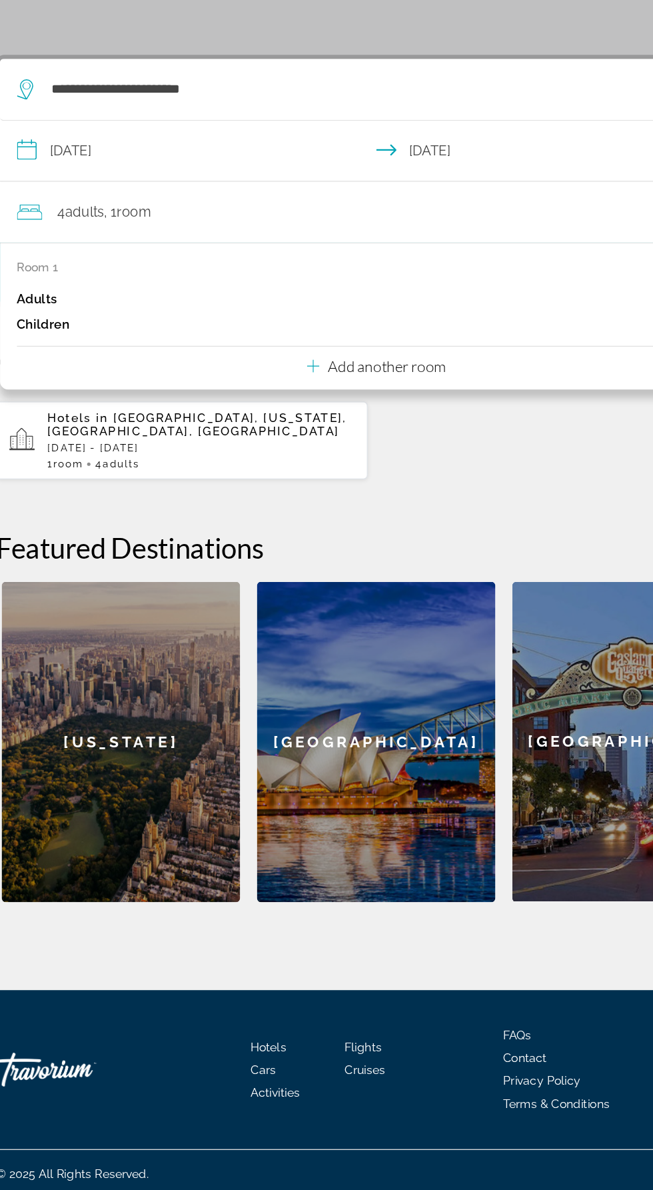
click at [454, 623] on div "Hotels in Hawaiian Ocean View, Hawaii, HI, United States Mon, 06 Oct - Mon, 13 …" at bounding box center [327, 593] width 600 height 63
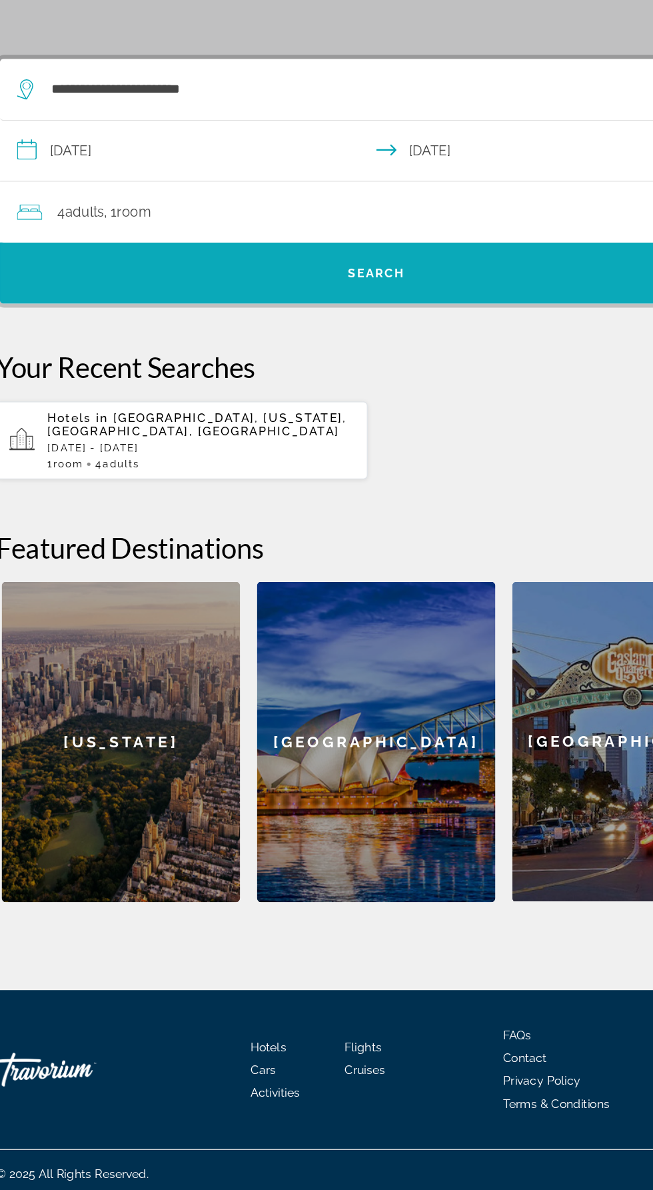
click at [421, 459] on span "Search widget" at bounding box center [326, 461] width 593 height 32
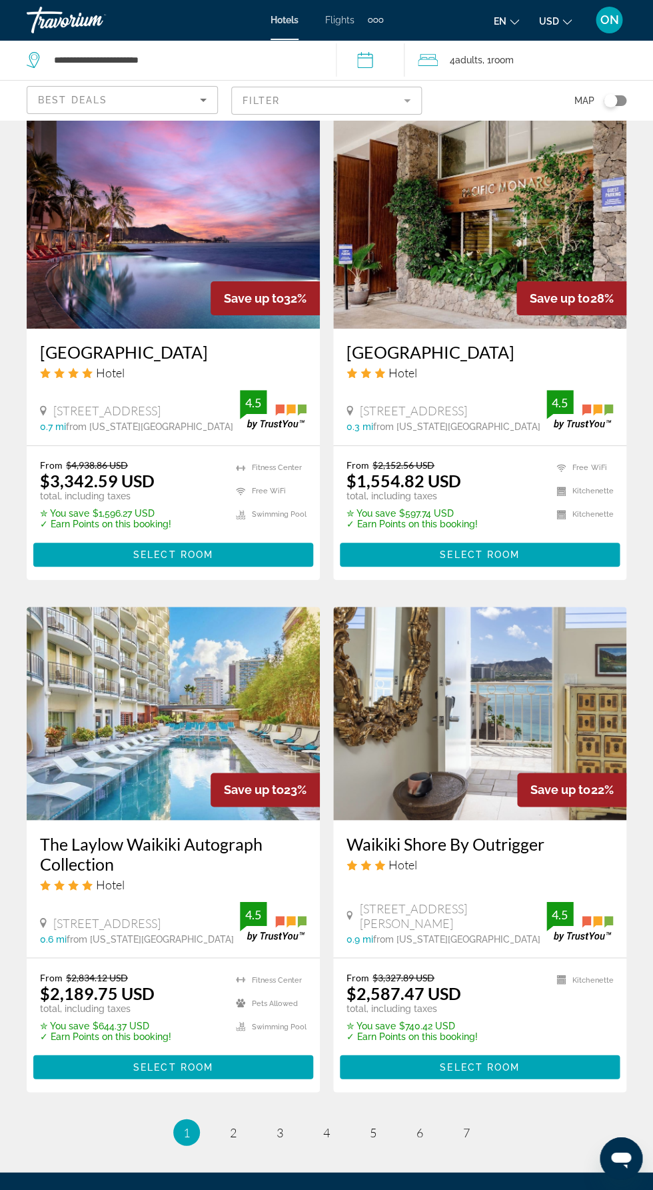
scroll to position [2135, 0]
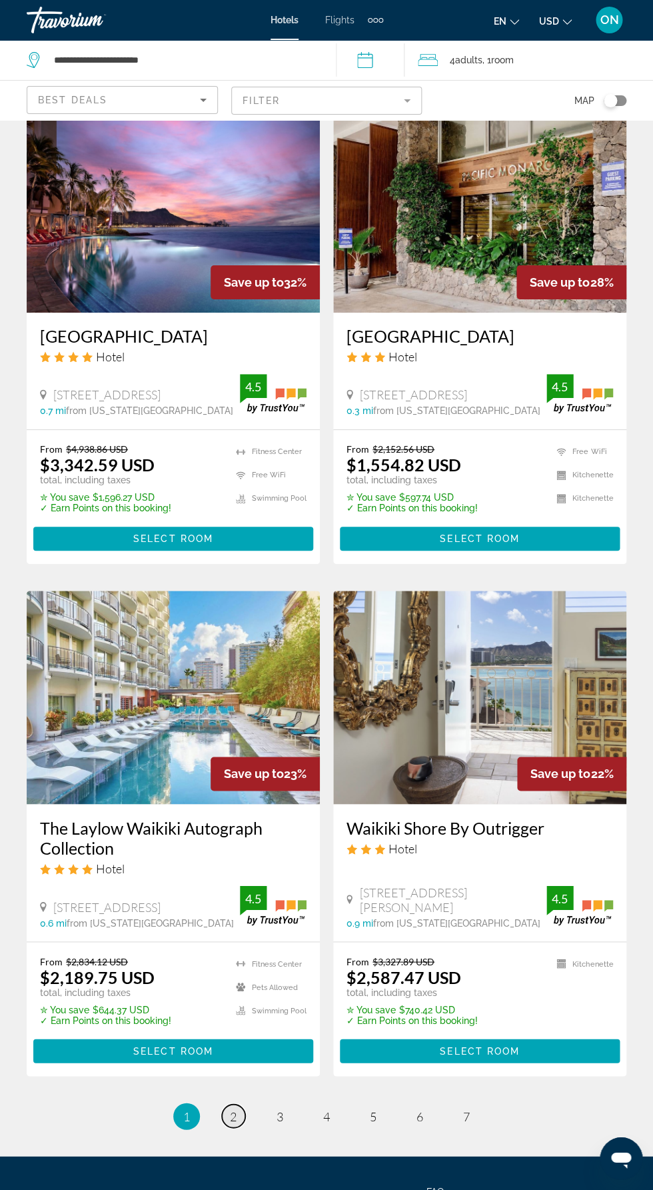
click at [233, 1109] on span "2" at bounding box center [233, 1116] width 7 height 15
